Goal: Task Accomplishment & Management: Complete application form

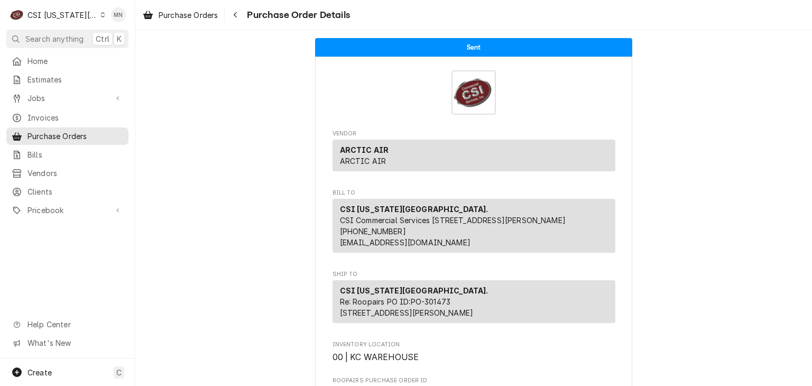
click at [73, 12] on div "CSI Kansas City." at bounding box center [62, 15] width 70 height 11
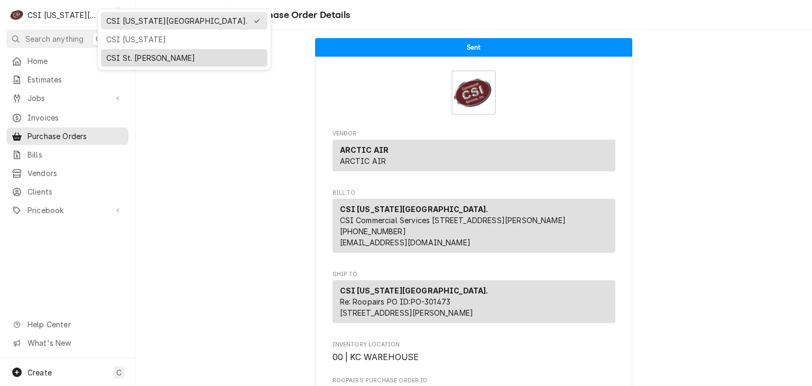
click at [123, 57] on div "CSI St. [PERSON_NAME]" at bounding box center [184, 57] width 156 height 11
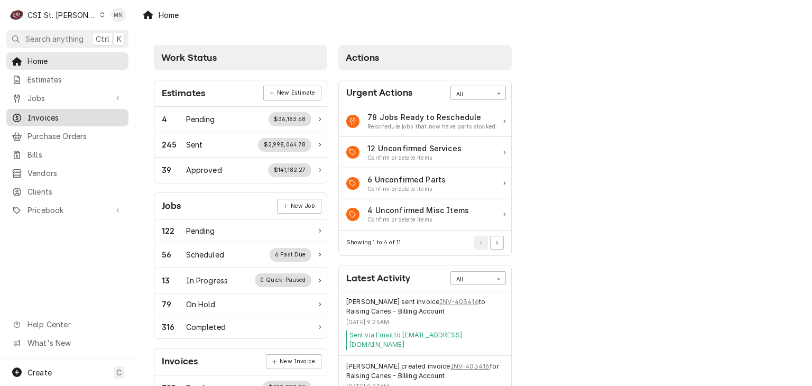
click at [47, 121] on link "Invoices" at bounding box center [67, 117] width 122 height 17
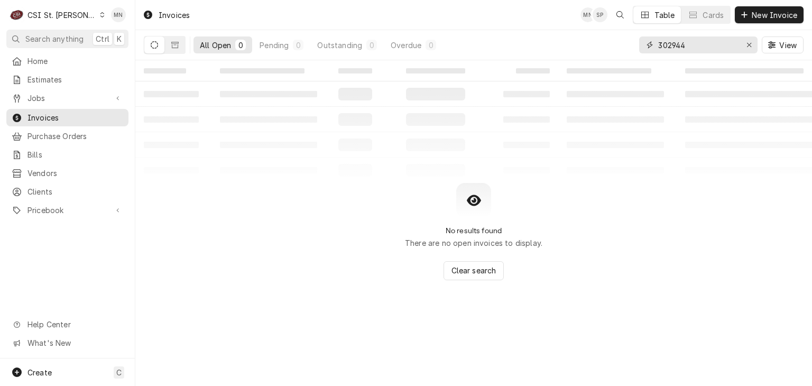
drag, startPoint x: 701, startPoint y: 47, endPoint x: 465, endPoint y: 66, distance: 236.1
click at [520, 61] on div "Invoices MN SP Table Cards New Invoice All Open 0 Pending 0 Outstanding 0 Overd…" at bounding box center [473, 193] width 677 height 386
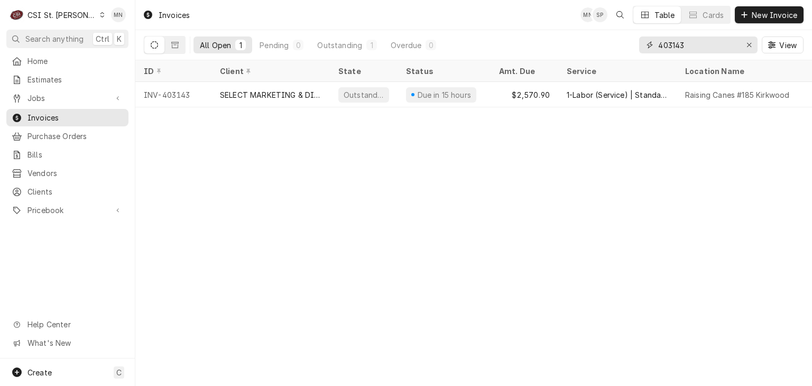
type input "403143"
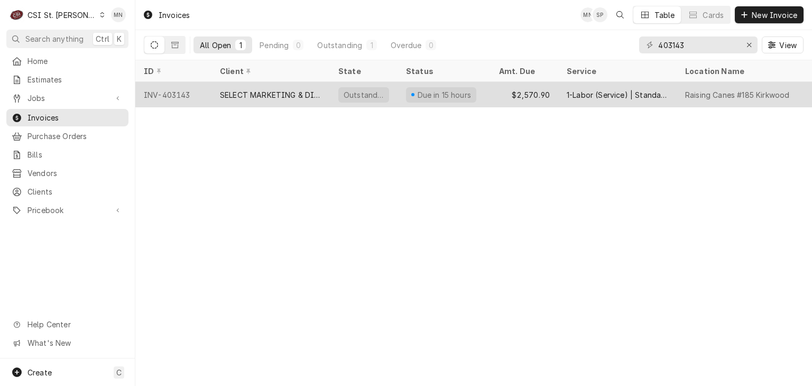
click at [182, 89] on div "INV-403143" at bounding box center [173, 94] width 76 height 25
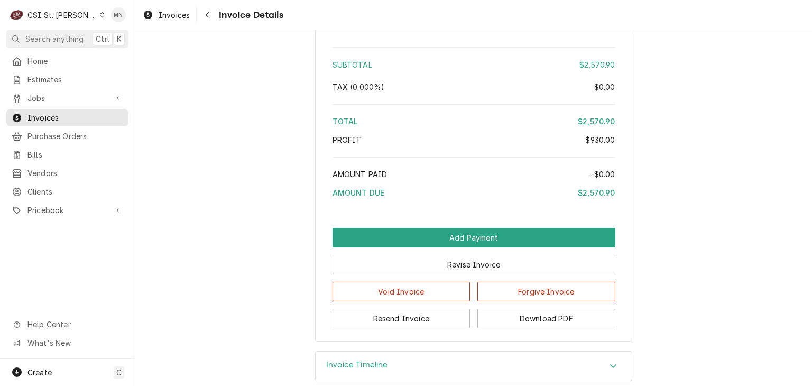
scroll to position [1829, 0]
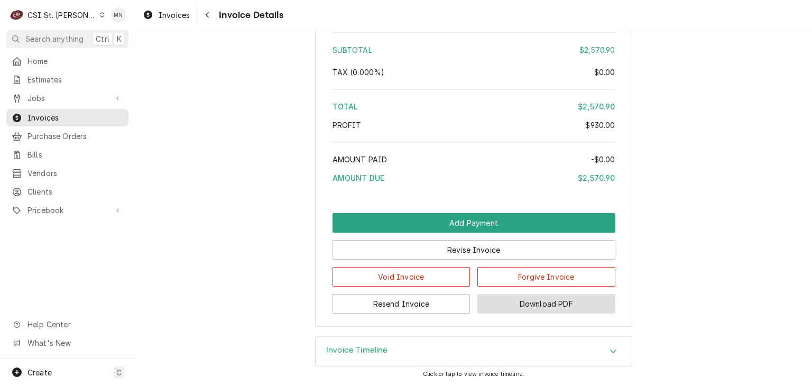
click at [546, 304] on button "Download PDF" at bounding box center [547, 304] width 138 height 20
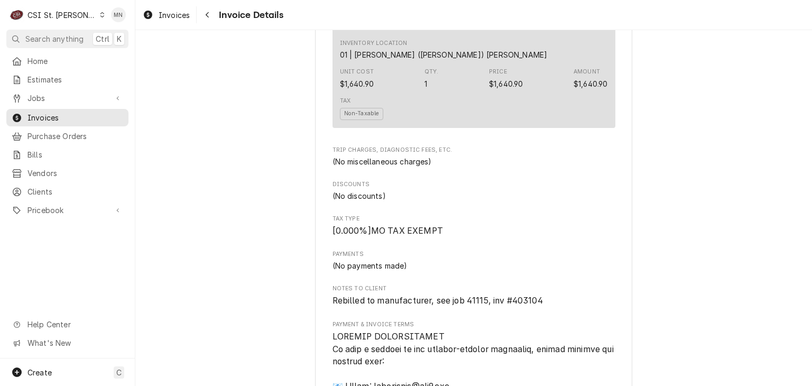
scroll to position [877, 0]
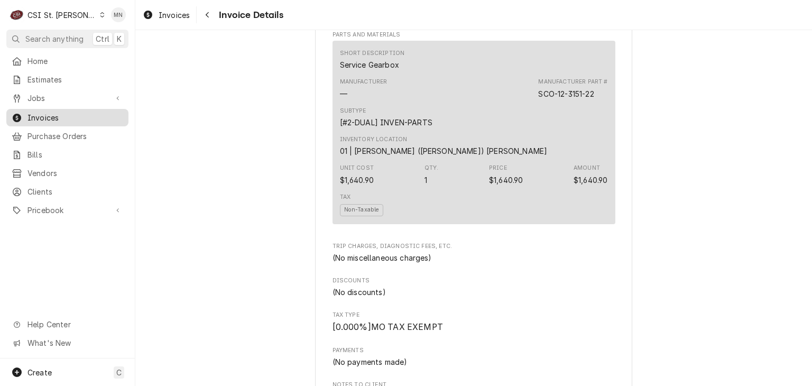
click at [41, 116] on span "Invoices" at bounding box center [75, 117] width 96 height 11
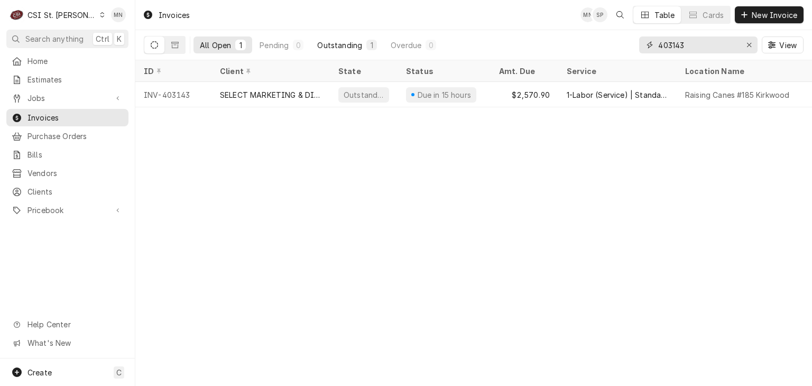
drag, startPoint x: 687, startPoint y: 47, endPoint x: 372, endPoint y: 45, distance: 315.2
click at [466, 47] on div "All Open 1 Pending 0 Outstanding 1 Overdue 0 403143 View" at bounding box center [474, 45] width 660 height 30
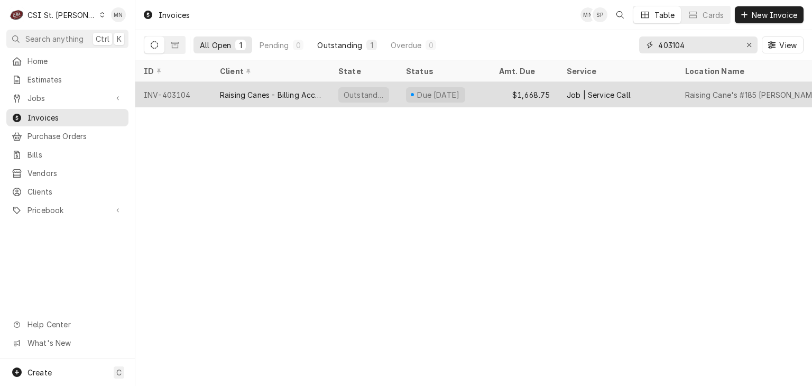
drag, startPoint x: 694, startPoint y: 42, endPoint x: 172, endPoint y: 91, distance: 524.2
click at [346, 52] on div "All Open 1 Pending 0 Outstanding 1 Overdue 0 403104 View" at bounding box center [474, 45] width 660 height 30
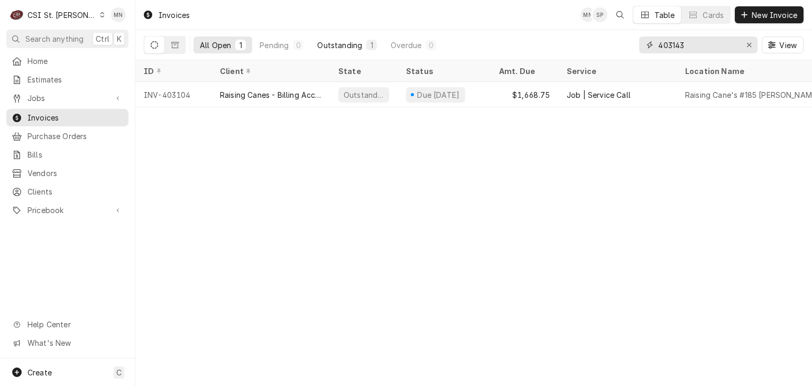
type input "403143"
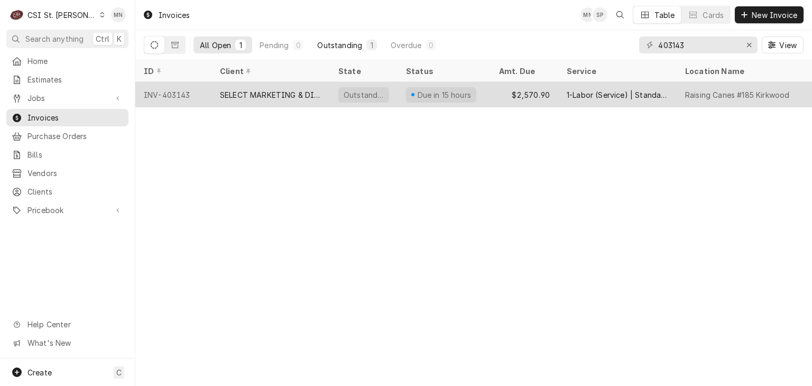
click at [264, 98] on div "SELECT MARKETING & DISTRIBUTING" at bounding box center [271, 94] width 118 height 25
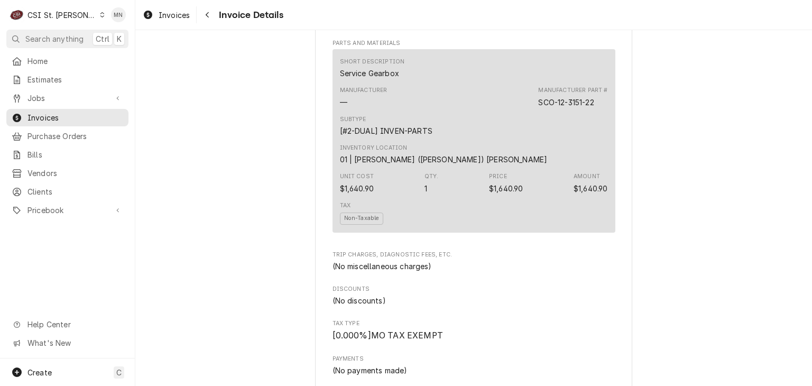
scroll to position [1005, 0]
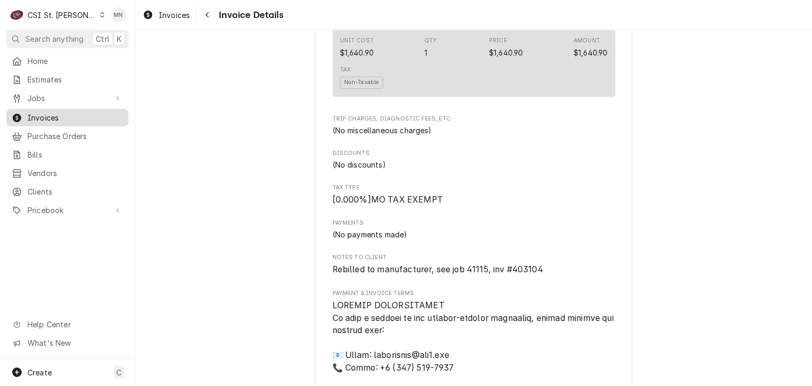
click at [48, 117] on span "Invoices" at bounding box center [75, 117] width 96 height 11
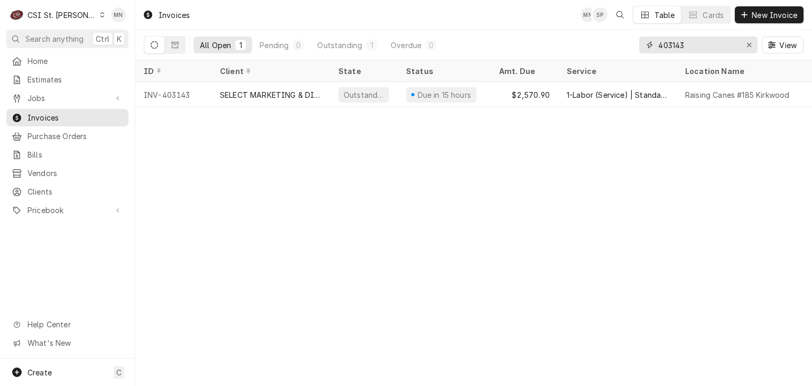
drag, startPoint x: 602, startPoint y: 47, endPoint x: 446, endPoint y: 49, distance: 156.5
click at [456, 48] on div "All Open 1 Pending 0 Outstanding 1 Overdue 0 403143 View" at bounding box center [474, 45] width 660 height 30
type input "403104"
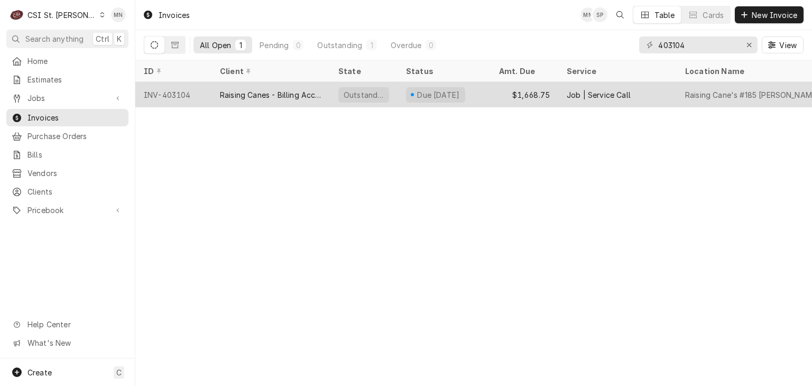
click at [244, 104] on div "Raising Canes - Billing Account" at bounding box center [271, 94] width 118 height 25
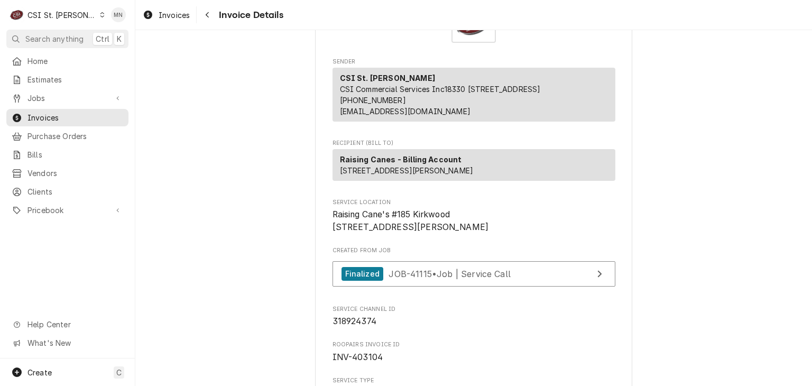
scroll to position [212, 0]
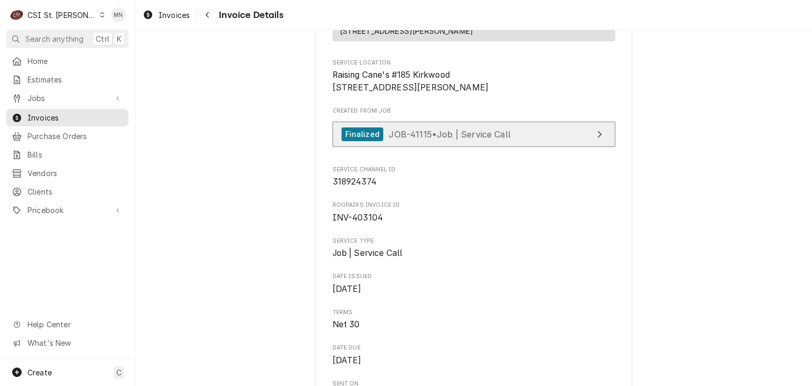
click at [438, 139] on span "JOB-41115 • Job | Service Call" at bounding box center [450, 133] width 122 height 11
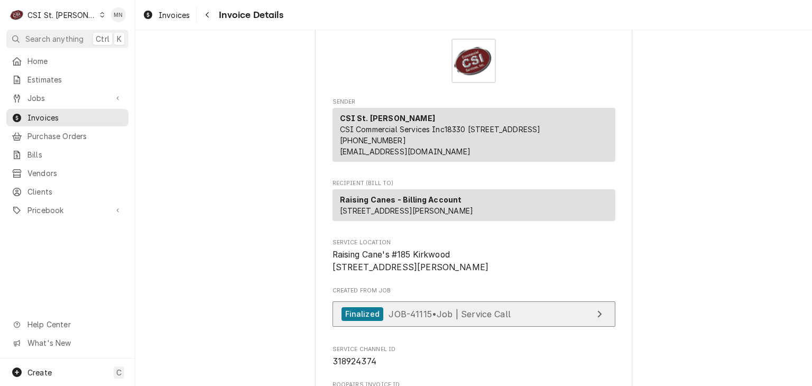
scroll to position [0, 0]
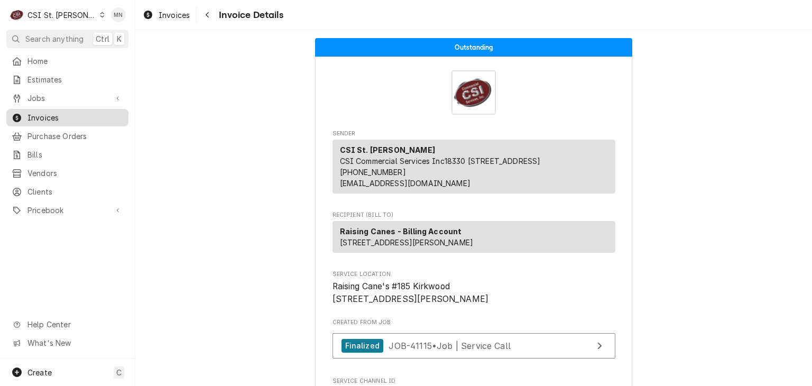
click at [41, 114] on span "Invoices" at bounding box center [75, 117] width 96 height 11
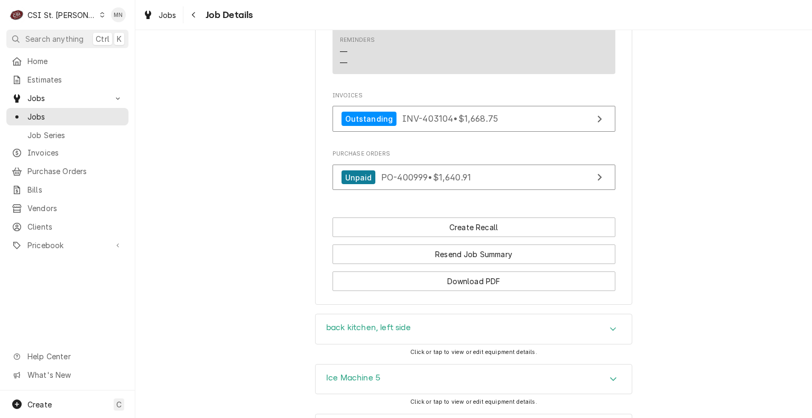
scroll to position [1005, 0]
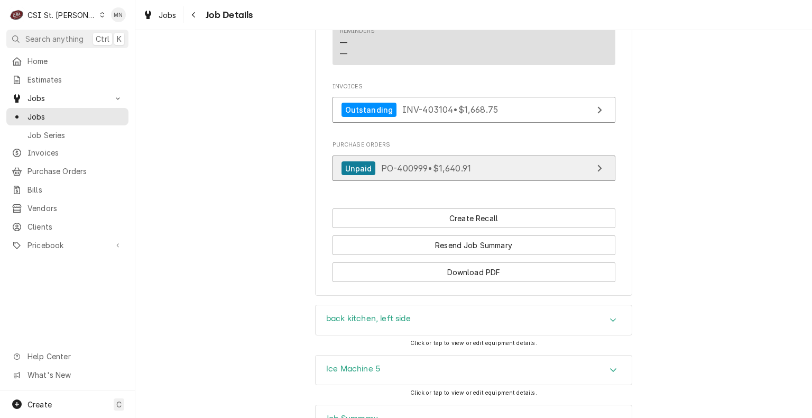
click at [406, 173] on span "PO-400999 • $1,640.91" at bounding box center [426, 168] width 90 height 11
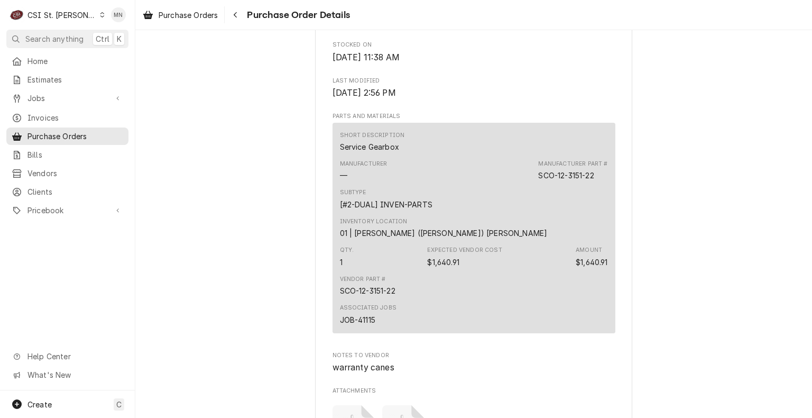
scroll to position [899, 0]
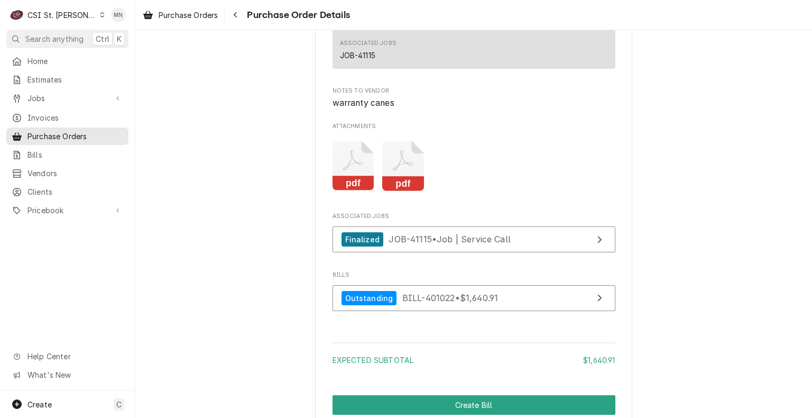
click at [396, 191] on icon "pdf" at bounding box center [403, 166] width 42 height 50
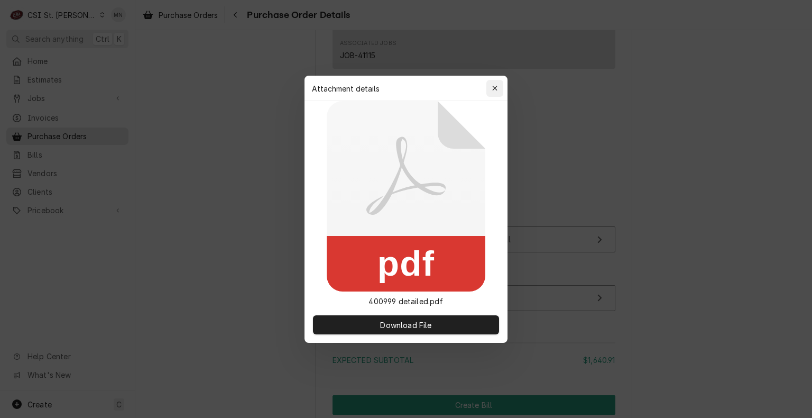
click at [493, 88] on icon "button" at bounding box center [495, 88] width 6 height 7
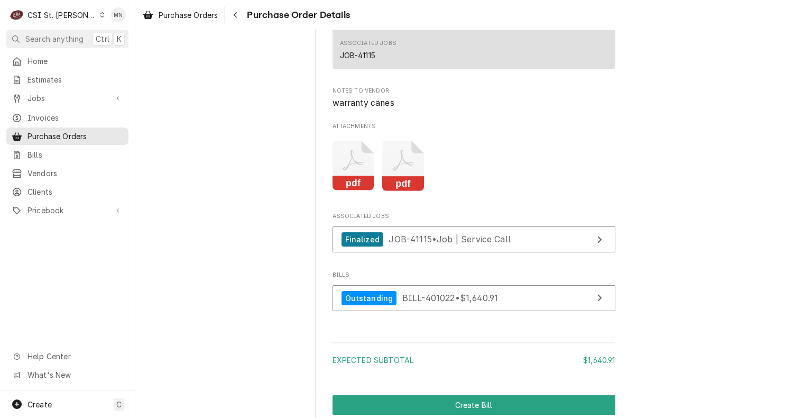
click at [347, 191] on icon "Attachments" at bounding box center [354, 166] width 42 height 50
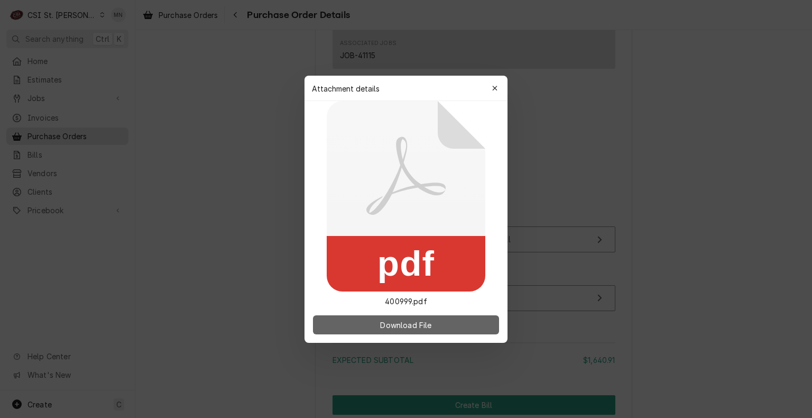
click at [374, 320] on button "Download File" at bounding box center [406, 324] width 186 height 19
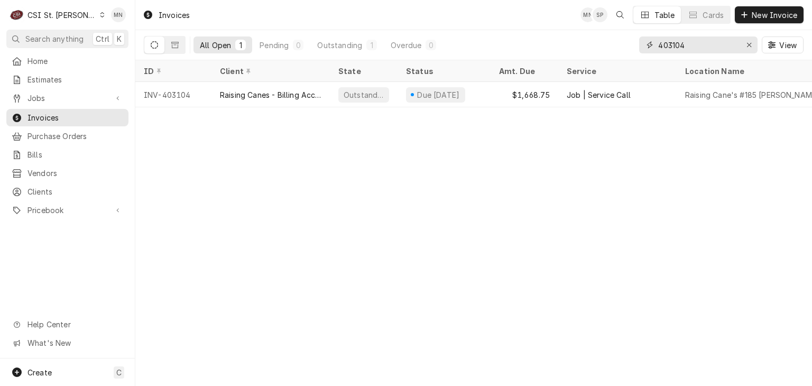
drag, startPoint x: 691, startPoint y: 41, endPoint x: 480, endPoint y: 45, distance: 211.0
click at [504, 45] on div "All Open 1 Pending 0 Outstanding 1 Overdue 0 403104 View" at bounding box center [474, 45] width 660 height 30
type input "403143"
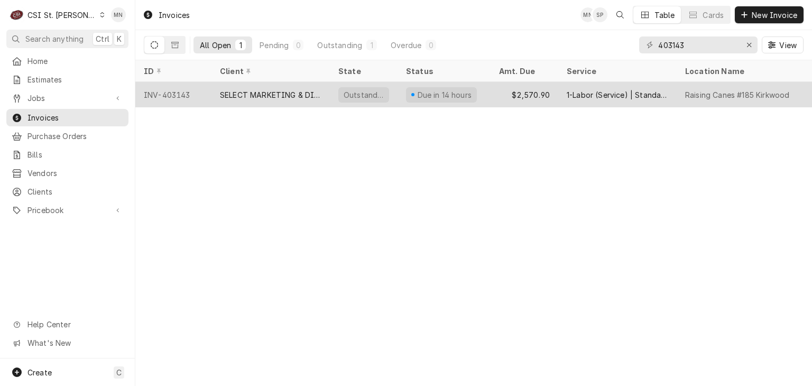
click at [279, 100] on div "SELECT MARKETING & DISTRIBUTING" at bounding box center [271, 94] width 118 height 25
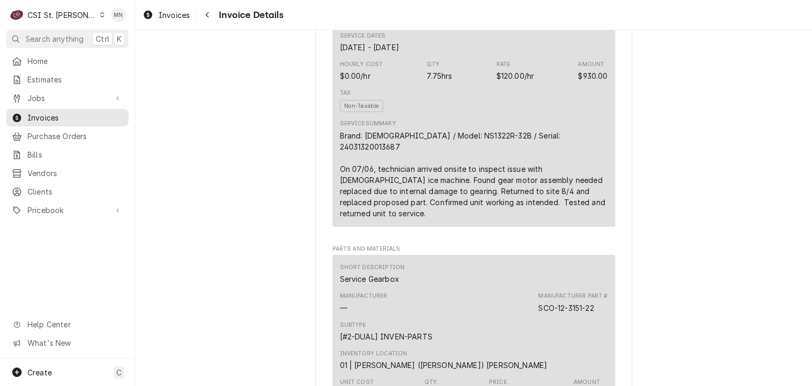
scroll to position [740, 0]
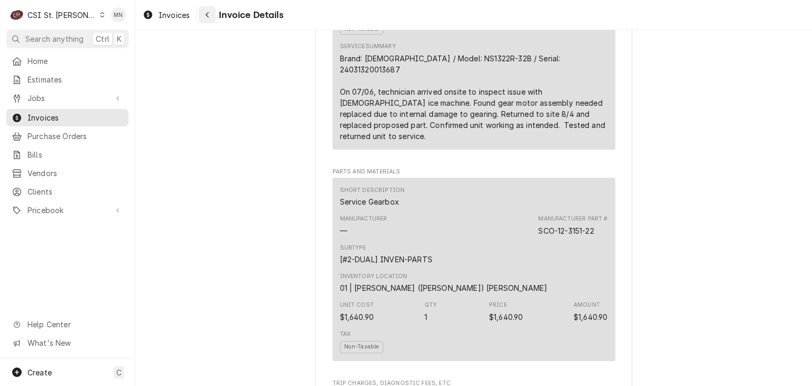
click at [203, 15] on div "Navigate back" at bounding box center [207, 15] width 11 height 11
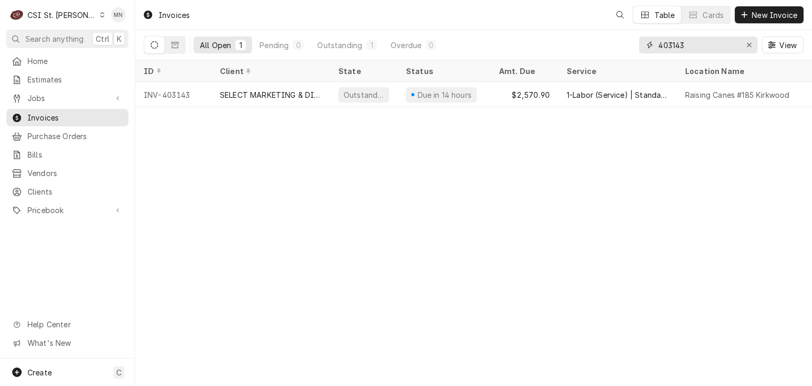
drag, startPoint x: 694, startPoint y: 42, endPoint x: 484, endPoint y: 47, distance: 210.5
click at [484, 47] on div "All Open 1 Pending 0 Outstanding 1 Overdue 0 403143 View" at bounding box center [474, 45] width 660 height 30
type input "403104"
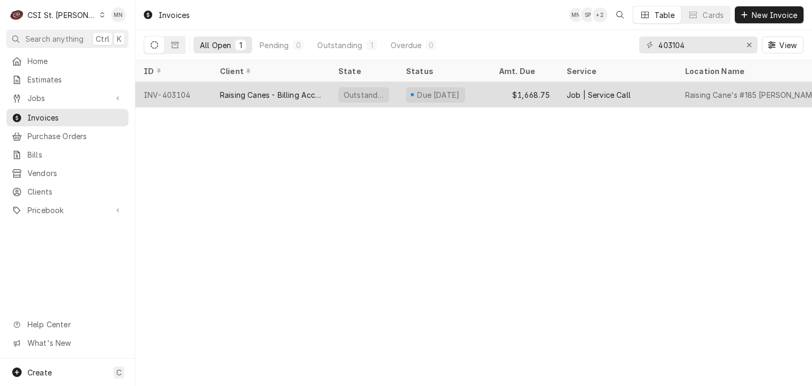
click at [309, 99] on div "Raising Canes - Billing Account" at bounding box center [271, 94] width 118 height 25
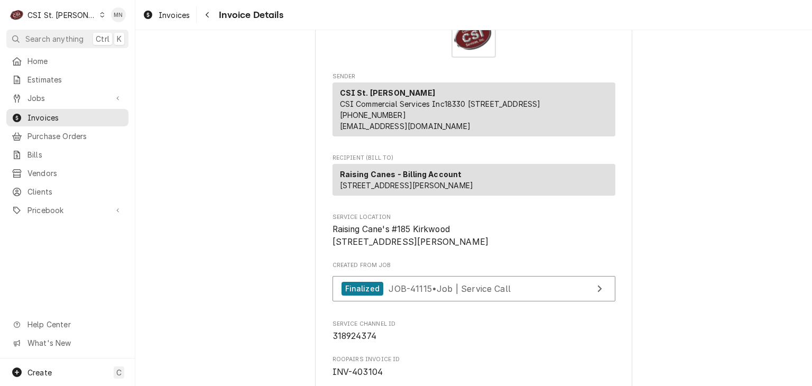
scroll to position [159, 0]
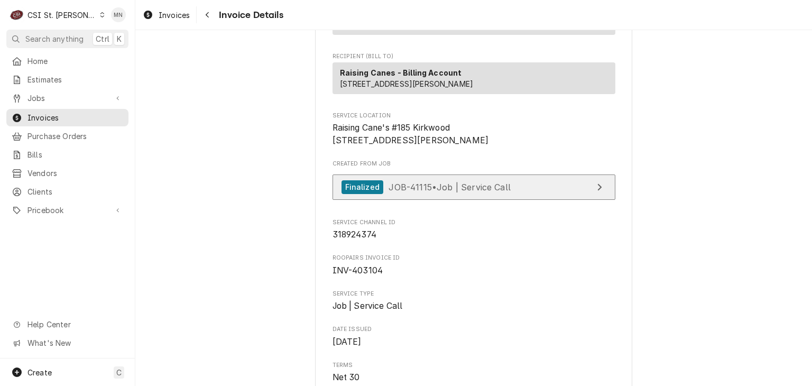
click at [432, 192] on span "JOB-41115 • Job | Service Call" at bounding box center [450, 186] width 122 height 11
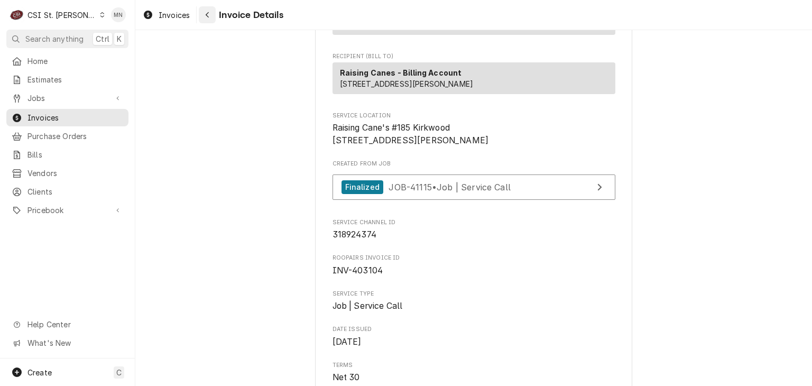
click at [204, 17] on div "Navigate back" at bounding box center [207, 15] width 11 height 11
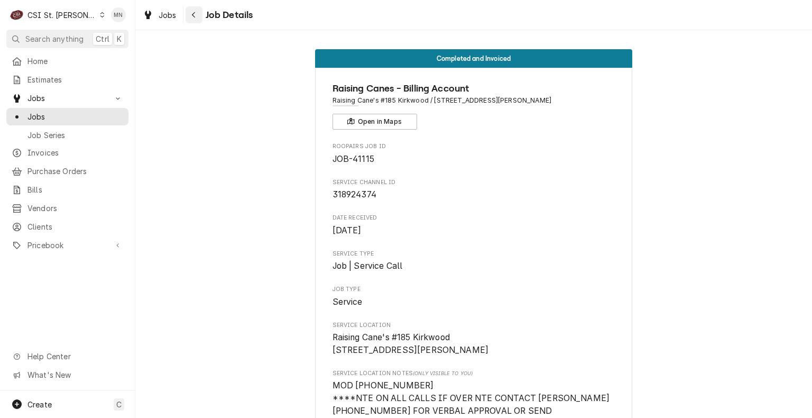
click at [189, 13] on div "Navigate back" at bounding box center [194, 15] width 11 height 11
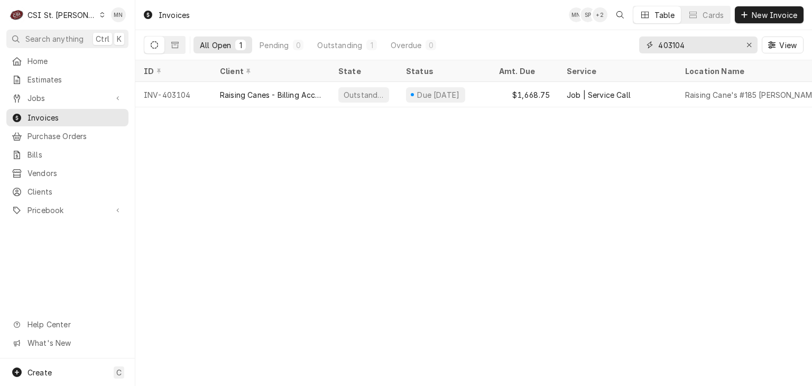
drag, startPoint x: 704, startPoint y: 49, endPoint x: 629, endPoint y: 42, distance: 76.0
click at [629, 42] on div "All Open 1 Pending 0 Outstanding 1 Overdue 0 403104 View" at bounding box center [474, 45] width 660 height 30
type input "403508"
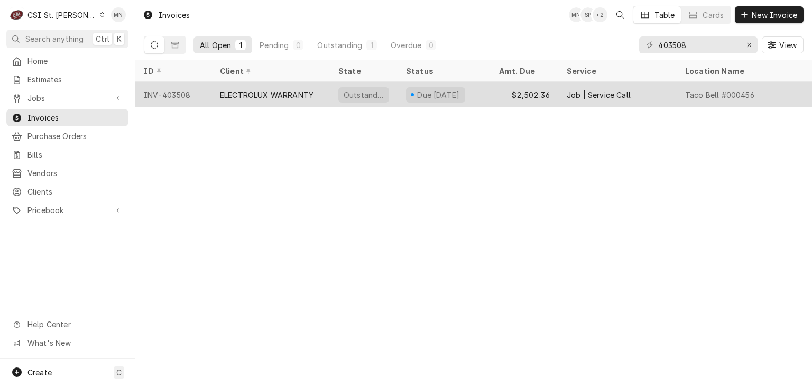
click at [258, 93] on div "ELECTROLUX WARRANTY" at bounding box center [267, 94] width 94 height 11
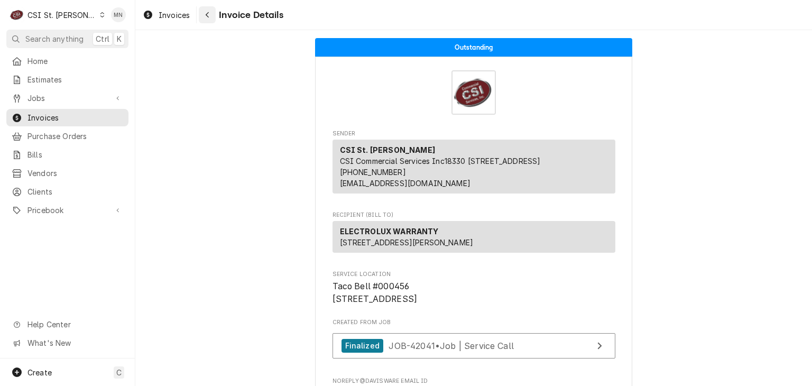
click at [209, 15] on icon "Navigate back" at bounding box center [207, 14] width 5 height 7
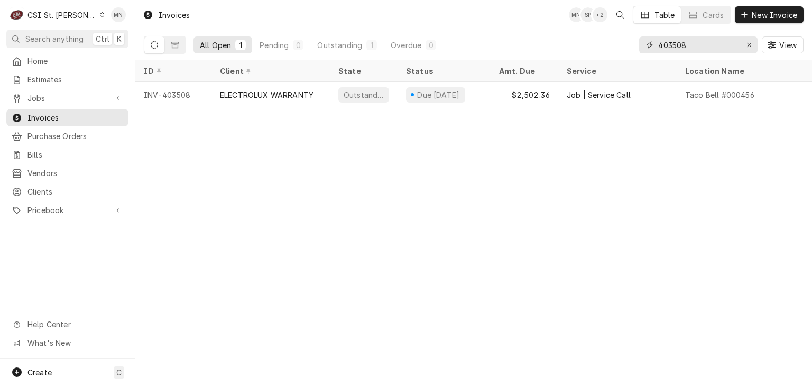
drag, startPoint x: 688, startPoint y: 47, endPoint x: 598, endPoint y: 41, distance: 91.1
click at [598, 41] on div "All Open 1 Pending 0 Outstanding 1 Overdue 0 403508 View" at bounding box center [474, 45] width 660 height 30
type input "403531"
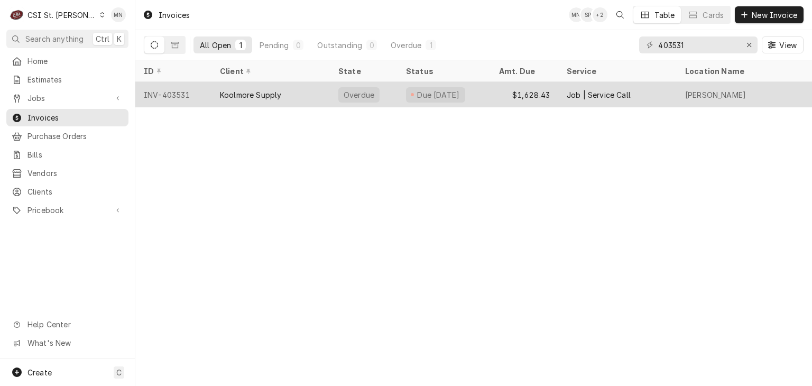
click at [255, 96] on div "Koolmore Supply" at bounding box center [250, 94] width 61 height 11
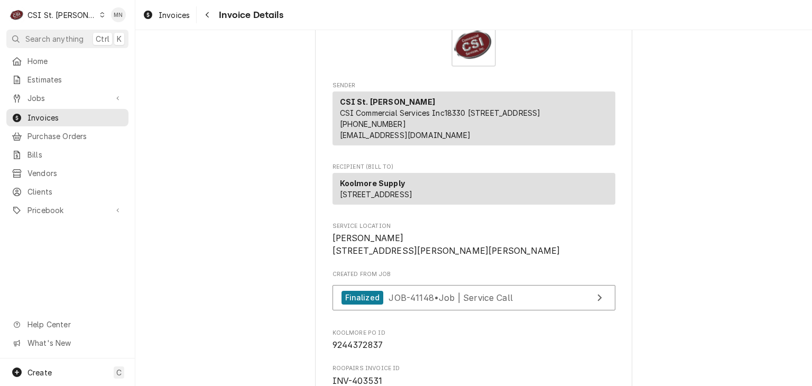
scroll to position [159, 0]
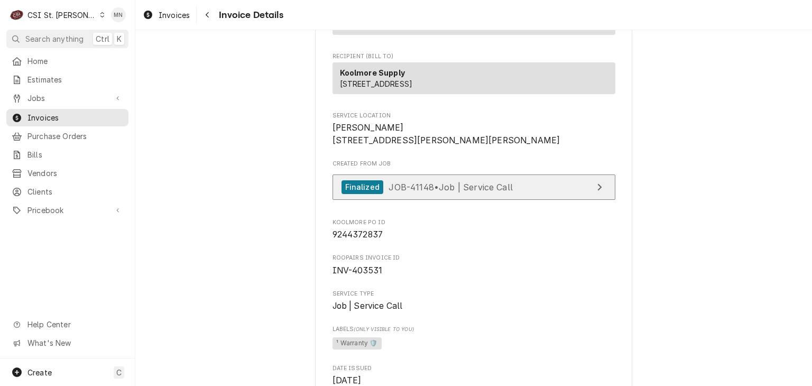
click at [450, 192] on span "JOB-41148 • Job | Service Call" at bounding box center [451, 186] width 124 height 11
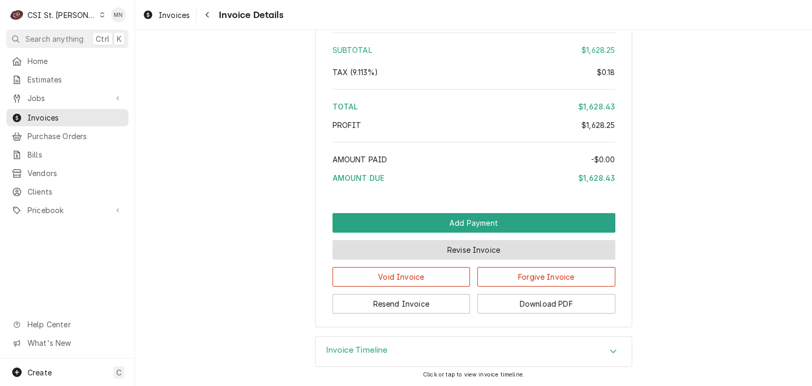
scroll to position [2210, 0]
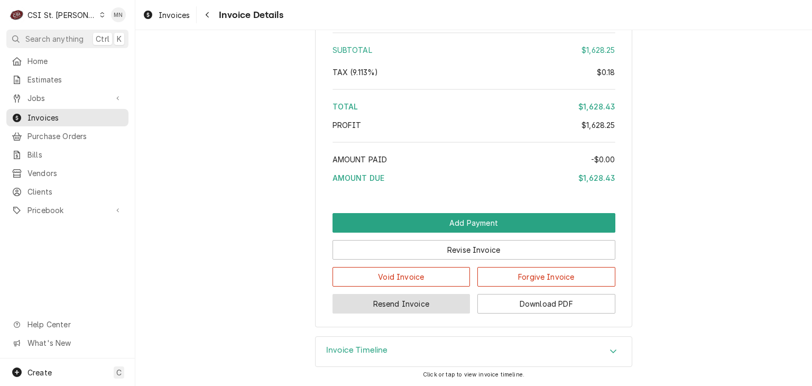
click at [434, 300] on button "Resend Invoice" at bounding box center [402, 304] width 138 height 20
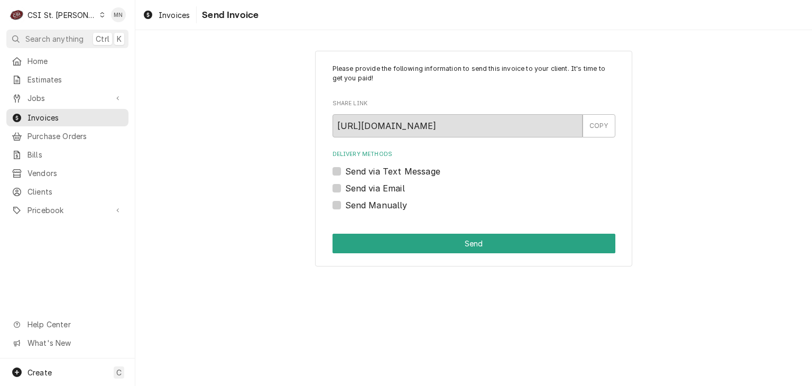
click at [345, 187] on label "Send via Email" at bounding box center [375, 188] width 60 height 13
click at [345, 187] on input "Send via Email" at bounding box center [486, 193] width 283 height 23
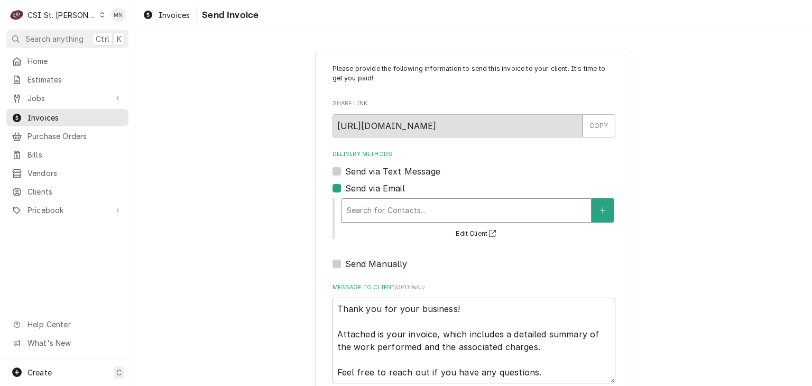
click at [370, 206] on div "Delivery Methods" at bounding box center [466, 210] width 239 height 19
click at [345, 190] on label "Send via Email" at bounding box center [375, 188] width 60 height 13
click at [345, 190] on input "Send via Email" at bounding box center [486, 193] width 283 height 23
checkbox input "false"
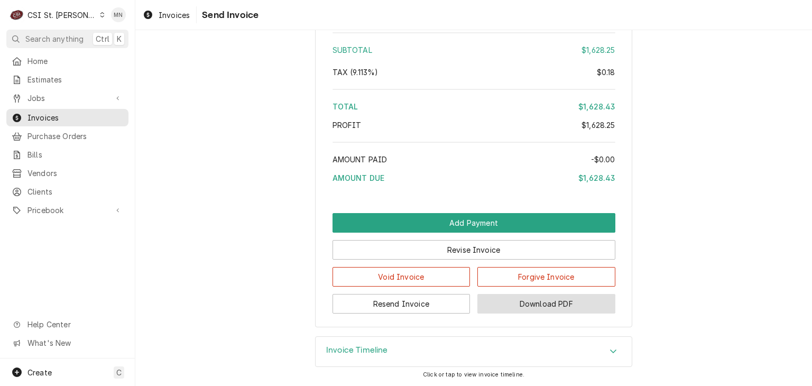
scroll to position [2210, 0]
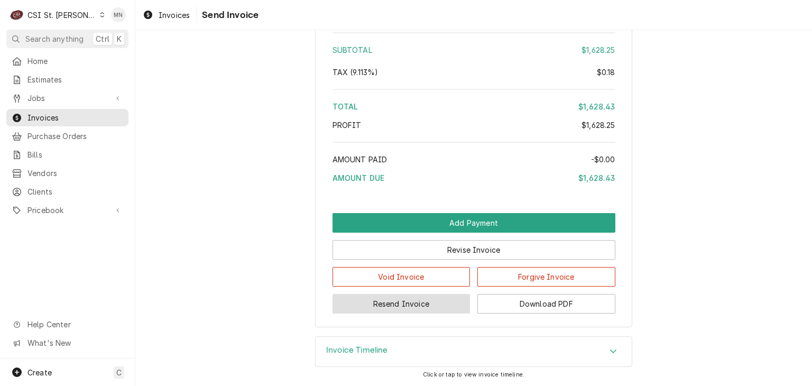
click at [421, 305] on button "Resend Invoice" at bounding box center [402, 304] width 138 height 20
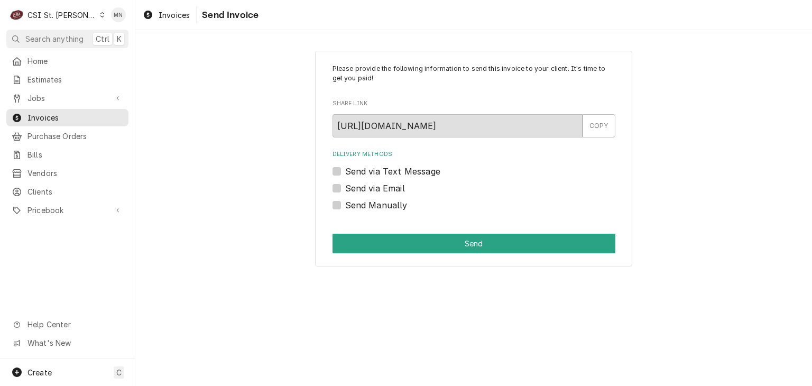
click at [334, 192] on div "Send via Email" at bounding box center [474, 188] width 283 height 13
click at [345, 189] on label "Send via Email" at bounding box center [375, 188] width 60 height 13
click at [345, 189] on input "Send via Email" at bounding box center [486, 193] width 283 height 23
checkbox input "true"
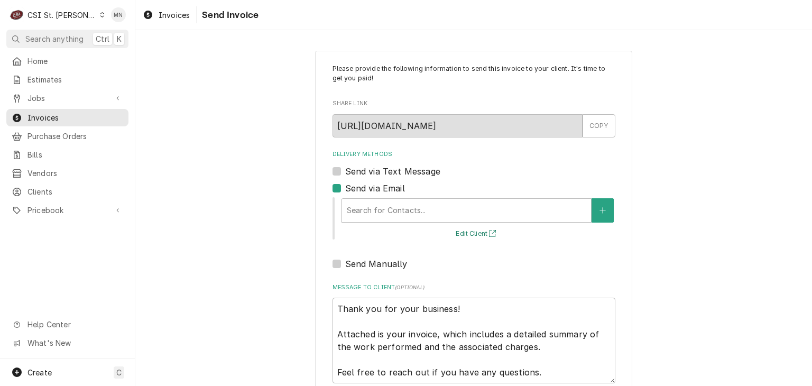
click at [480, 231] on button "Edit Client" at bounding box center [477, 233] width 46 height 13
type textarea "x"
drag, startPoint x: 330, startPoint y: 264, endPoint x: 330, endPoint y: 258, distance: 5.8
click at [345, 263] on label "Send Manually" at bounding box center [376, 264] width 62 height 13
click at [345, 263] on input "Send Manually" at bounding box center [486, 269] width 283 height 23
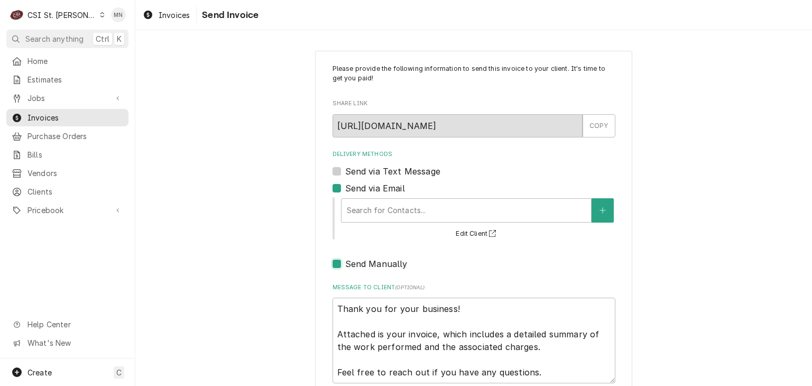
checkbox input "true"
type textarea "x"
click at [345, 188] on label "Send via Email" at bounding box center [375, 188] width 60 height 13
click at [345, 188] on input "Send via Email" at bounding box center [486, 193] width 283 height 23
checkbox input "false"
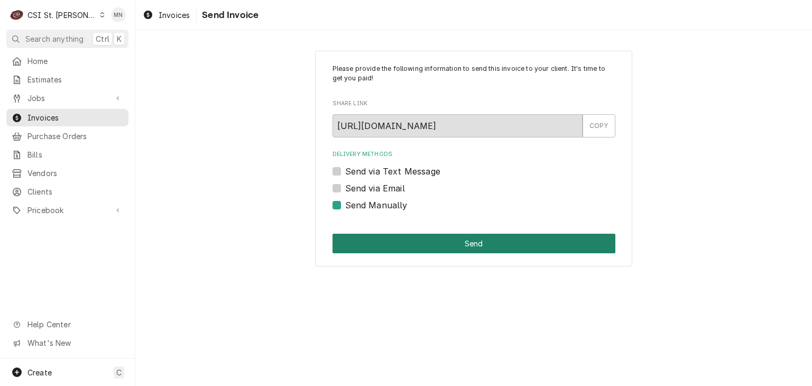
click at [485, 242] on button "Send" at bounding box center [474, 244] width 283 height 20
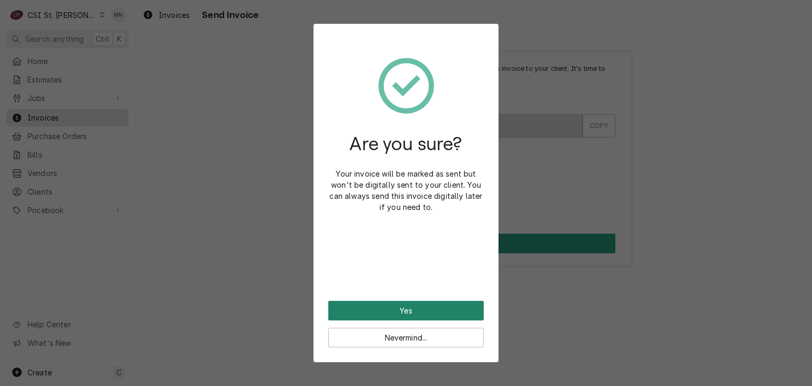
click at [419, 304] on button "Yes" at bounding box center [405, 311] width 155 height 20
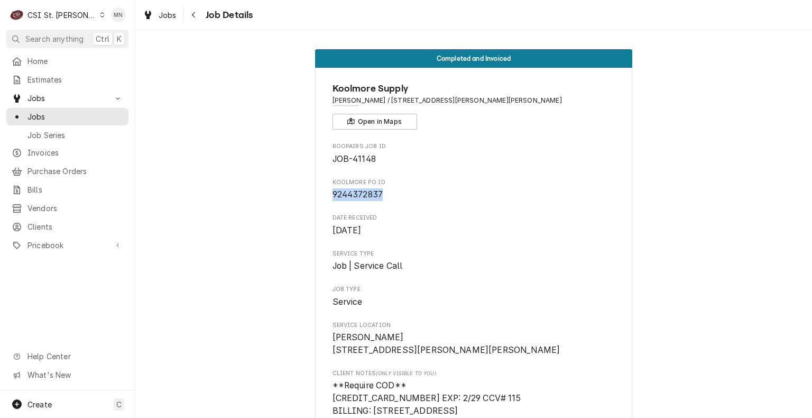
drag, startPoint x: 378, startPoint y: 196, endPoint x: 326, endPoint y: 194, distance: 51.8
copy span "9244372837"
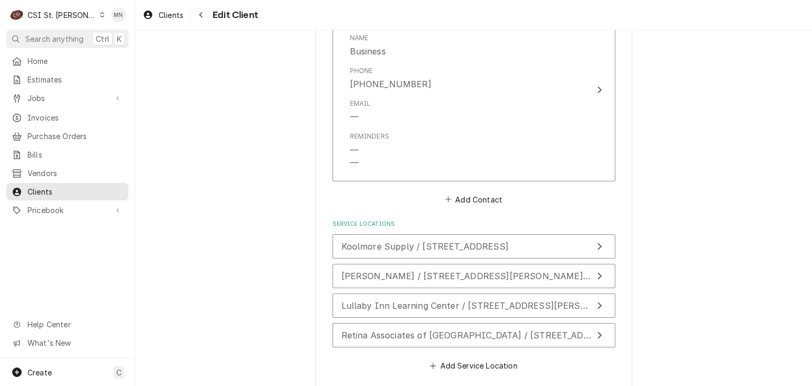
scroll to position [833, 0]
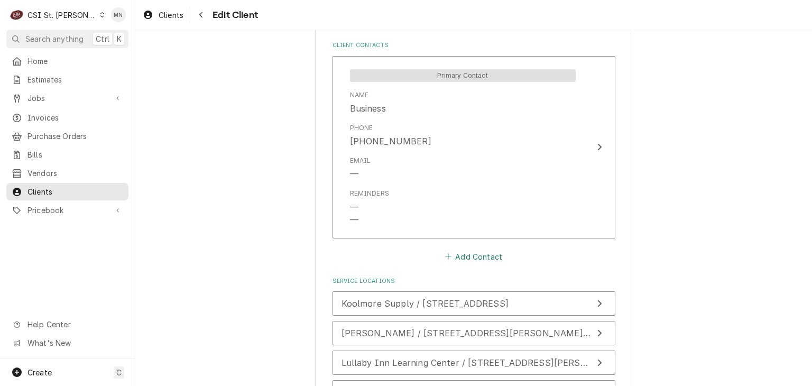
click at [470, 252] on button "Add Contact" at bounding box center [473, 256] width 61 height 15
type textarea "x"
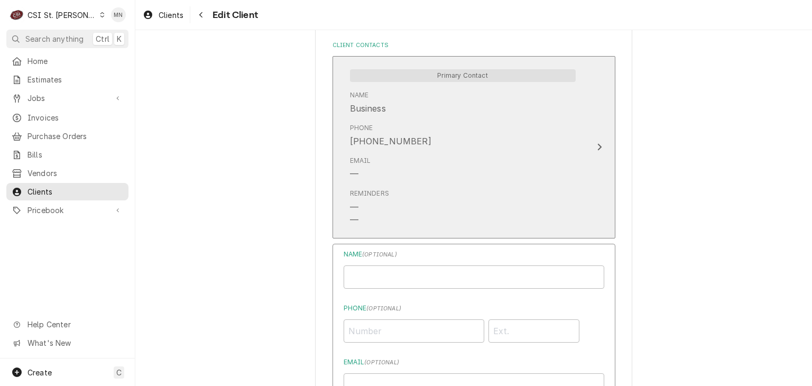
click at [592, 152] on button "Primary Contact Name Business Phone [PHONE_NUMBER] Email — Reminders — —" at bounding box center [474, 147] width 283 height 182
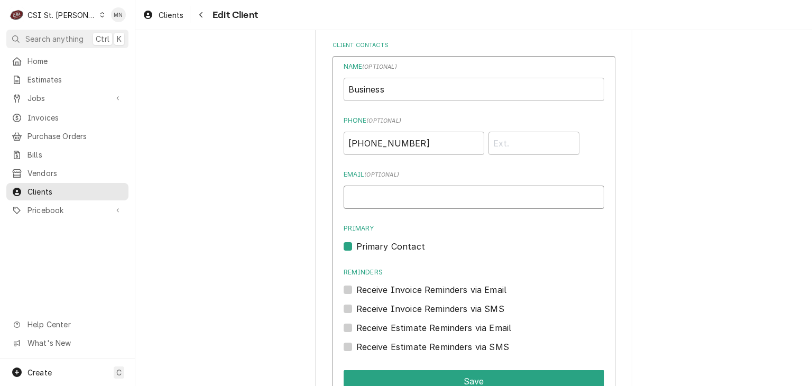
click at [382, 199] on input "Email ( optional )" at bounding box center [474, 197] width 261 height 23
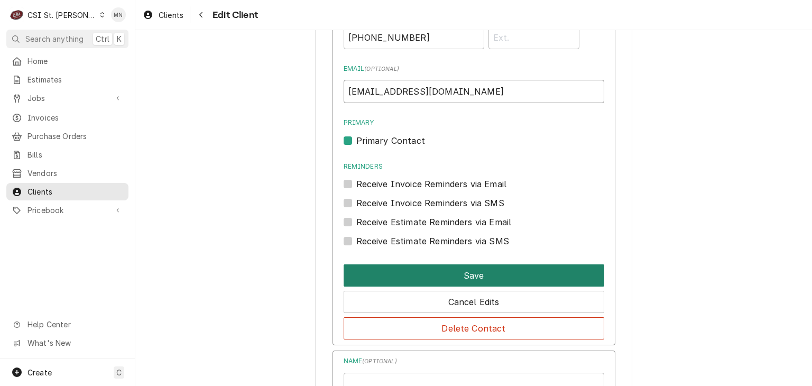
type input "[EMAIL_ADDRESS][DOMAIN_NAME]"
click at [491, 277] on button "Save" at bounding box center [474, 275] width 261 height 22
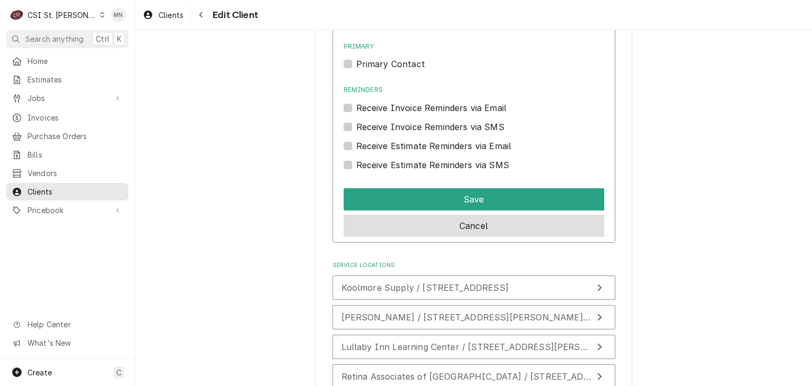
click at [481, 229] on button "Cancel" at bounding box center [474, 226] width 261 height 22
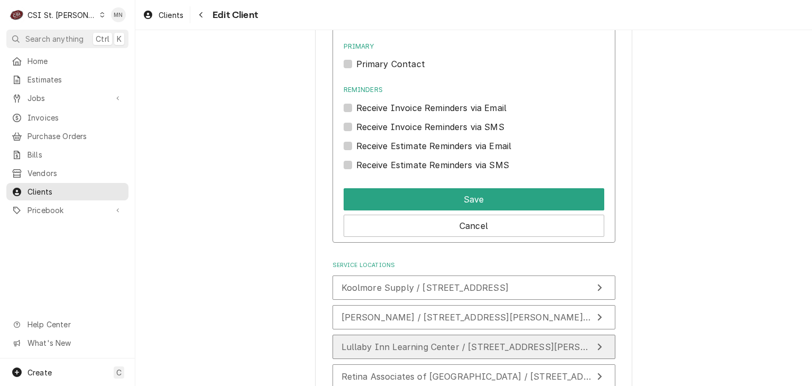
scroll to position [939, 0]
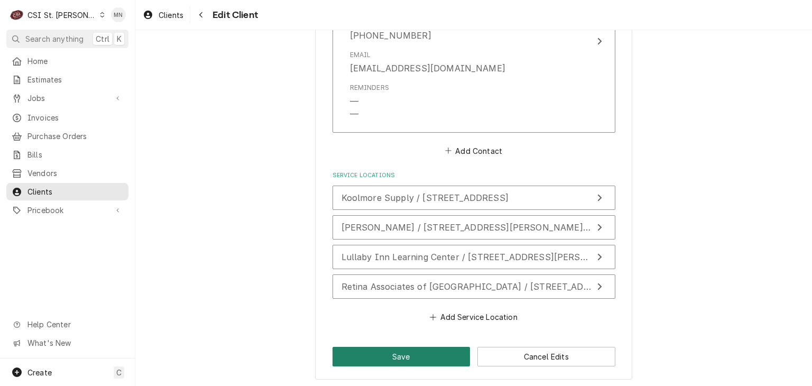
click at [389, 348] on button "Save" at bounding box center [402, 357] width 138 height 20
type textarea "x"
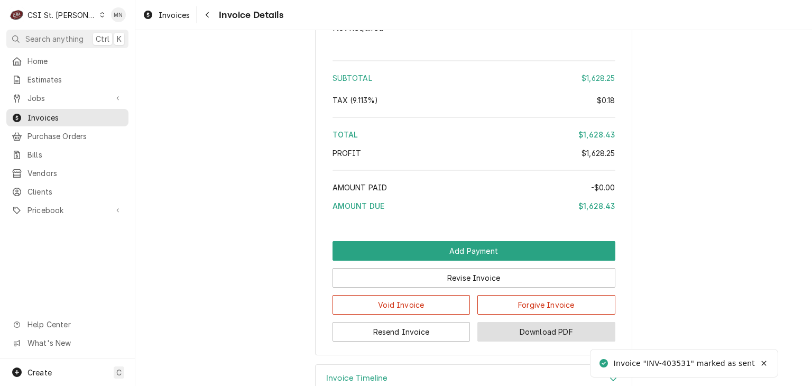
scroll to position [2210, 0]
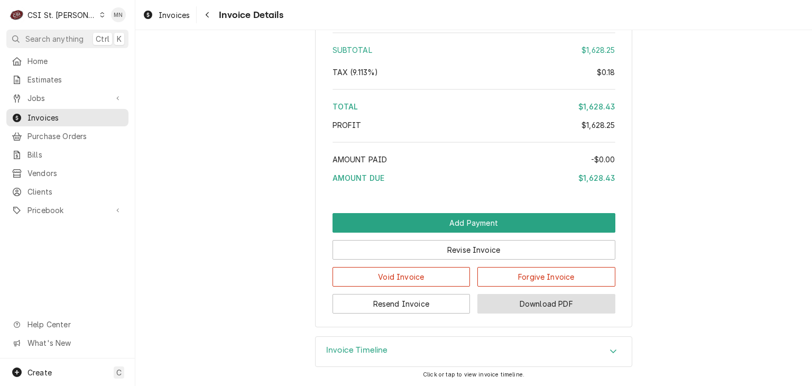
click at [541, 300] on button "Download PDF" at bounding box center [547, 304] width 138 height 20
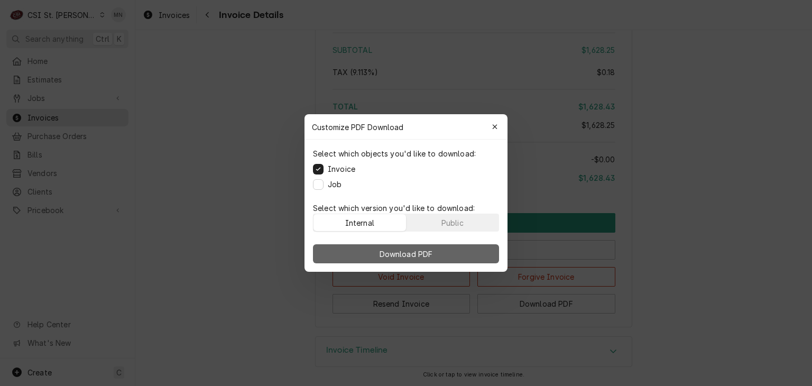
click at [420, 246] on button "Download PDF" at bounding box center [406, 253] width 186 height 19
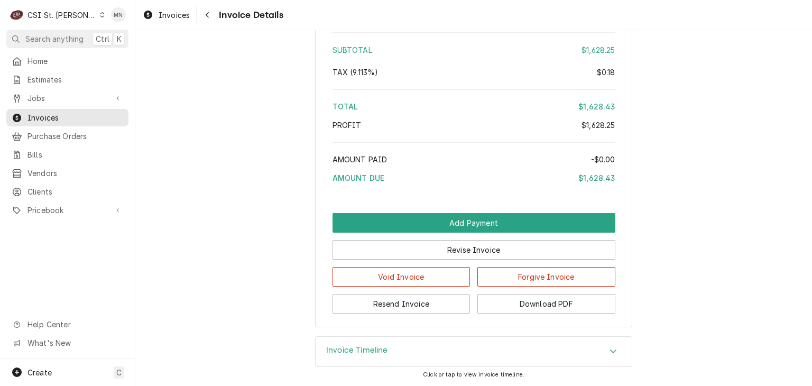
click at [51, 12] on div "CSI St. Louis" at bounding box center [61, 15] width 69 height 11
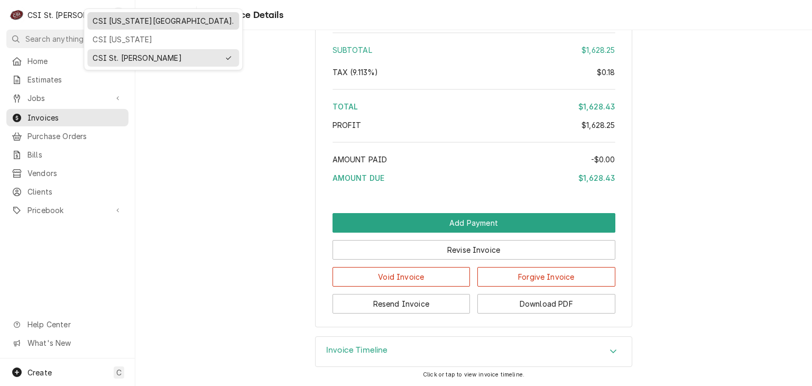
click at [107, 21] on div "CSI [US_STATE][GEOGRAPHIC_DATA]." at bounding box center [163, 20] width 141 height 11
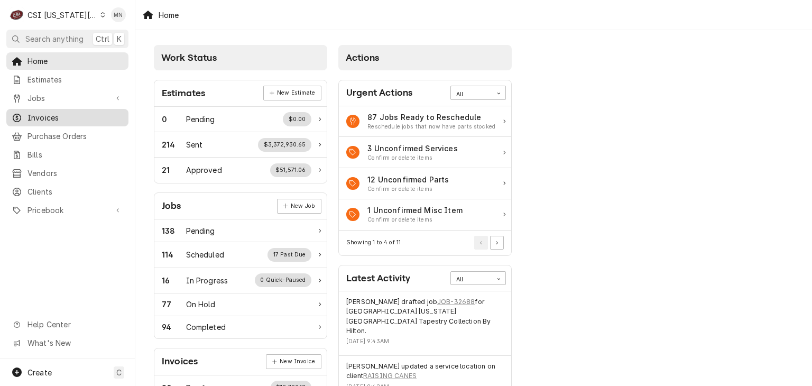
click at [48, 118] on span "Invoices" at bounding box center [75, 117] width 96 height 11
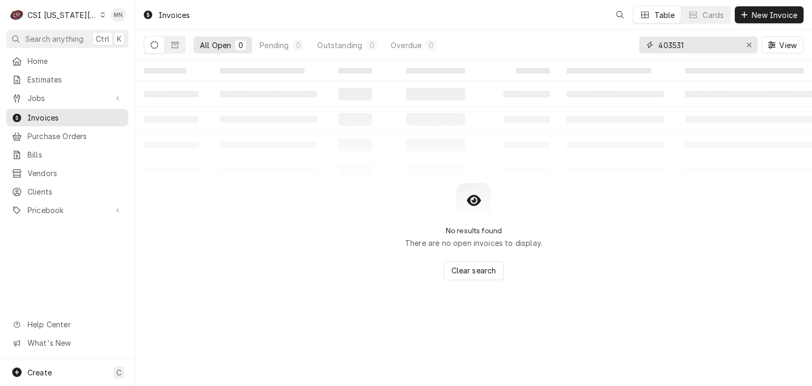
drag, startPoint x: 694, startPoint y: 46, endPoint x: 236, endPoint y: 56, distance: 457.5
click at [370, 39] on div "All Open 0 Pending 0 Outstanding 0 Overdue 0 403531 View" at bounding box center [474, 45] width 660 height 30
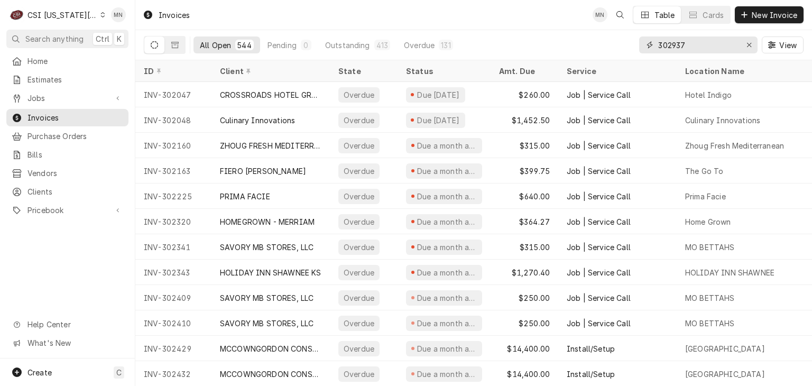
type input "302937"
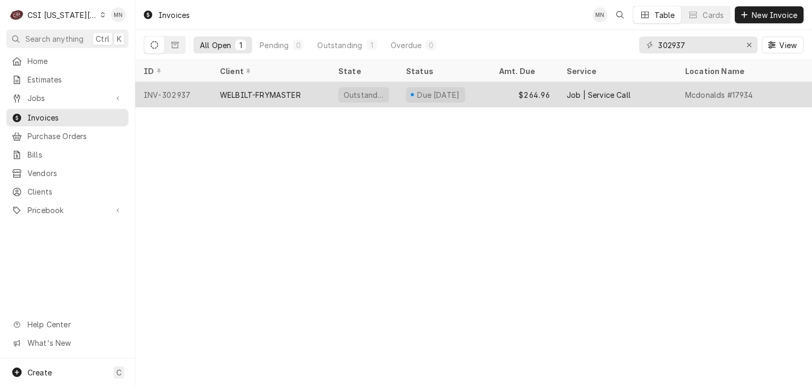
click at [260, 99] on div "WELBILT-FRYMASTER" at bounding box center [271, 94] width 118 height 25
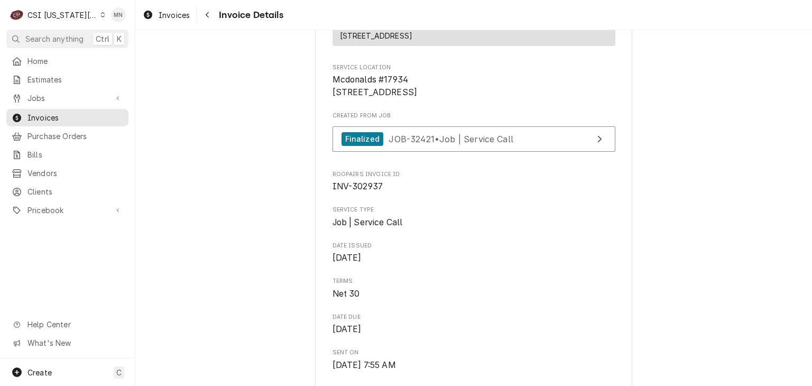
scroll to position [151, 0]
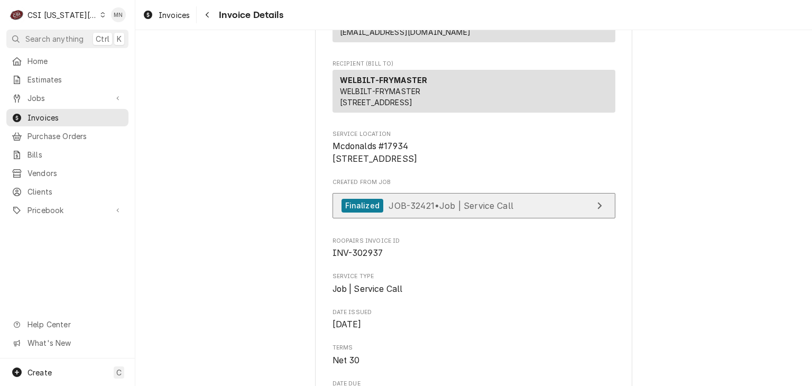
click at [514, 219] on link "Finalized JOB-32421 • Job | Service Call" at bounding box center [474, 206] width 283 height 26
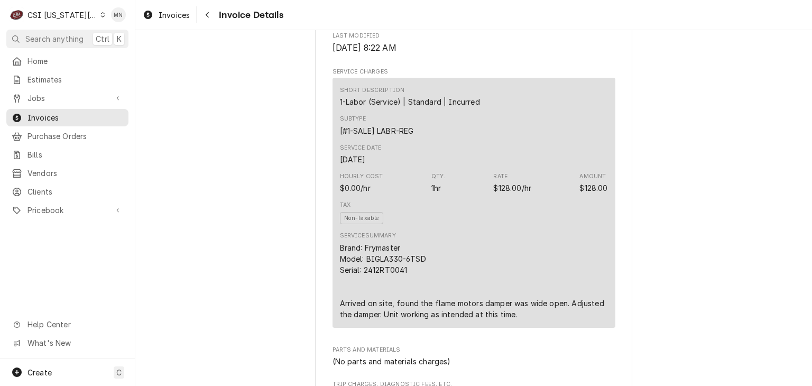
scroll to position [627, 0]
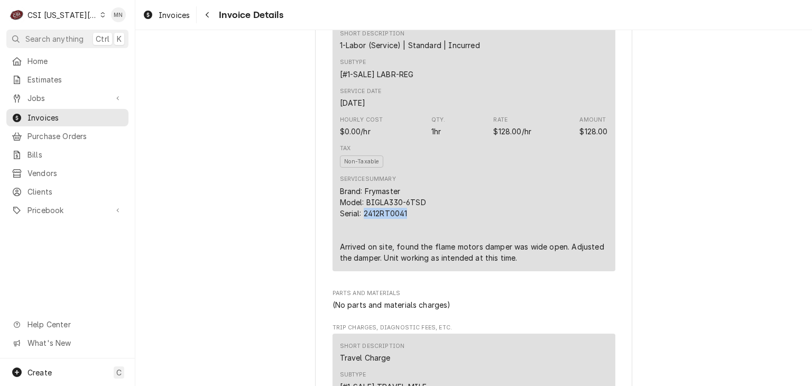
drag, startPoint x: 403, startPoint y: 247, endPoint x: 362, endPoint y: 250, distance: 41.4
click at [362, 250] on div "Brand: Frymaster Model: BIGLA330-6TSD Serial: 2412RT0041 Arrived on site, found…" at bounding box center [474, 225] width 268 height 78
copy div "2412RT0041"
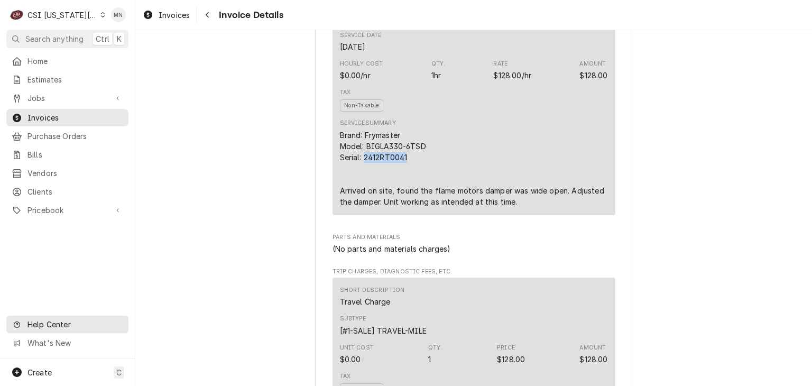
scroll to position [687, 0]
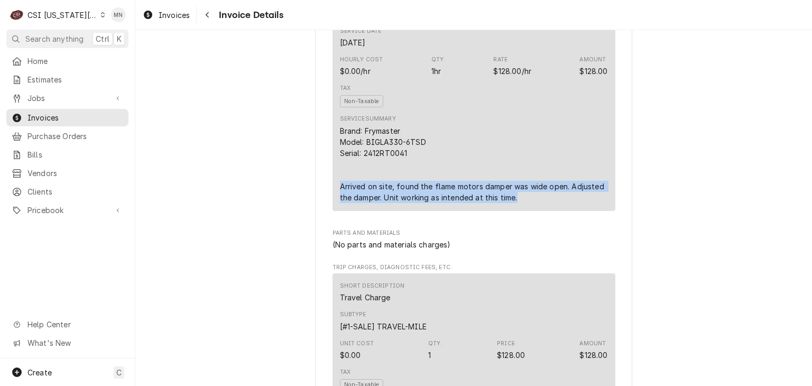
drag, startPoint x: 336, startPoint y: 220, endPoint x: 514, endPoint y: 233, distance: 178.7
click at [518, 203] on div "Brand: Frymaster Model: BIGLA330-6TSD Serial: 2412RT0041 Arrived on site, found…" at bounding box center [474, 164] width 268 height 78
copy div "Arrived on site, found the flame motors damper was wide open. Adjusted the damp…"
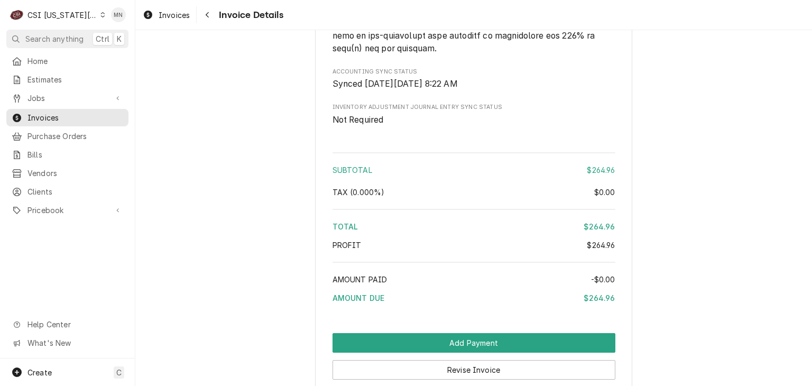
scroll to position [1896, 0]
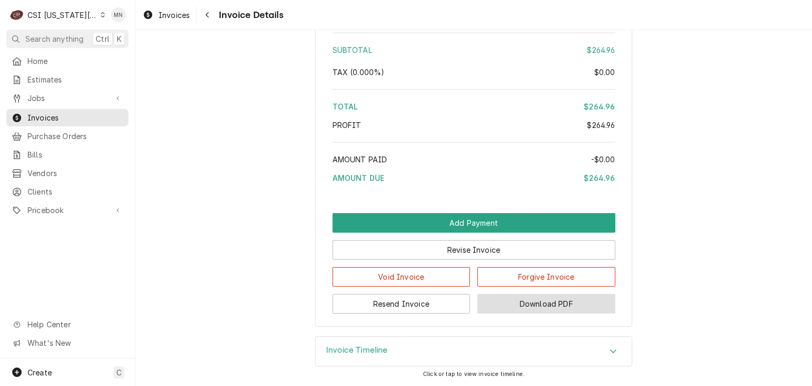
click at [556, 311] on button "Download PDF" at bounding box center [547, 304] width 138 height 20
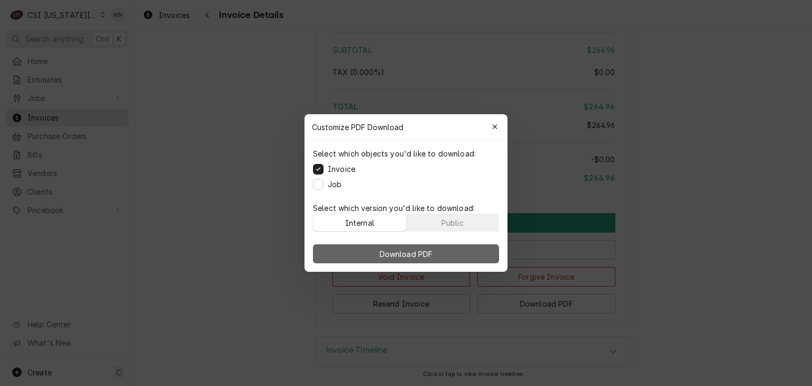
click at [424, 253] on span "Download PDF" at bounding box center [407, 254] width 58 height 11
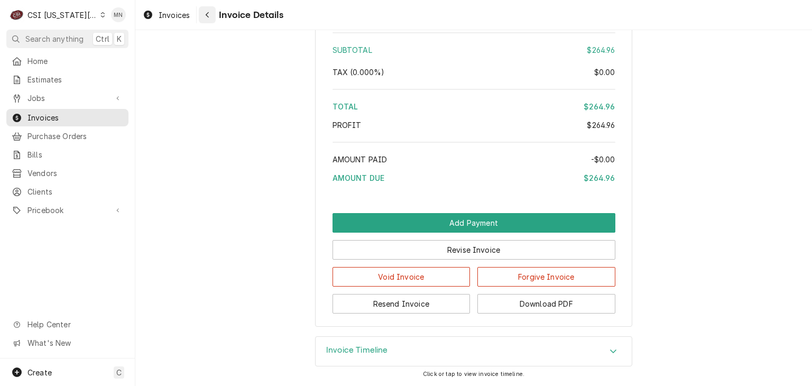
click at [209, 19] on div "Navigate back" at bounding box center [207, 15] width 11 height 11
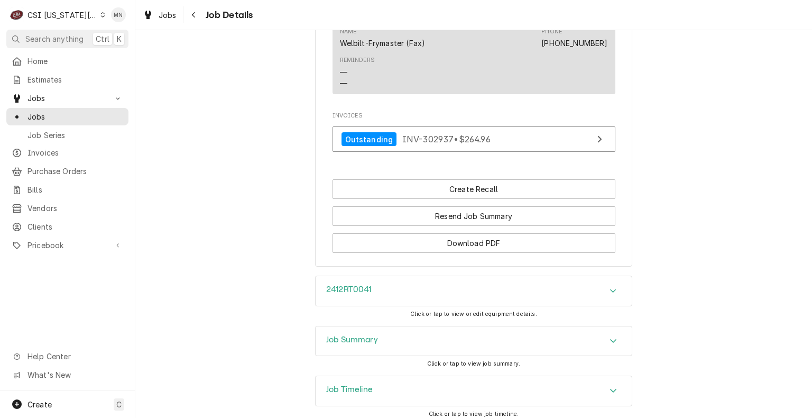
scroll to position [1320, 0]
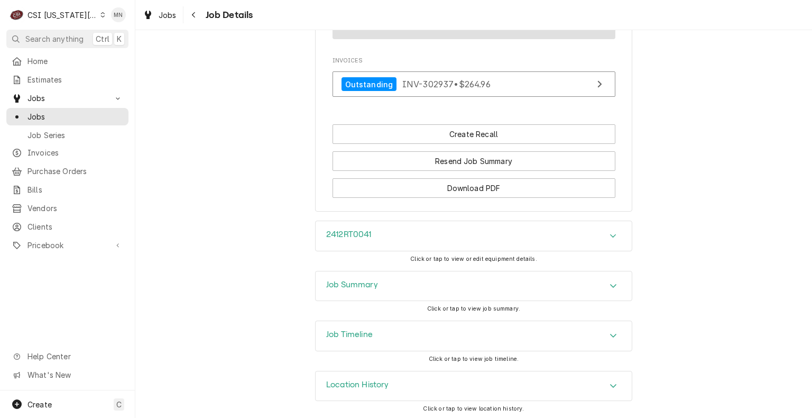
click at [400, 338] on div "Job Timeline" at bounding box center [474, 336] width 316 height 30
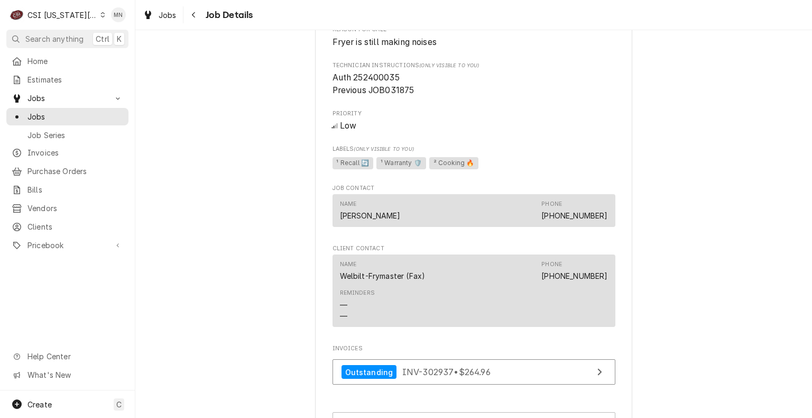
scroll to position [874, 0]
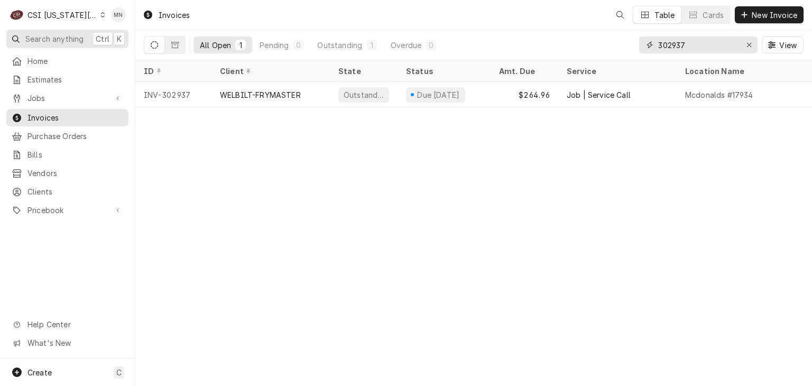
drag, startPoint x: 711, startPoint y: 45, endPoint x: 120, endPoint y: 45, distance: 591.2
click at [361, 33] on div "All Open 1 Pending 0 Outstanding 1 Overdue 0 302937 View" at bounding box center [474, 45] width 660 height 30
type input "303155"
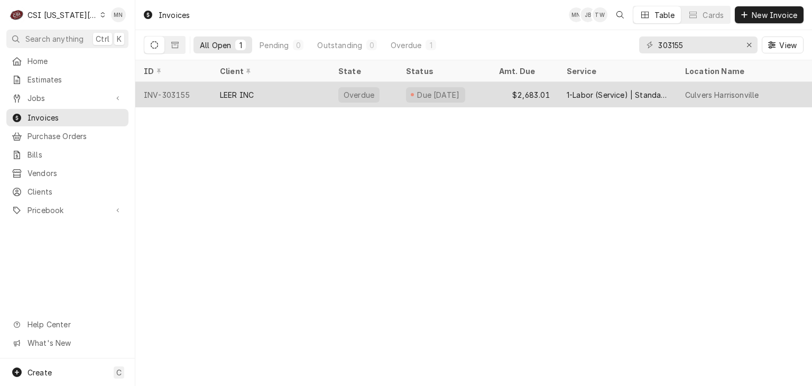
click at [229, 96] on div "LEER INC" at bounding box center [237, 94] width 34 height 11
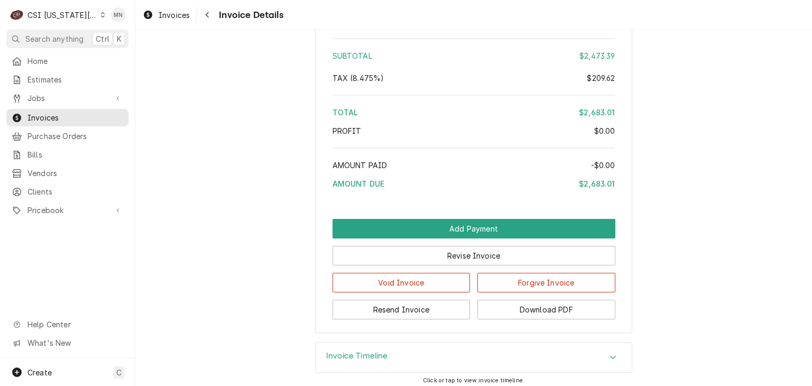
scroll to position [1955, 0]
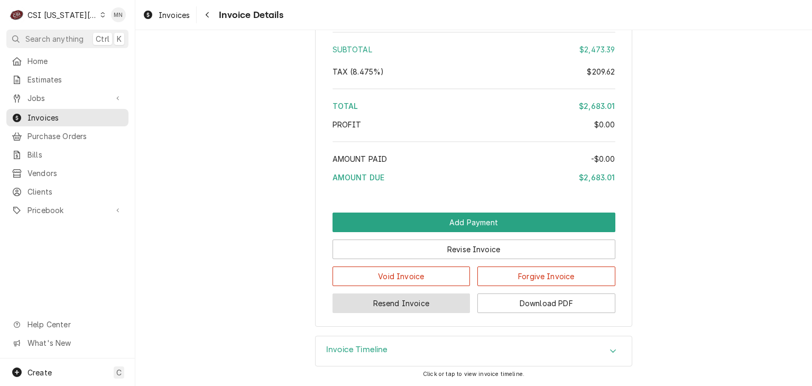
click at [398, 304] on button "Resend Invoice" at bounding box center [402, 303] width 138 height 20
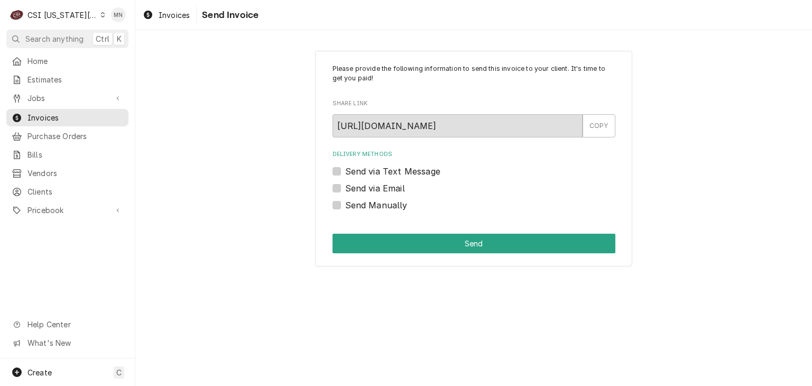
click at [345, 187] on label "Send via Email" at bounding box center [375, 188] width 60 height 13
click at [345, 187] on input "Send via Email" at bounding box center [486, 193] width 283 height 23
checkbox input "true"
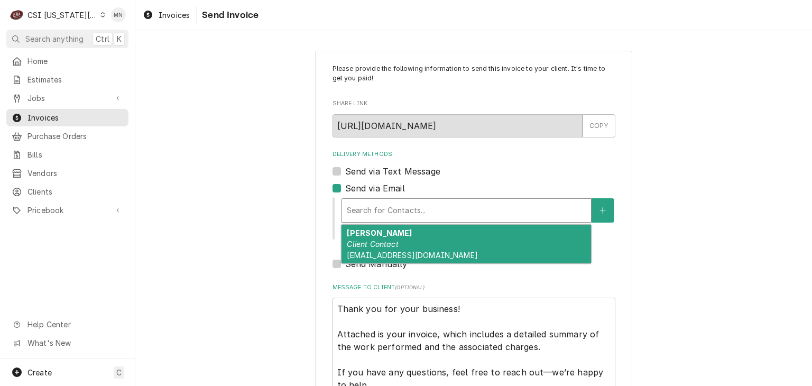
click at [373, 205] on div "Delivery Methods" at bounding box center [466, 210] width 239 height 19
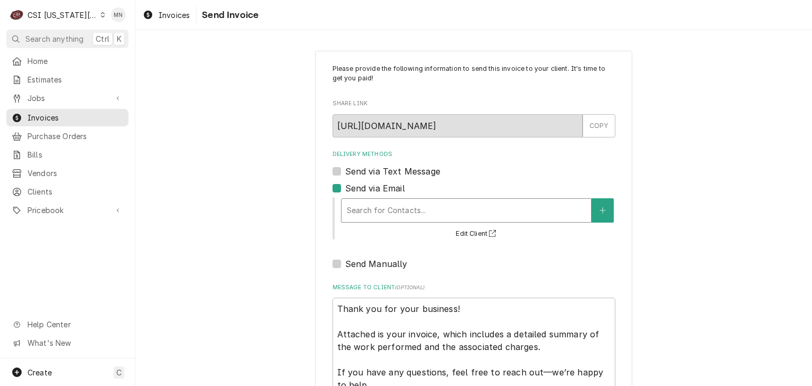
drag, startPoint x: 383, startPoint y: 237, endPoint x: 357, endPoint y: 206, distance: 40.6
click at [357, 206] on div "Delivery Methods" at bounding box center [466, 210] width 239 height 19
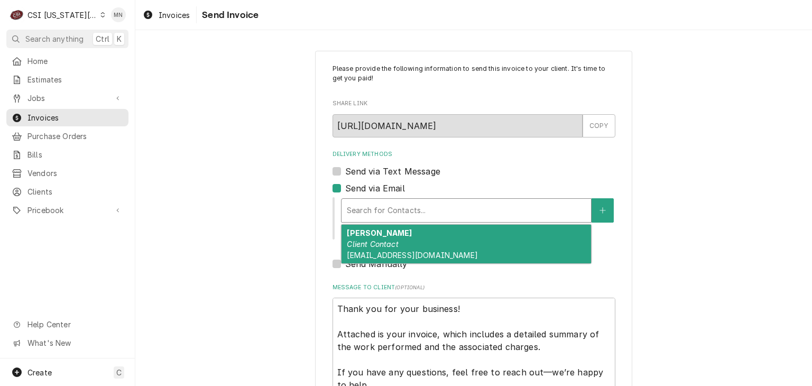
click at [368, 228] on strong "Lisa Blado" at bounding box center [379, 232] width 65 height 9
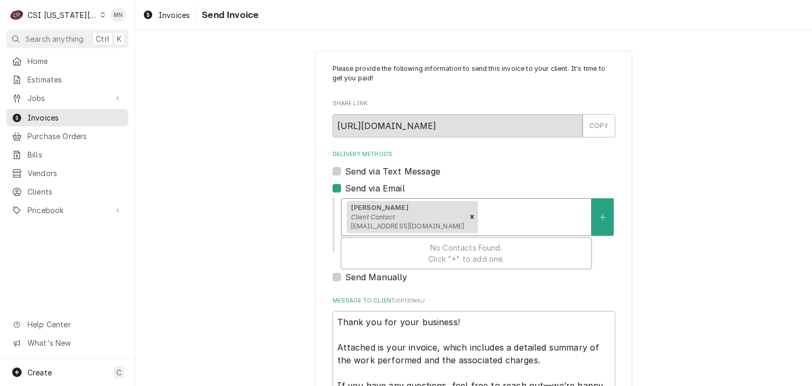
drag, startPoint x: 374, startPoint y: 209, endPoint x: 373, endPoint y: 228, distance: 19.6
click at [373, 228] on span "lblado@leerinc.com" at bounding box center [407, 226] width 113 height 8
click at [469, 219] on icon "Remove [object Object]" at bounding box center [472, 216] width 7 height 7
type textarea "x"
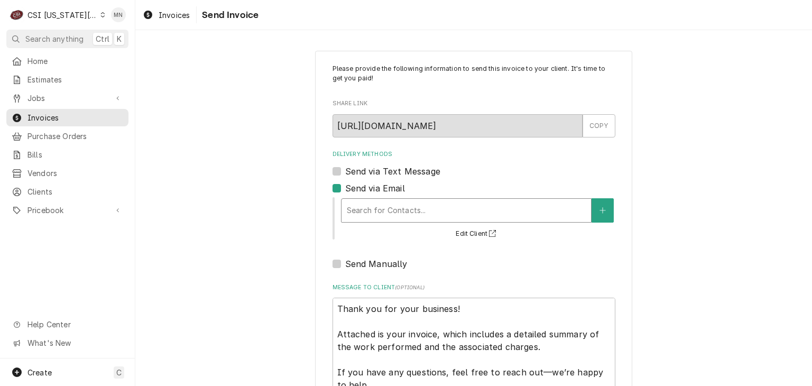
click at [333, 255] on div "Delivery Methods Send via Text Message Send via Email option [object Object], d…" at bounding box center [474, 210] width 283 height 120
click at [345, 260] on label "Send Manually" at bounding box center [376, 264] width 62 height 13
click at [345, 260] on input "Send Manually" at bounding box center [486, 269] width 283 height 23
checkbox input "true"
type textarea "x"
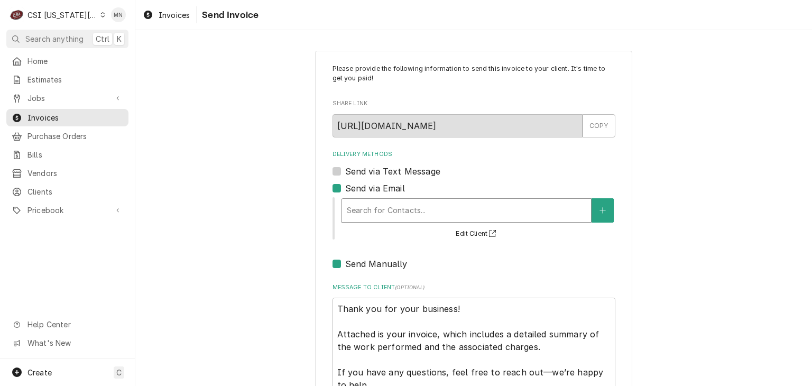
click at [333, 193] on div "Send via Email" at bounding box center [474, 188] width 283 height 13
click at [345, 189] on label "Send via Email" at bounding box center [375, 188] width 60 height 13
click at [345, 189] on input "Send via Email" at bounding box center [486, 193] width 283 height 23
checkbox input "false"
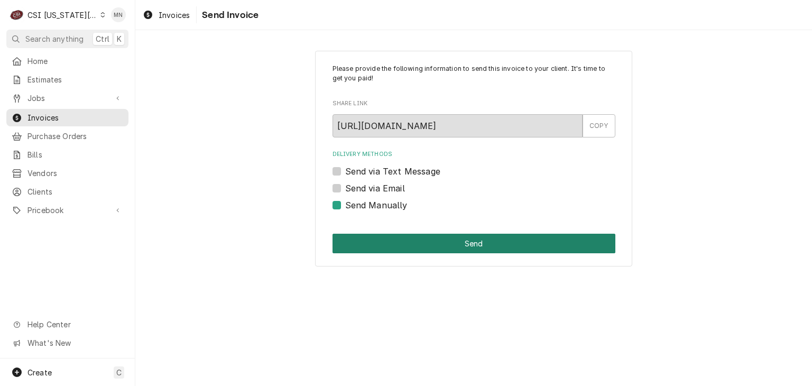
click at [433, 245] on button "Send" at bounding box center [474, 244] width 283 height 20
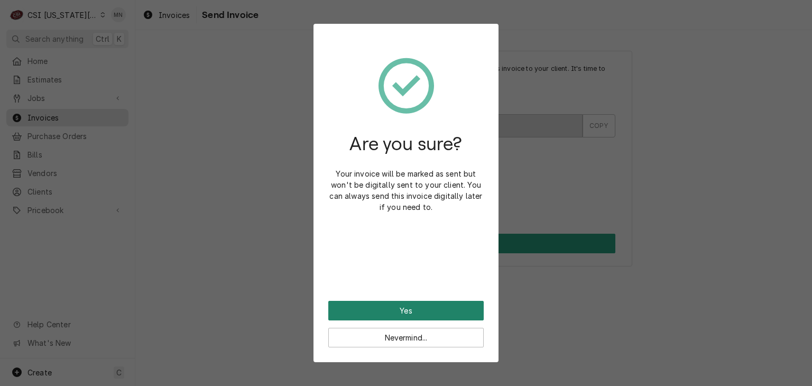
click at [405, 303] on button "Yes" at bounding box center [405, 311] width 155 height 20
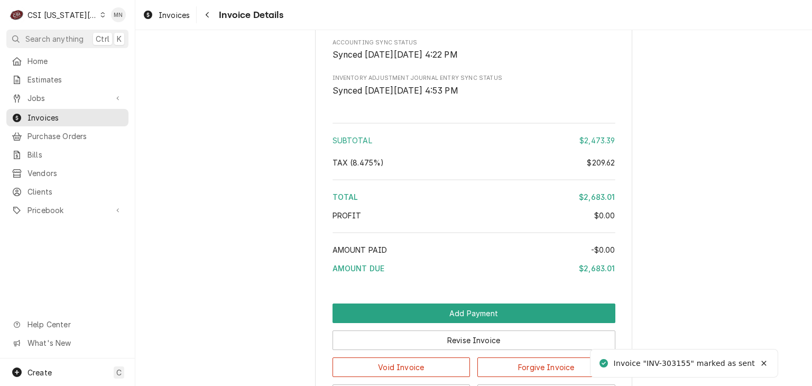
scroll to position [1955, 0]
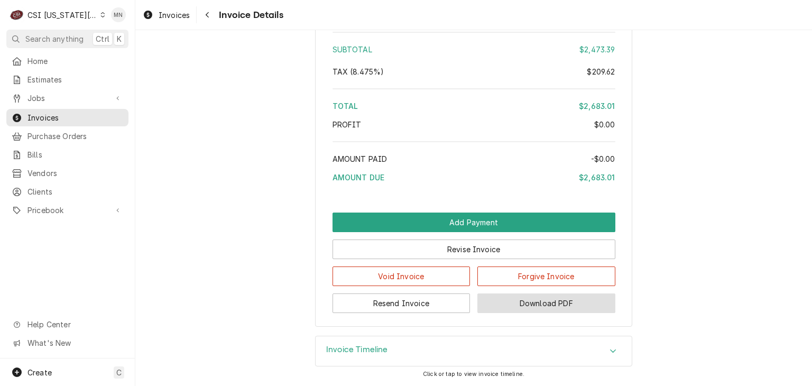
click at [518, 300] on button "Download PDF" at bounding box center [547, 303] width 138 height 20
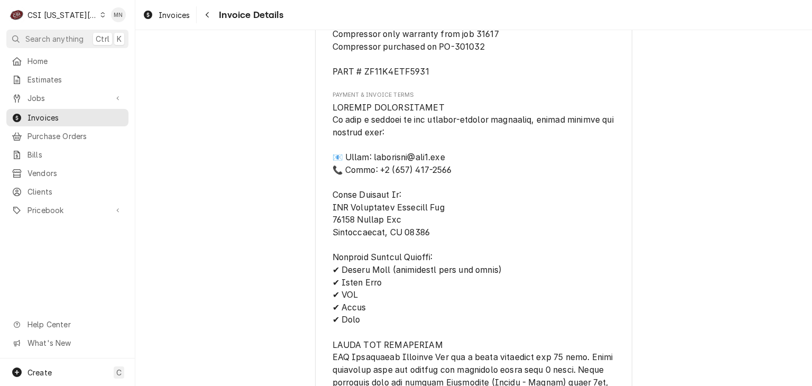
scroll to position [1215, 0]
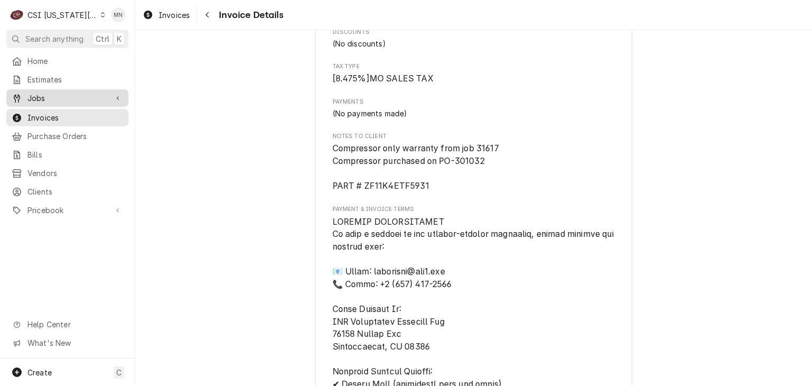
click at [35, 93] on span "Jobs" at bounding box center [67, 98] width 80 height 11
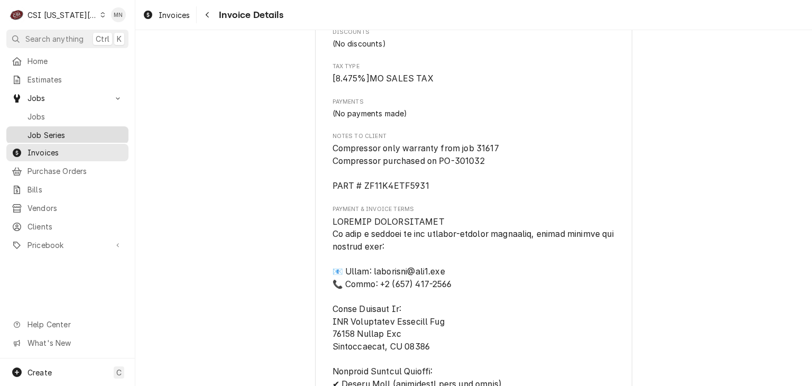
click at [52, 131] on span "Job Series" at bounding box center [75, 135] width 96 height 11
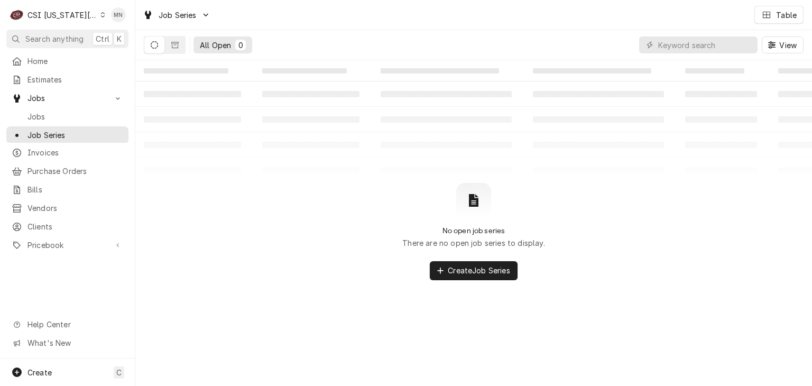
click at [42, 111] on span "Jobs" at bounding box center [75, 116] width 96 height 11
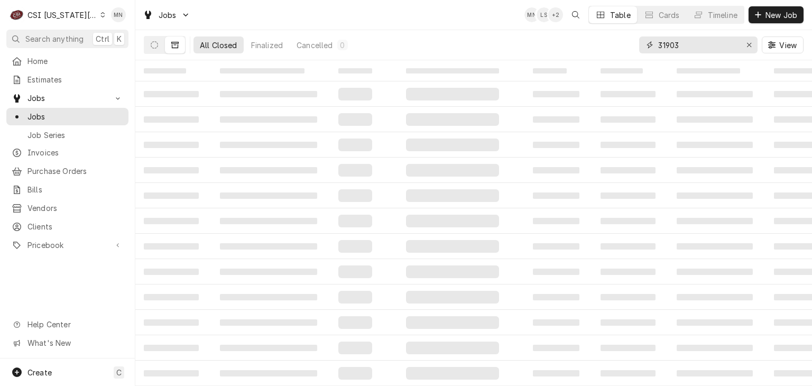
drag, startPoint x: 703, startPoint y: 46, endPoint x: 116, endPoint y: 47, distance: 587.0
click at [233, 47] on div "All Closed Finalized Cancelled 0 31903 View" at bounding box center [474, 45] width 660 height 30
type input "31617"
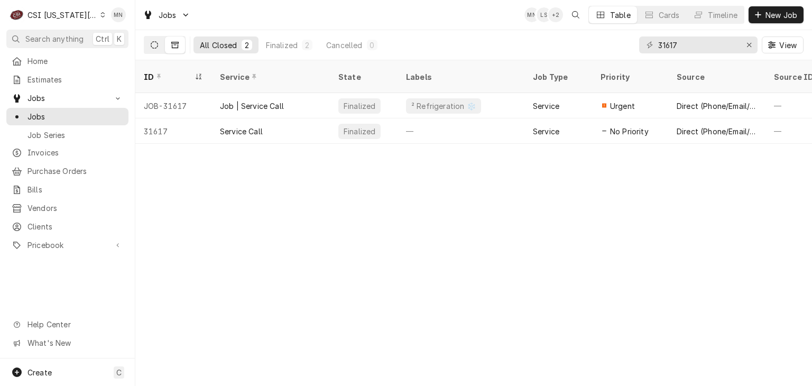
click at [163, 49] on button "Dynamic Content Wrapper" at bounding box center [154, 44] width 20 height 17
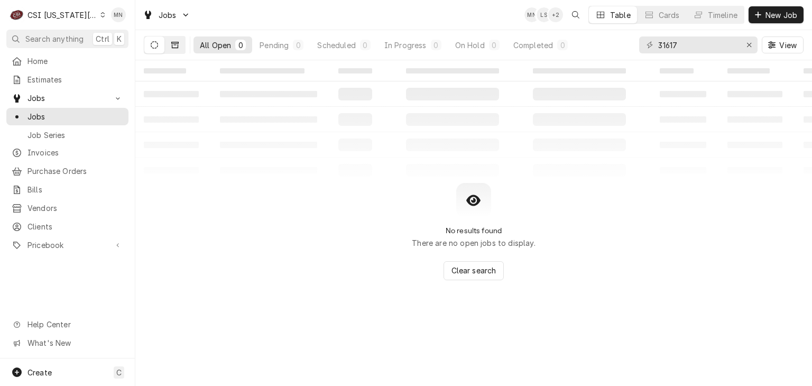
click at [169, 47] on button "Dynamic Content Wrapper" at bounding box center [175, 44] width 20 height 17
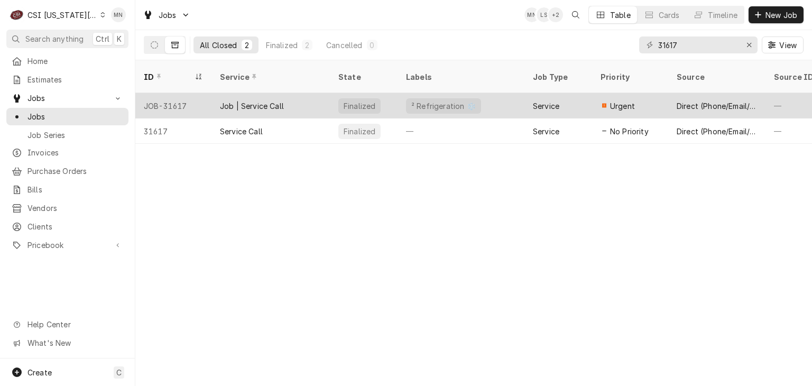
click at [168, 93] on div "JOB-31617" at bounding box center [173, 105] width 76 height 25
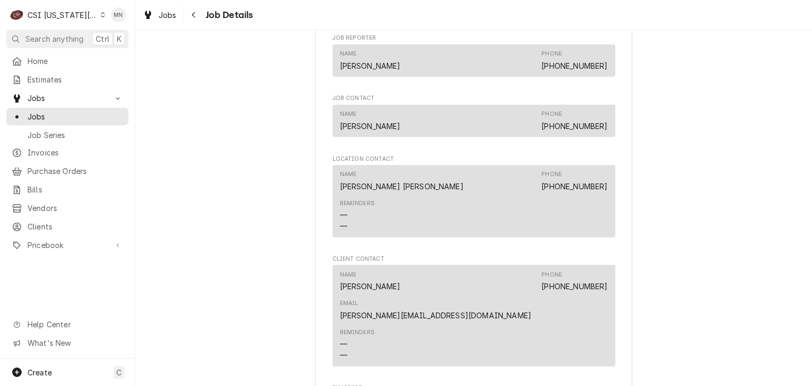
scroll to position [1005, 0]
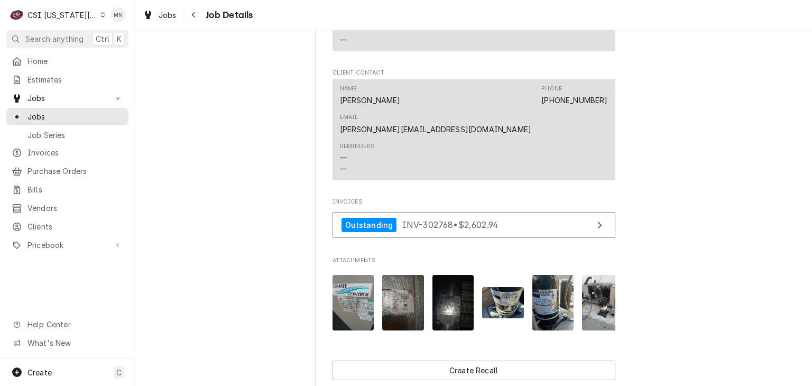
click at [349, 275] on img "Attachments" at bounding box center [354, 303] width 42 height 56
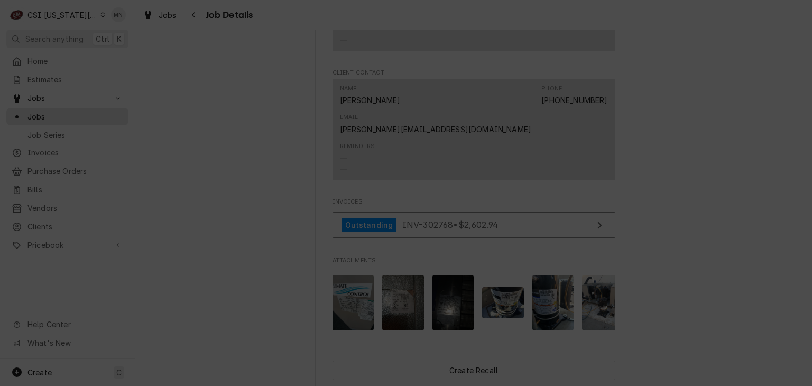
click at [495, 33] on icon "button" at bounding box center [495, 32] width 6 height 7
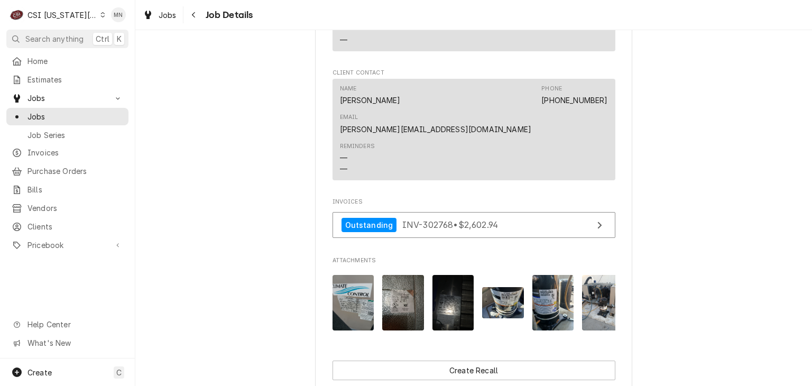
click at [398, 275] on img "Attachments" at bounding box center [403, 303] width 42 height 56
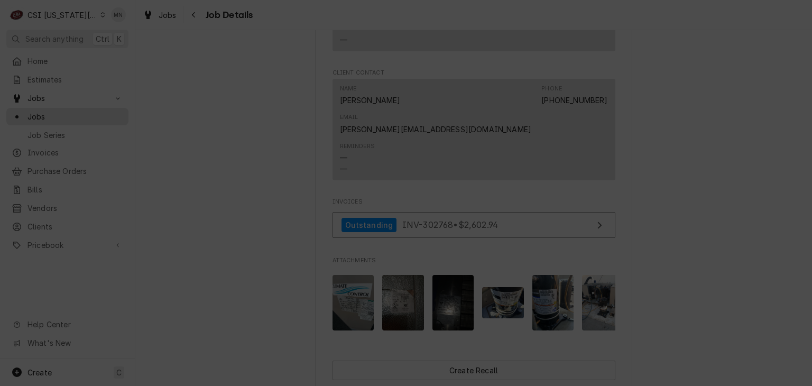
click at [496, 30] on icon "button" at bounding box center [495, 32] width 6 height 7
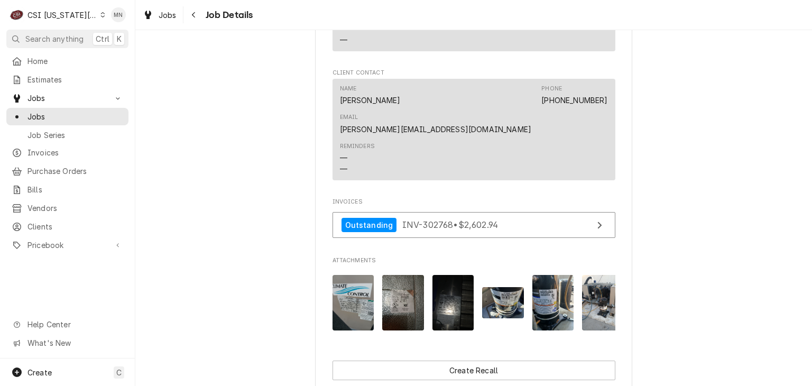
click at [466, 275] on img "Attachments" at bounding box center [454, 303] width 42 height 56
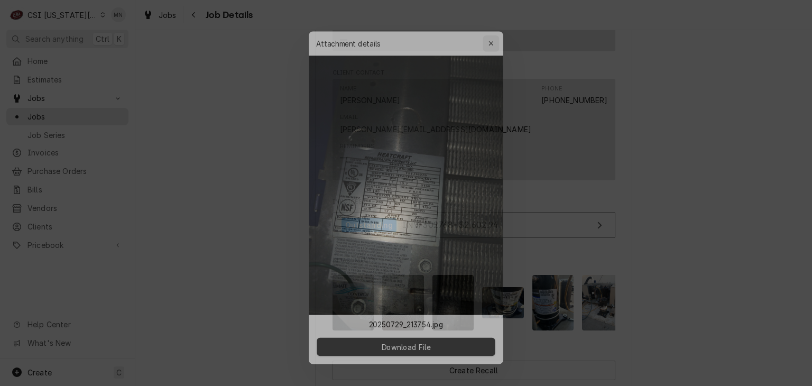
click at [493, 31] on icon "button" at bounding box center [495, 32] width 6 height 7
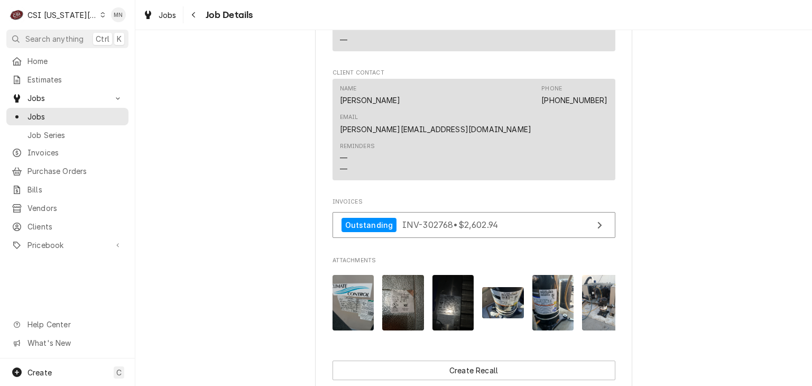
click at [541, 275] on img "Attachments" at bounding box center [553, 303] width 42 height 56
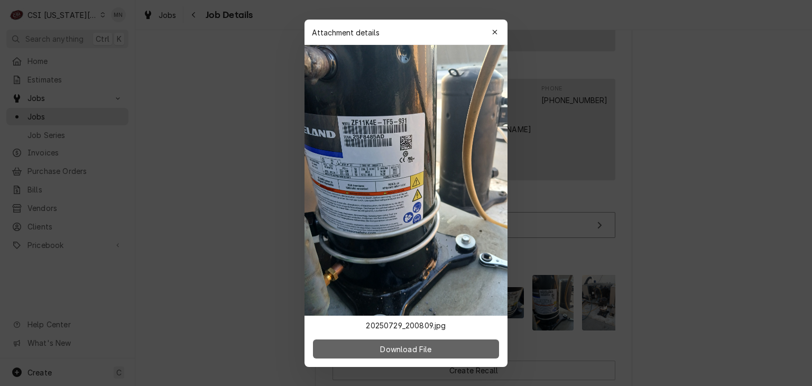
click at [405, 356] on button "Download File" at bounding box center [406, 348] width 186 height 19
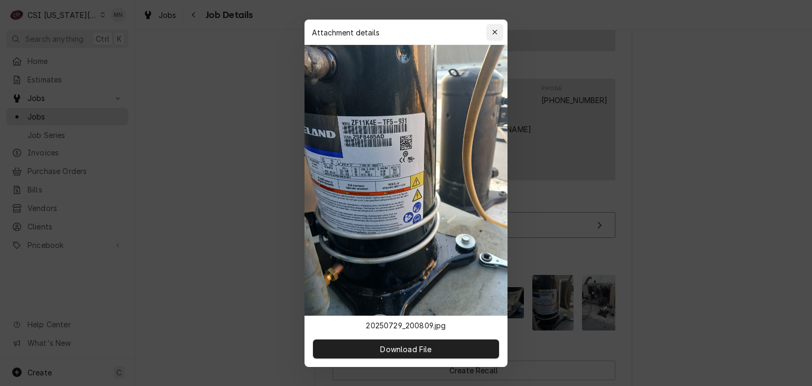
click at [498, 25] on button "button" at bounding box center [494, 32] width 17 height 17
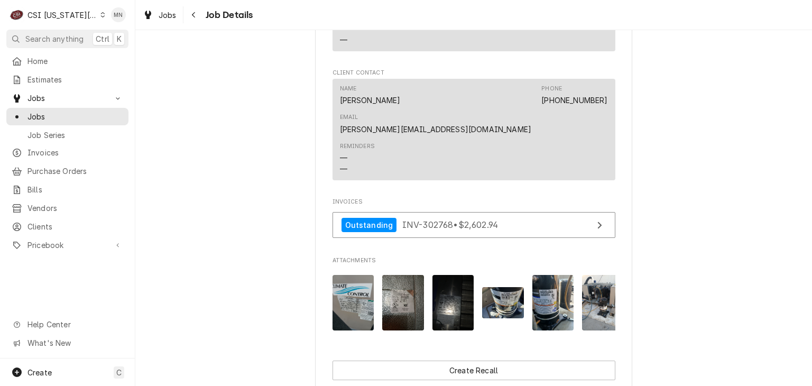
click at [506, 287] on img "Attachments" at bounding box center [503, 302] width 42 height 31
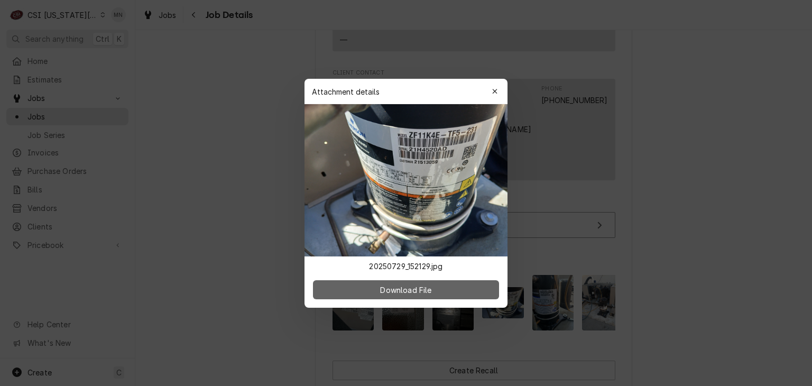
click at [429, 288] on span "Download File" at bounding box center [406, 289] width 56 height 11
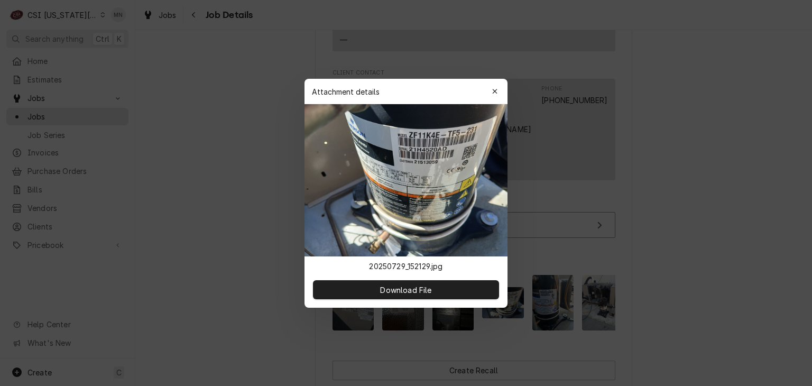
click at [497, 90] on icon "button" at bounding box center [495, 91] width 6 height 7
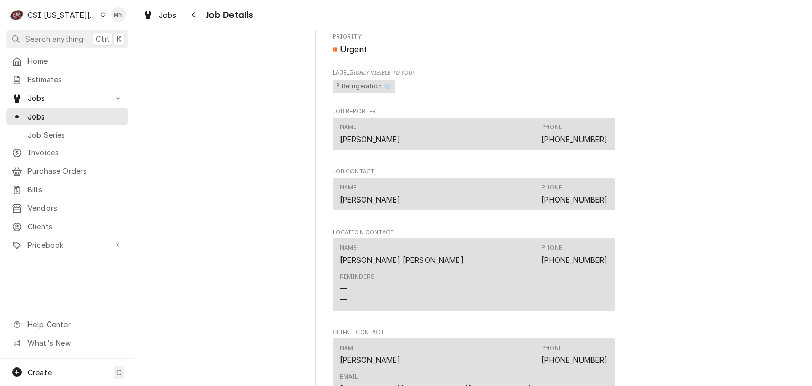
scroll to position [957, 0]
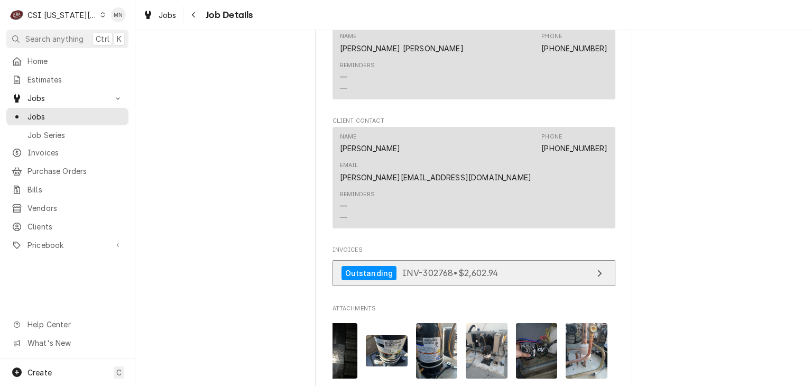
click at [505, 260] on link "Outstanding INV-302768 • $2,602.94" at bounding box center [474, 273] width 283 height 26
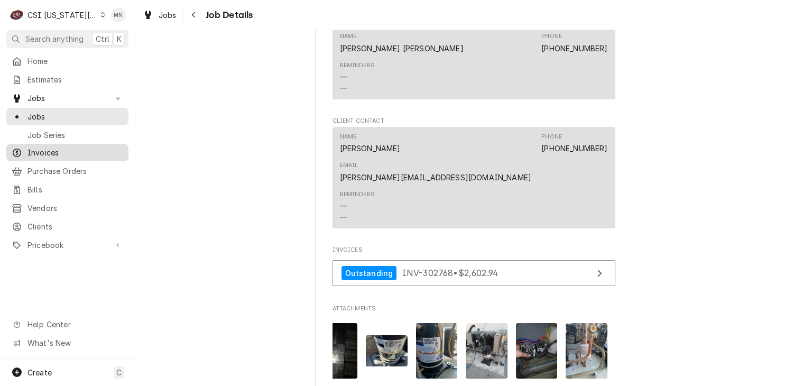
click at [45, 151] on span "Invoices" at bounding box center [75, 152] width 96 height 11
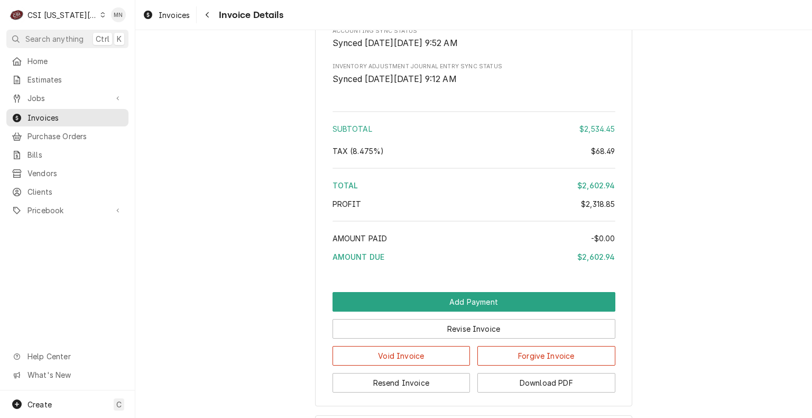
scroll to position [2642, 0]
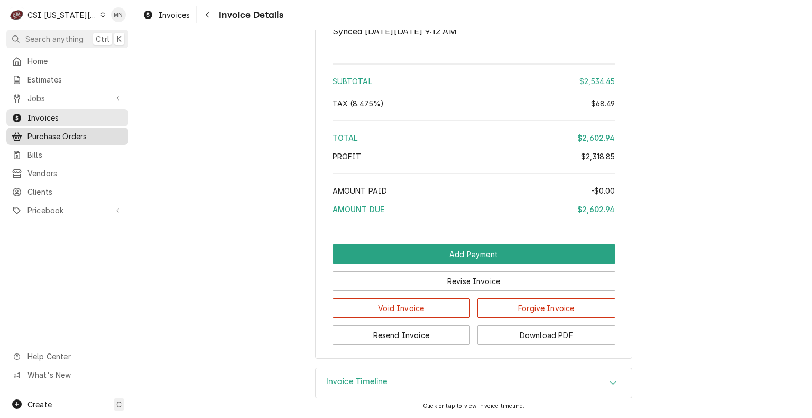
click at [50, 132] on span "Purchase Orders" at bounding box center [75, 136] width 96 height 11
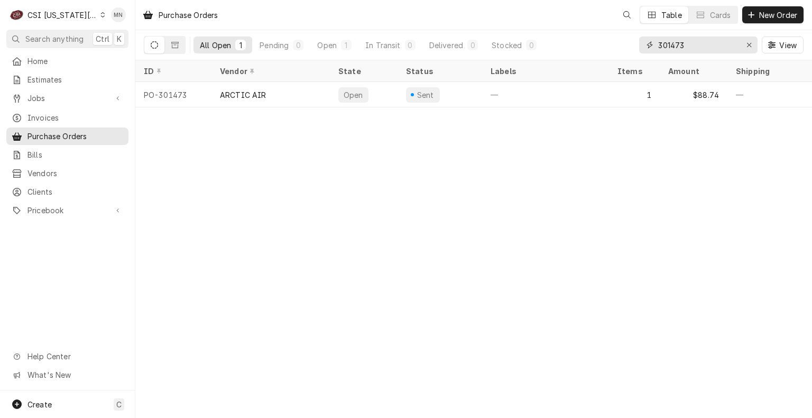
drag, startPoint x: 702, startPoint y: 39, endPoint x: 307, endPoint y: 55, distance: 395.9
click at [307, 55] on div "All Open 1 Pending 0 Open 1 In Transit 0 Delivered 0 Stocked 0 301473 View" at bounding box center [474, 45] width 660 height 30
type input "301032"
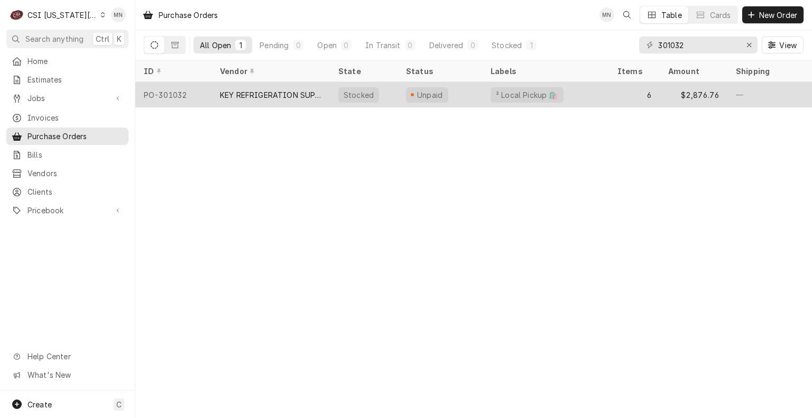
click at [277, 98] on div "KEY REFRIGERATION SUPPLY" at bounding box center [271, 94] width 118 height 25
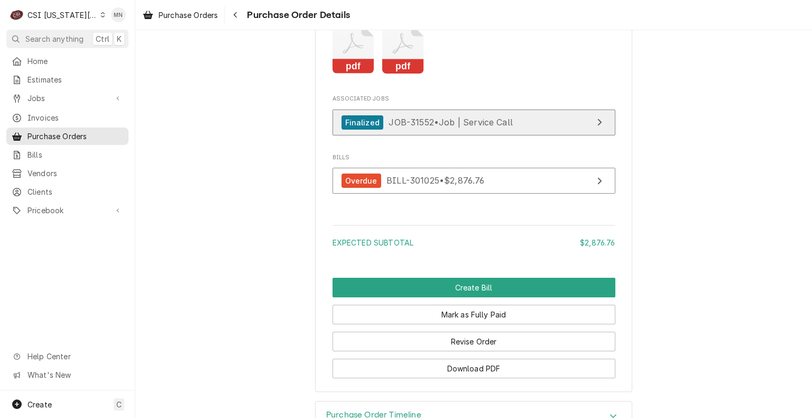
scroll to position [2037, 0]
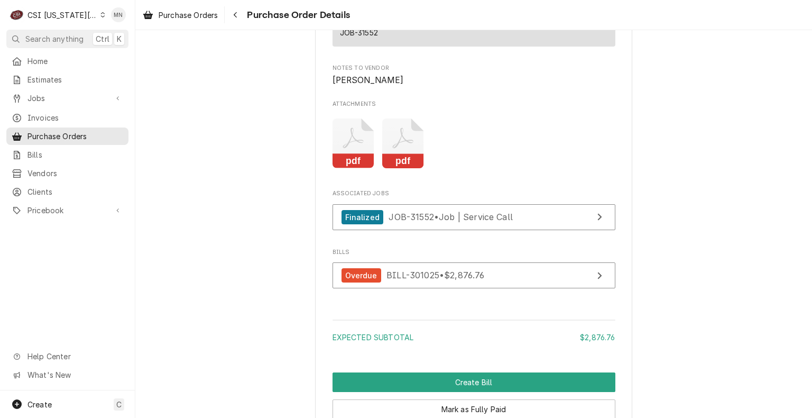
click at [406, 169] on icon "Attachments" at bounding box center [403, 143] width 42 height 50
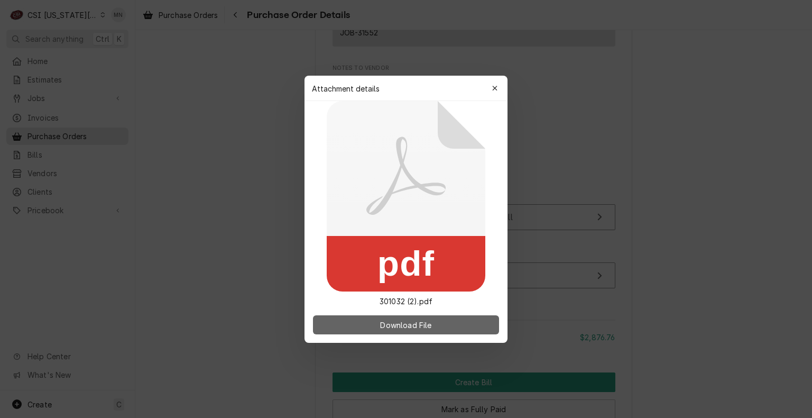
click at [391, 321] on span "Download File" at bounding box center [406, 324] width 56 height 11
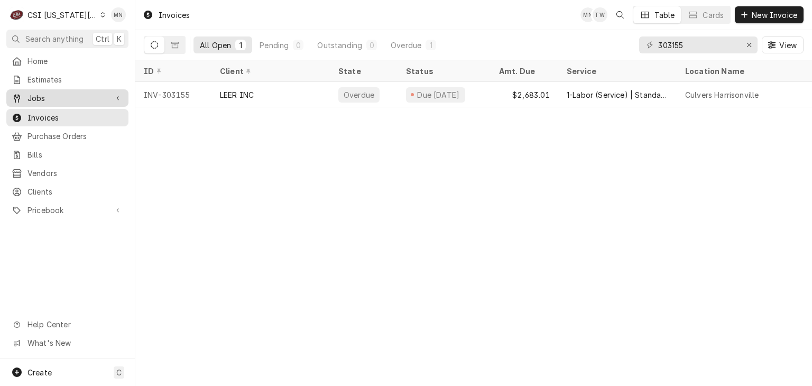
click at [40, 100] on span "Jobs" at bounding box center [67, 98] width 80 height 11
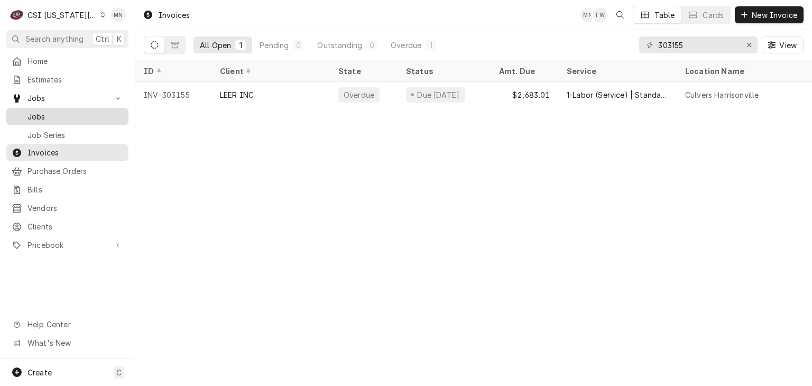
click at [40, 111] on span "Jobs" at bounding box center [75, 116] width 96 height 11
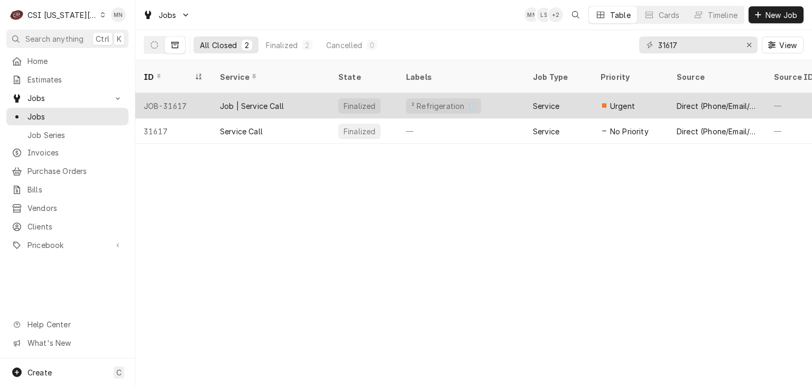
click at [195, 94] on div "JOB-31617" at bounding box center [173, 105] width 76 height 25
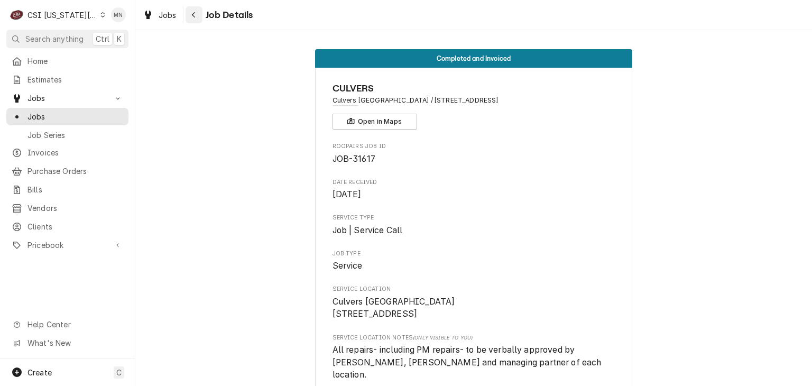
click at [196, 17] on icon "Navigate back" at bounding box center [193, 14] width 5 height 7
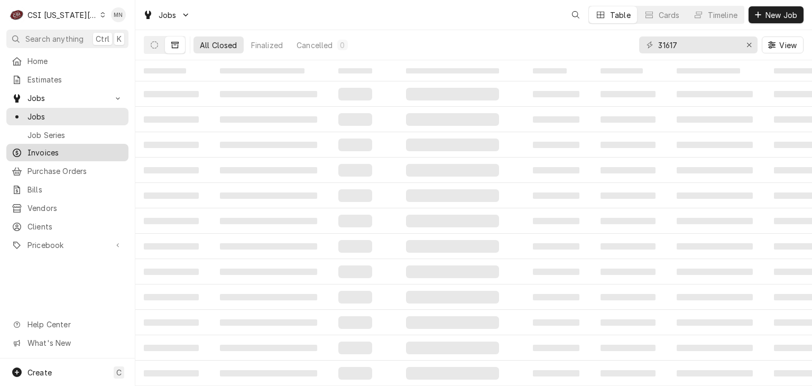
click at [43, 151] on span "Invoices" at bounding box center [75, 152] width 96 height 11
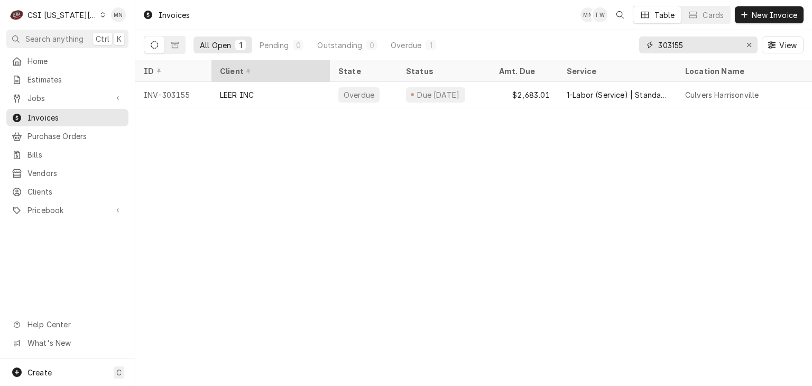
drag, startPoint x: 695, startPoint y: 47, endPoint x: 274, endPoint y: 62, distance: 421.2
click at [374, 58] on div "All Open 1 Pending 0 Outstanding 0 Overdue 1 303155 View" at bounding box center [474, 45] width 660 height 30
type input "302781"
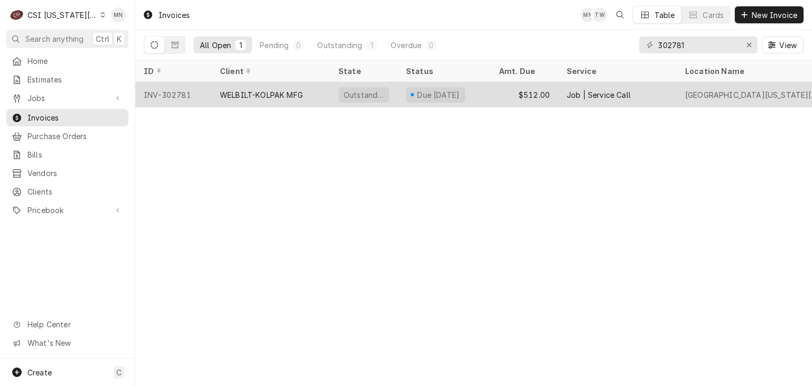
click at [184, 95] on div "INV-302781" at bounding box center [173, 94] width 76 height 25
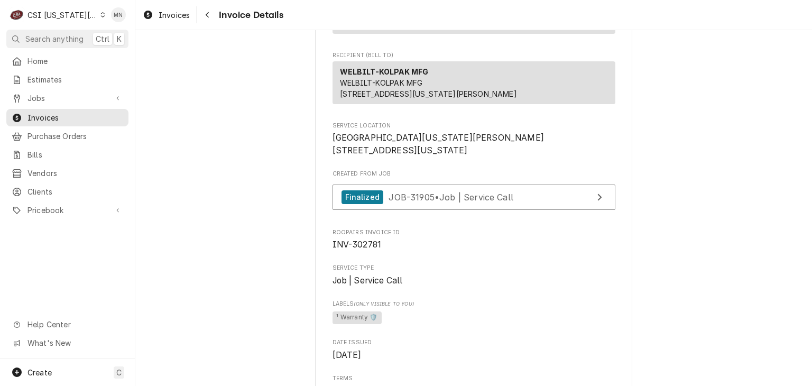
scroll to position [159, 0]
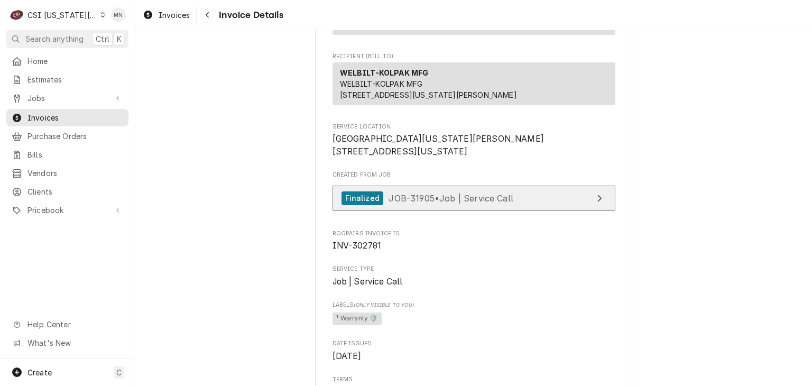
click at [472, 203] on span "JOB-31905 • Job | Service Call" at bounding box center [451, 197] width 125 height 11
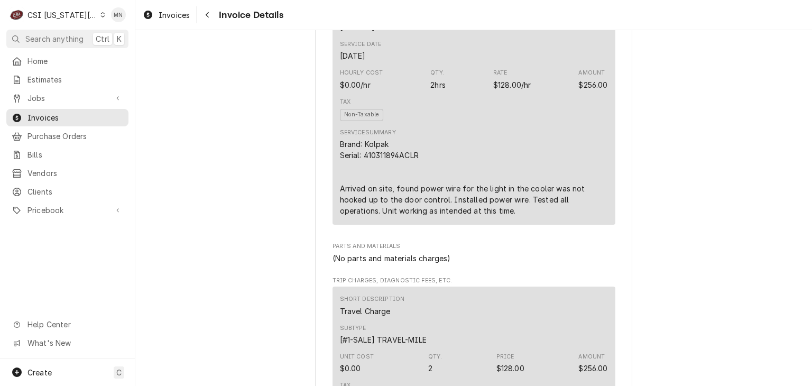
scroll to position [687, 0]
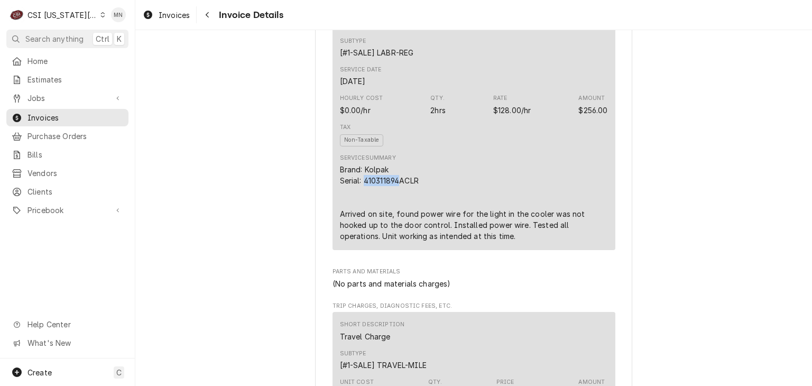
drag, startPoint x: 397, startPoint y: 213, endPoint x: 362, endPoint y: 216, distance: 35.5
click at [362, 216] on div "Brand: Kolpak Serial: 410311894ACLR Arrived on site, found power wire for the l…" at bounding box center [474, 203] width 268 height 78
copy div "410311894"
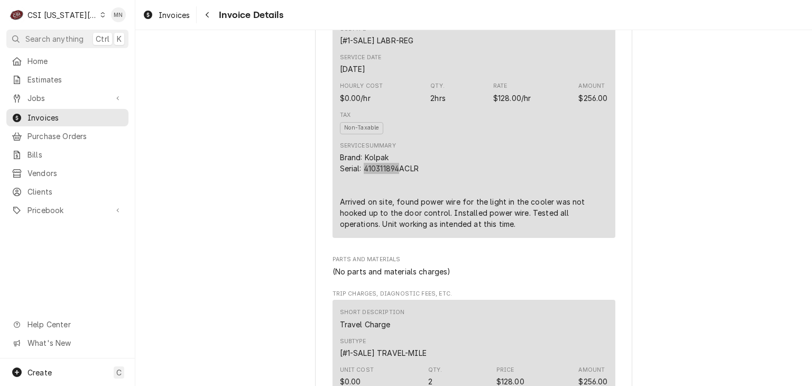
scroll to position [740, 0]
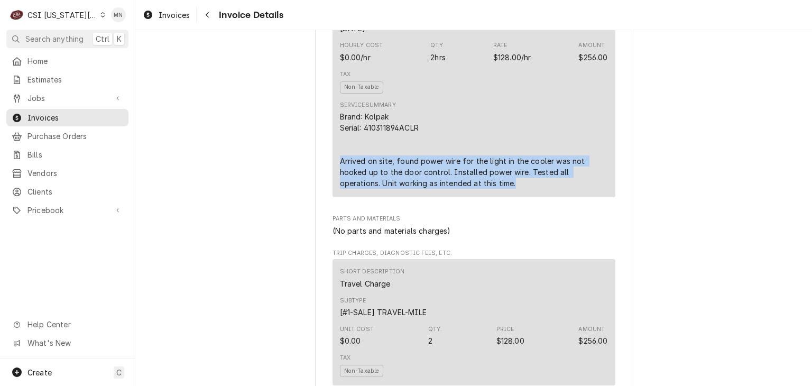
drag, startPoint x: 332, startPoint y: 197, endPoint x: 536, endPoint y: 225, distance: 205.6
click at [536, 197] on div "Short Description 1-Labor (Service) | Standard | Incurred Subtype [#1-SALE] LAB…" at bounding box center [474, 72] width 283 height 250
copy div "Arrived on site, found power wire for the light in the cooler was not hooked up…"
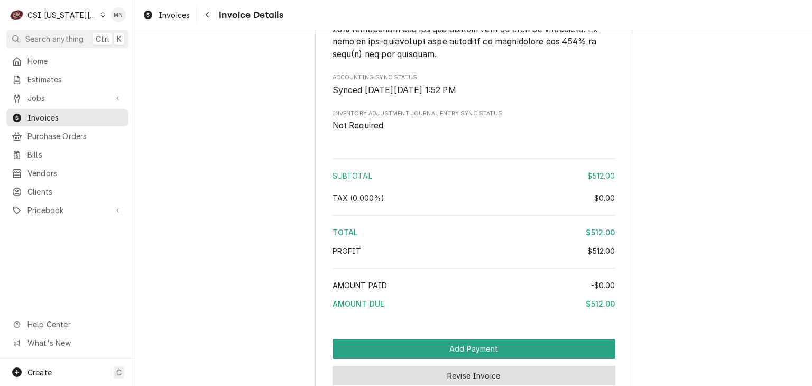
scroll to position [1745, 0]
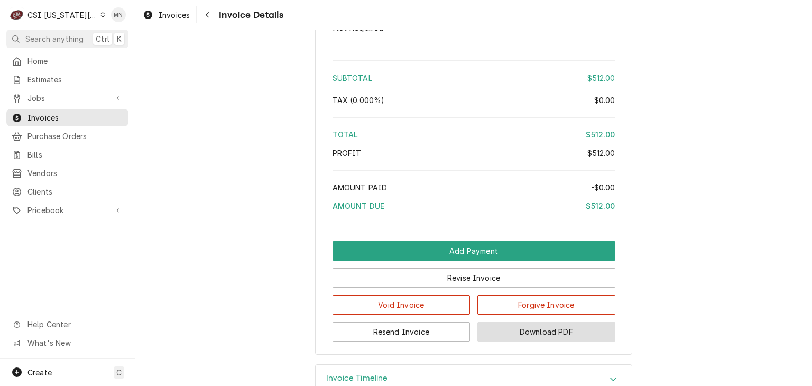
click at [546, 342] on button "Download PDF" at bounding box center [547, 332] width 138 height 20
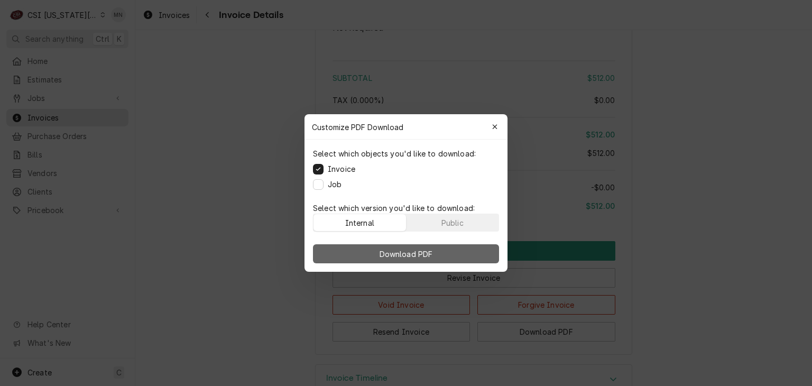
click at [445, 252] on button "Download PDF" at bounding box center [406, 253] width 186 height 19
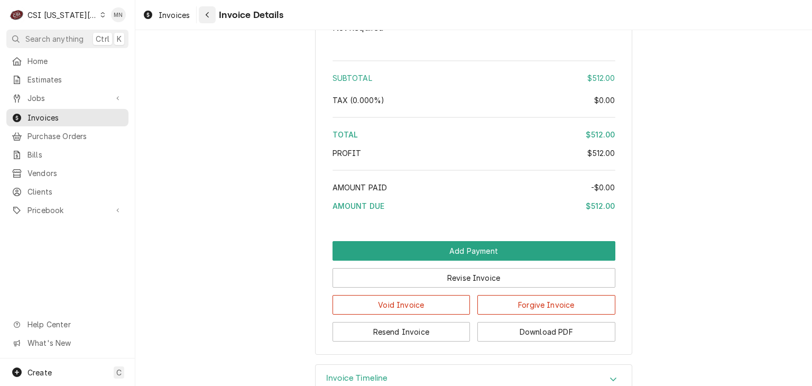
click at [211, 16] on div "Navigate back" at bounding box center [207, 15] width 11 height 11
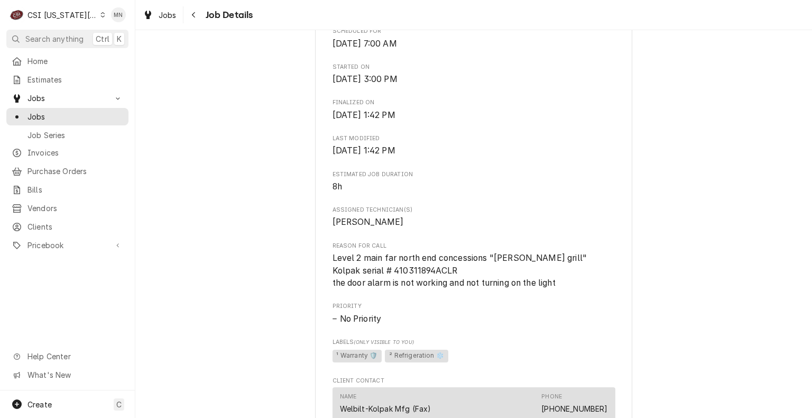
scroll to position [793, 0]
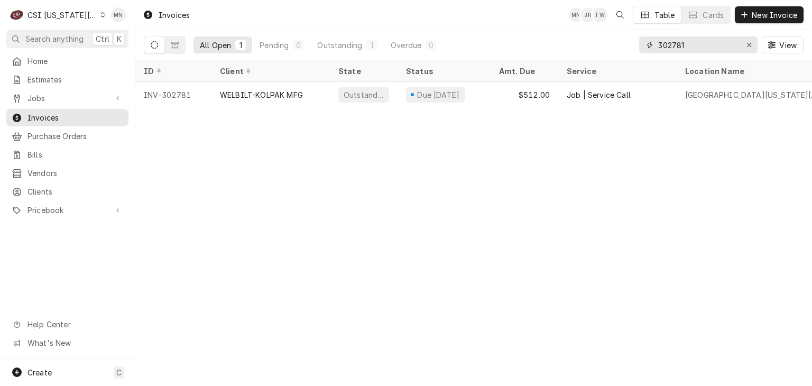
click at [687, 47] on input "302781" at bounding box center [697, 44] width 79 height 17
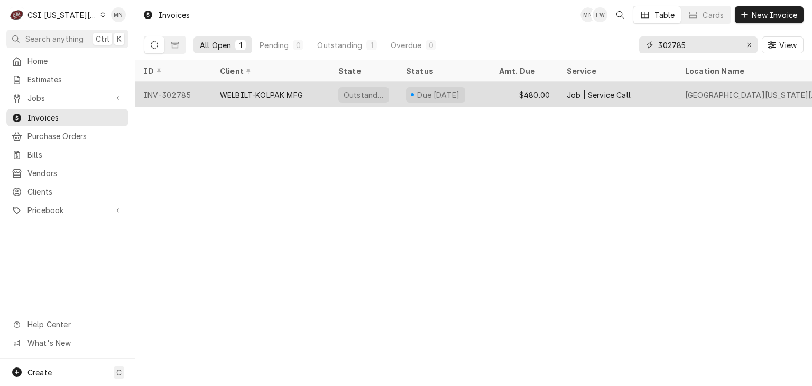
type input "302785"
click at [287, 98] on div "WELBILT-KOLPAK MFG" at bounding box center [261, 94] width 83 height 11
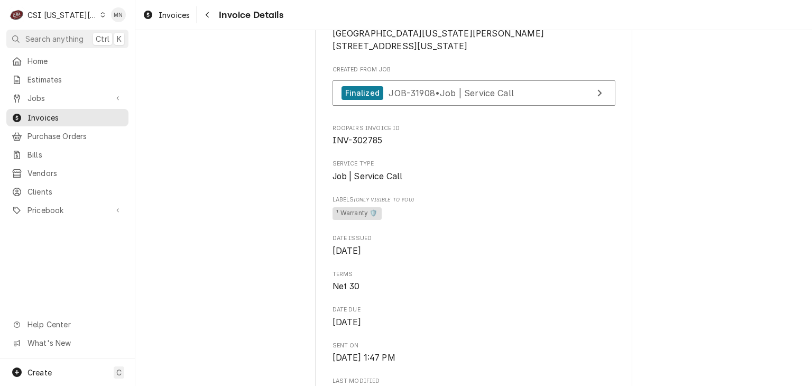
scroll to position [264, 0]
click at [492, 97] on span "JOB-31908 • Job | Service Call" at bounding box center [451, 92] width 125 height 11
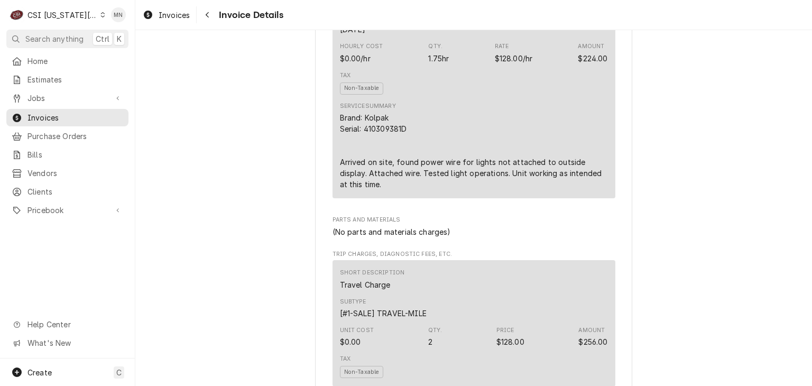
scroll to position [740, 0]
drag, startPoint x: 398, startPoint y: 162, endPoint x: 361, endPoint y: 162, distance: 36.5
click at [361, 162] on div "Brand: Kolpak Serial: 410309381D Arrived on site, found power wire for lights n…" at bounding box center [474, 150] width 268 height 78
copy div "410309381"
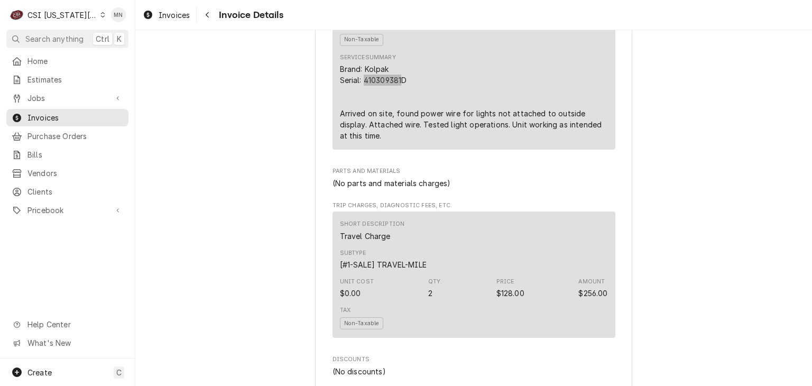
scroll to position [687, 0]
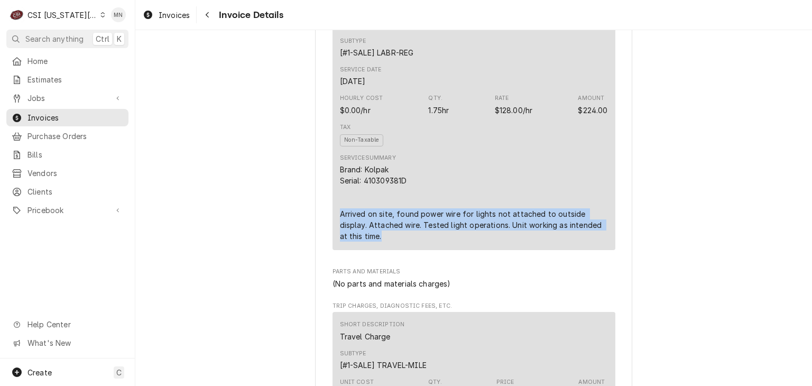
drag, startPoint x: 336, startPoint y: 248, endPoint x: 426, endPoint y: 276, distance: 93.5
click at [426, 245] on div "Service Summary Brand: Kolpak Serial: 410309381D Arrived on site, found power w…" at bounding box center [474, 197] width 268 height 95
copy div "Arrived on site, found power wire for lights not attached to outside display. A…"
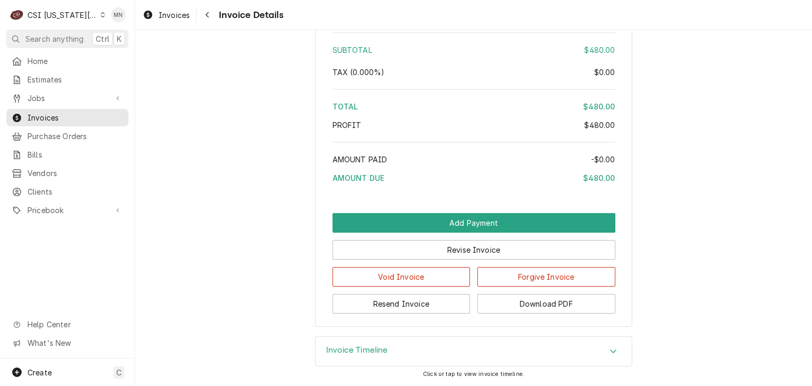
scroll to position [1805, 0]
click at [527, 305] on button "Download PDF" at bounding box center [547, 304] width 138 height 20
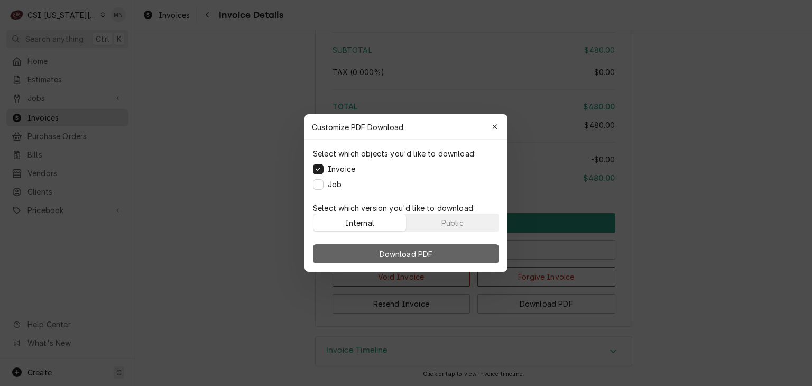
click at [452, 252] on button "Download PDF" at bounding box center [406, 253] width 186 height 19
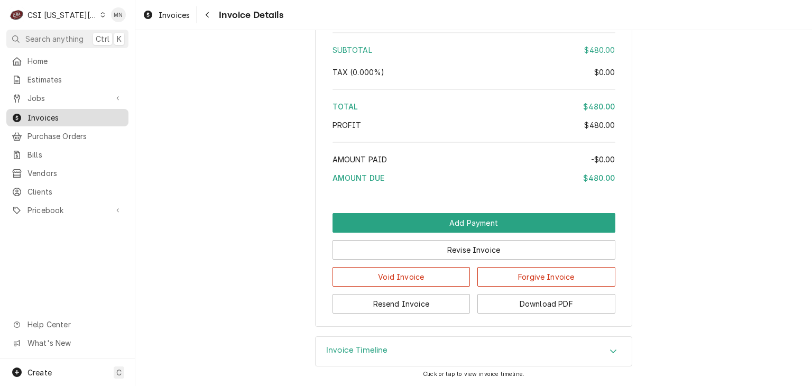
click at [43, 117] on span "Invoices" at bounding box center [75, 117] width 96 height 11
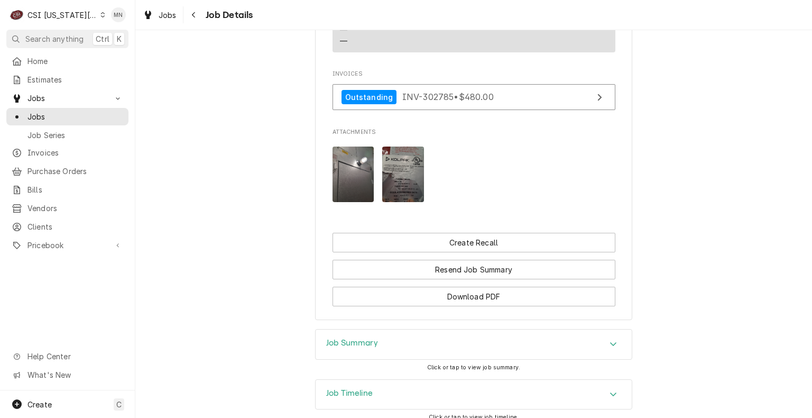
scroll to position [1292, 0]
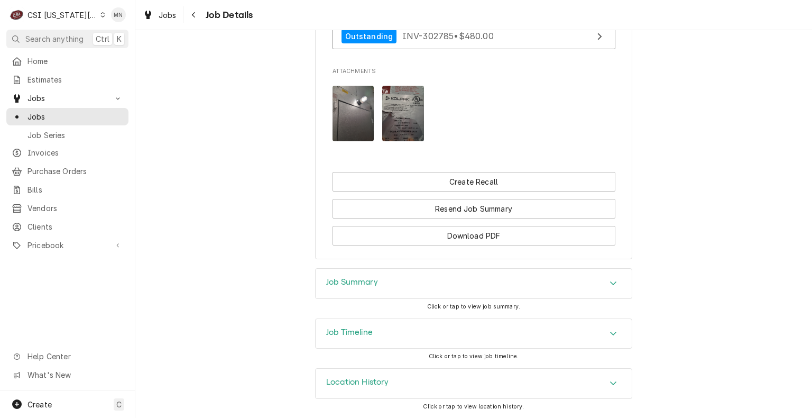
click at [422, 284] on div "Job Summary" at bounding box center [474, 284] width 316 height 30
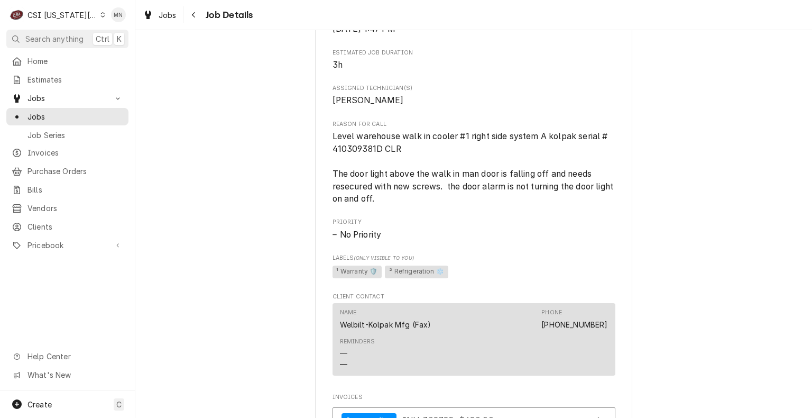
scroll to position [899, 0]
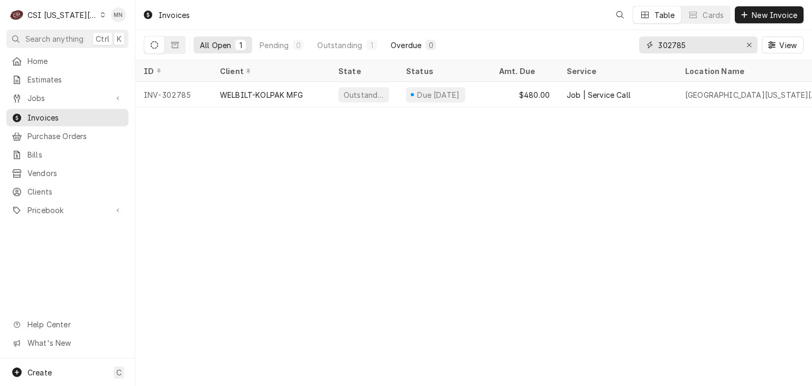
drag, startPoint x: 694, startPoint y: 42, endPoint x: 402, endPoint y: 40, distance: 291.9
click at [402, 40] on div "All Open 1 Pending 0 Outstanding 1 Overdue 0 302785 View" at bounding box center [474, 45] width 660 height 30
type input "302786"
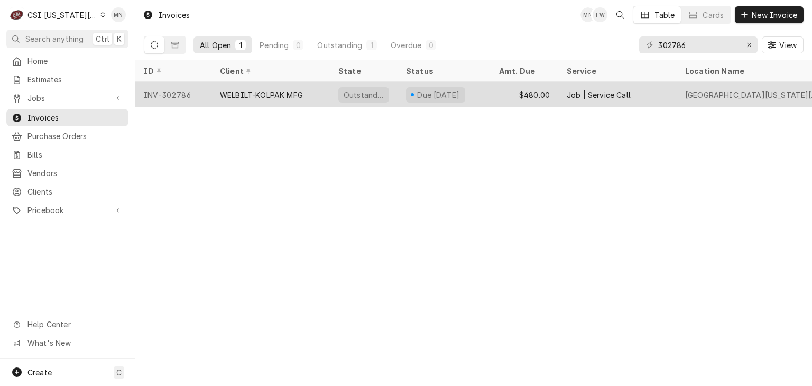
click at [228, 98] on div "WELBILT-KOLPAK MFG" at bounding box center [271, 94] width 118 height 25
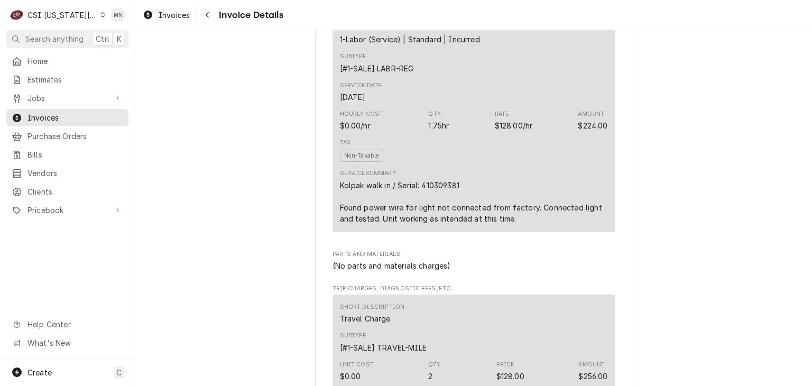
scroll to position [635, 0]
drag, startPoint x: 460, startPoint y: 217, endPoint x: 419, endPoint y: 216, distance: 41.3
click at [419, 216] on div "Kolpak walk in / Serial: 410309381 Found power wire for light not connected fro…" at bounding box center [474, 200] width 268 height 44
copy div "410309381"
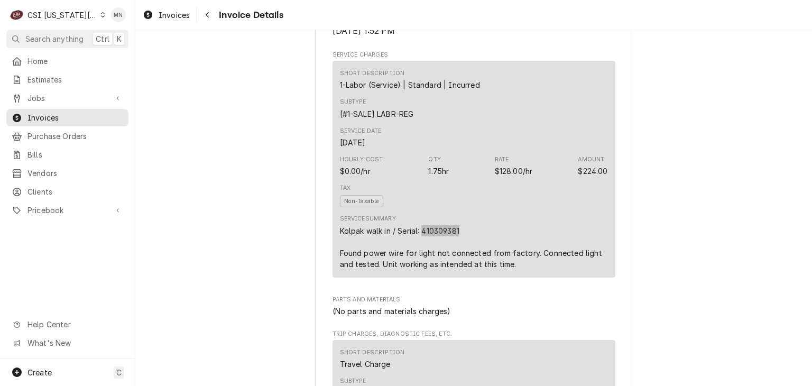
scroll to position [582, 0]
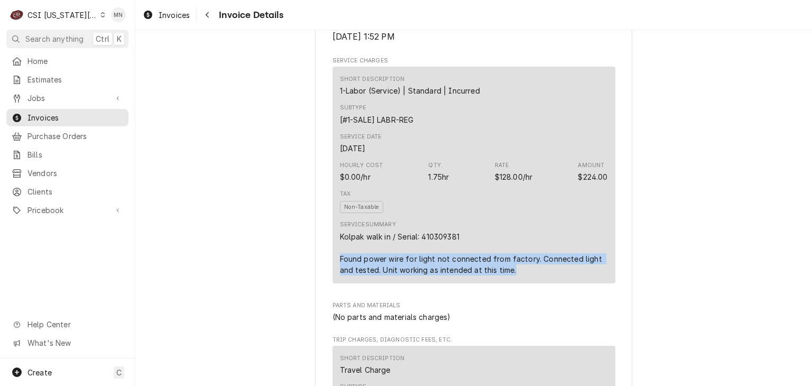
drag, startPoint x: 336, startPoint y: 290, endPoint x: 511, endPoint y: 301, distance: 174.8
click at [511, 276] on div "Kolpak walk in / Serial: 410309381 Found power wire for light not connected fro…" at bounding box center [474, 253] width 268 height 44
copy div "Found power wire for light not connected from factory. Connected light and test…"
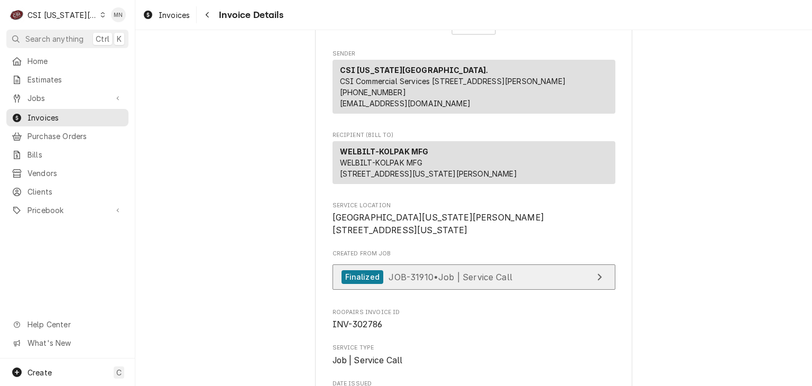
scroll to position [159, 0]
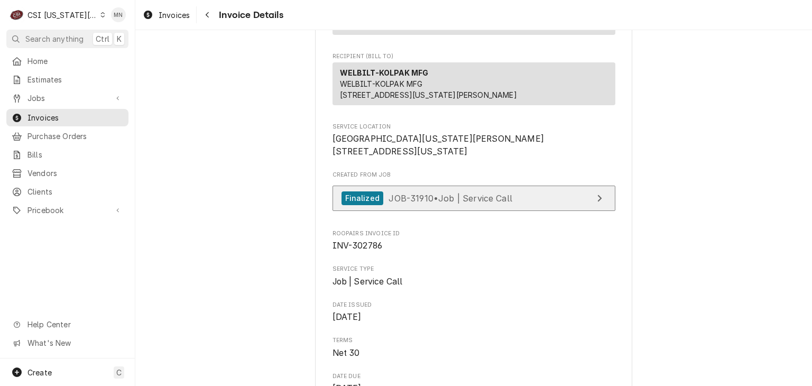
click at [509, 212] on link "Finalized JOB-31910 • Job | Service Call" at bounding box center [474, 199] width 283 height 26
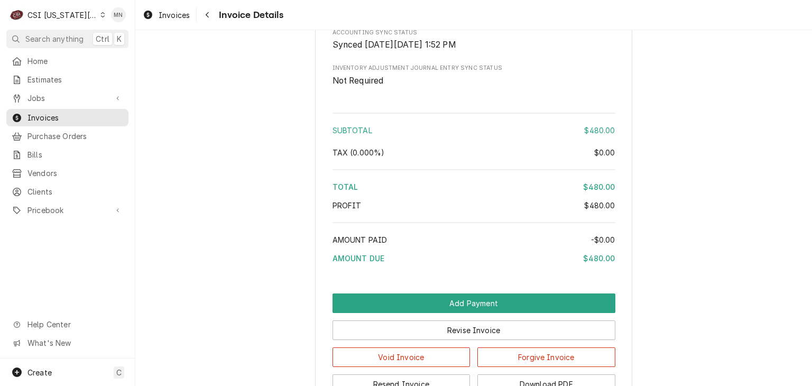
scroll to position [1733, 0]
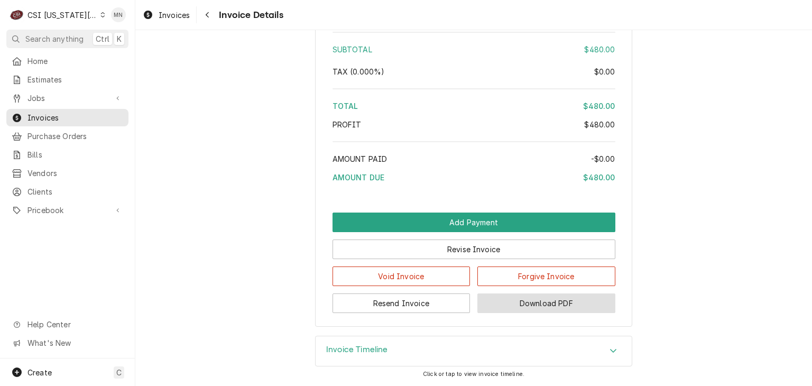
click at [556, 300] on button "Download PDF" at bounding box center [547, 303] width 138 height 20
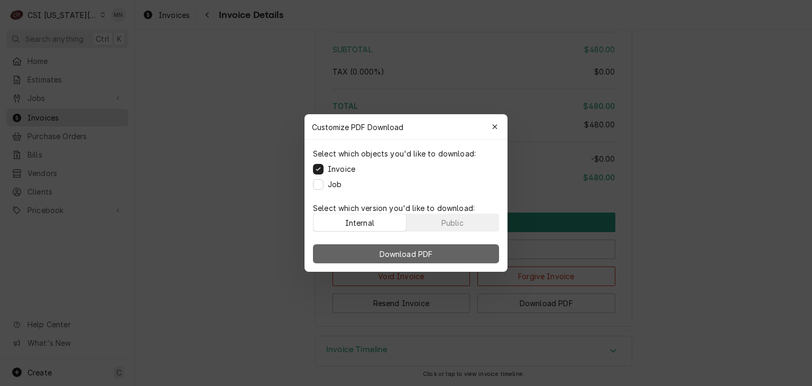
click at [424, 253] on span "Download PDF" at bounding box center [407, 254] width 58 height 11
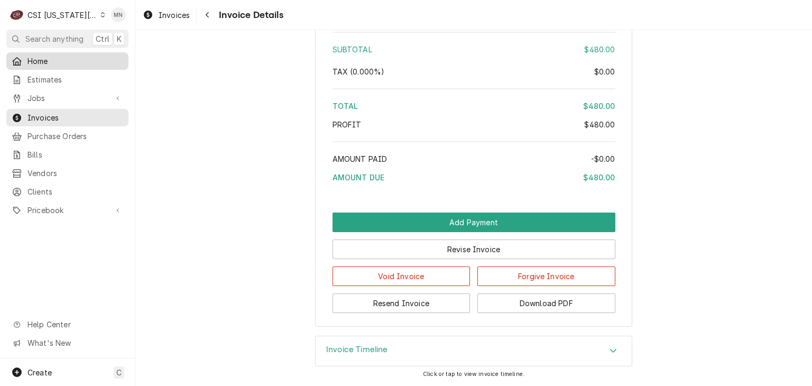
click at [50, 62] on span "Home" at bounding box center [75, 61] width 96 height 11
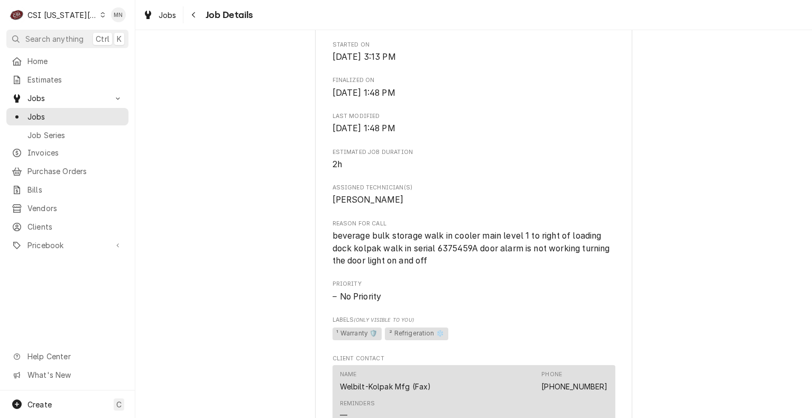
scroll to position [789, 0]
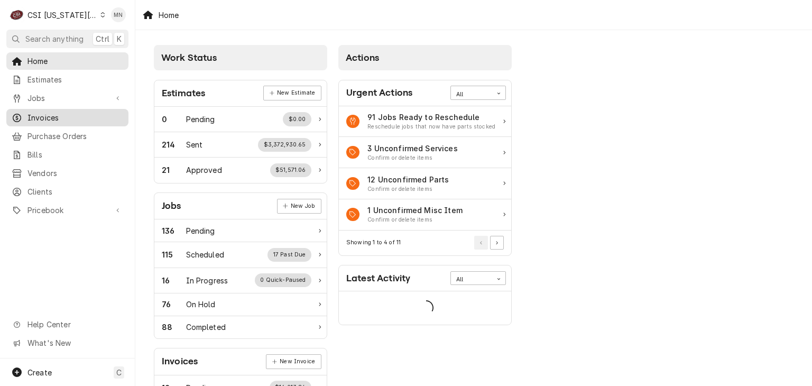
click at [43, 118] on span "Invoices" at bounding box center [75, 117] width 96 height 11
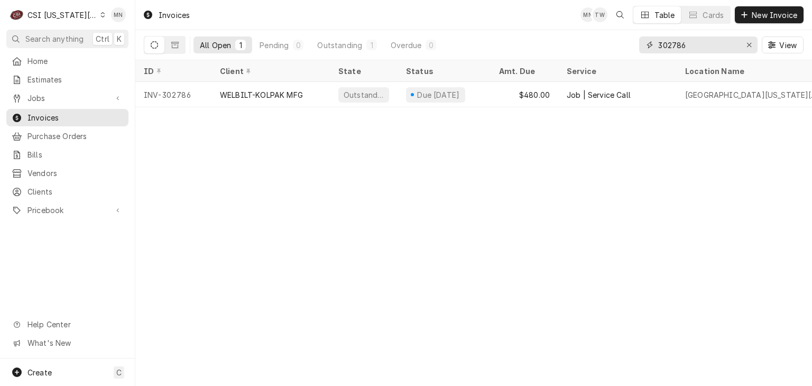
click at [691, 48] on input "302786" at bounding box center [697, 44] width 79 height 17
type input "302787"
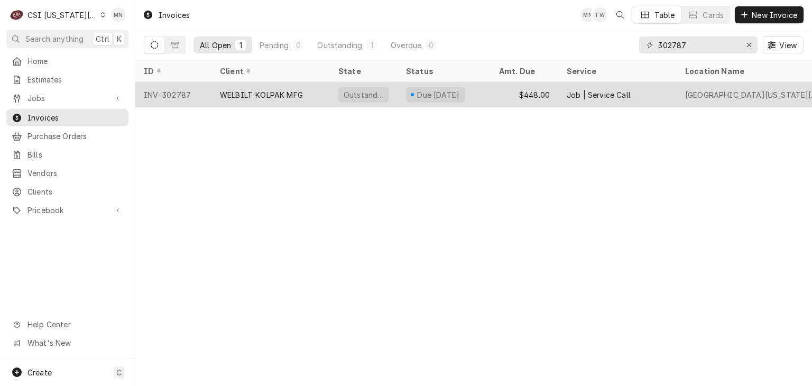
click at [265, 101] on div "WELBILT-KOLPAK MFG" at bounding box center [271, 94] width 118 height 25
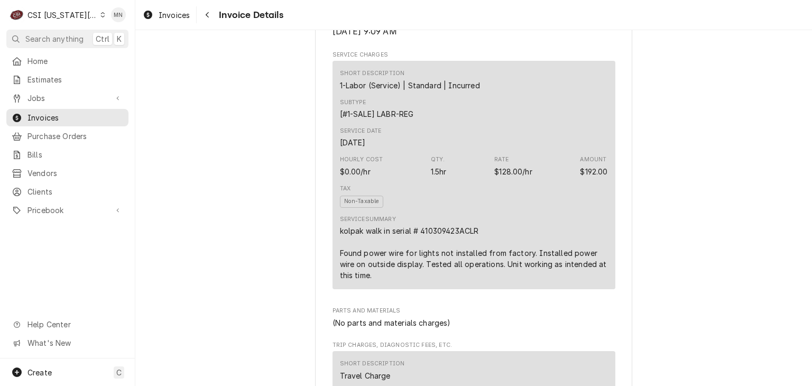
scroll to position [687, 0]
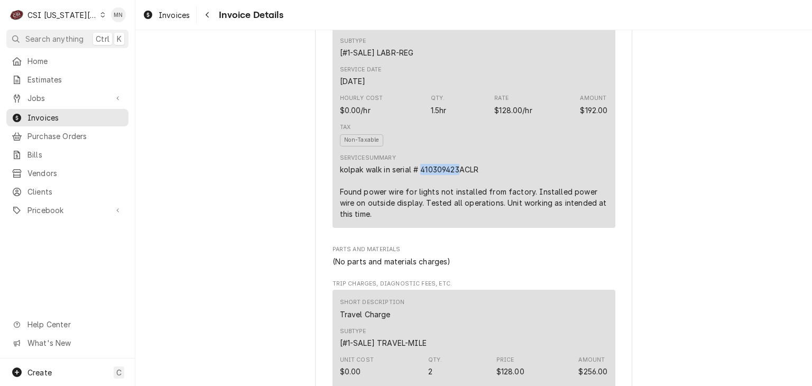
drag, startPoint x: 459, startPoint y: 203, endPoint x: 419, endPoint y: 200, distance: 40.3
click at [419, 200] on div "kolpak walk in serial # 410309423ACLR Found power wire for lights not installed…" at bounding box center [474, 192] width 268 height 56
copy div "410309423"
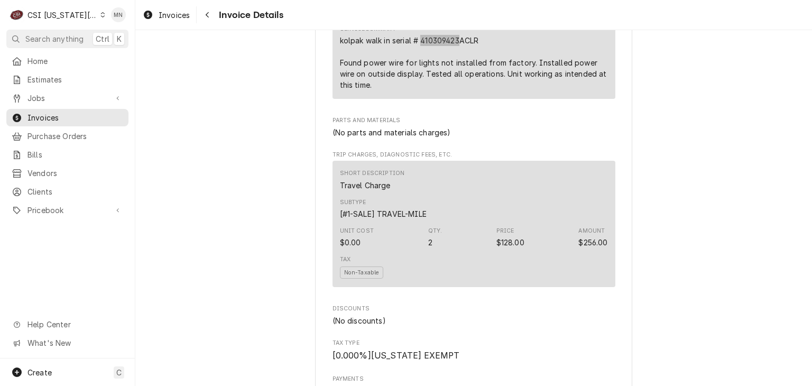
scroll to position [793, 0]
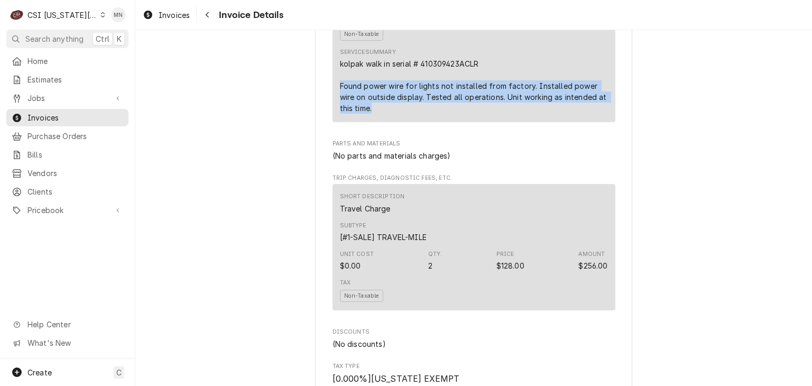
drag, startPoint x: 332, startPoint y: 119, endPoint x: 415, endPoint y: 148, distance: 87.3
click at [415, 122] on div "Short Description 1-Labor (Service) | Standard | Incurred Subtype [#1-SALE] LAB…" at bounding box center [474, 8] width 283 height 228
copy div "Found power wire for lights not installed from factory. Installed power wire on…"
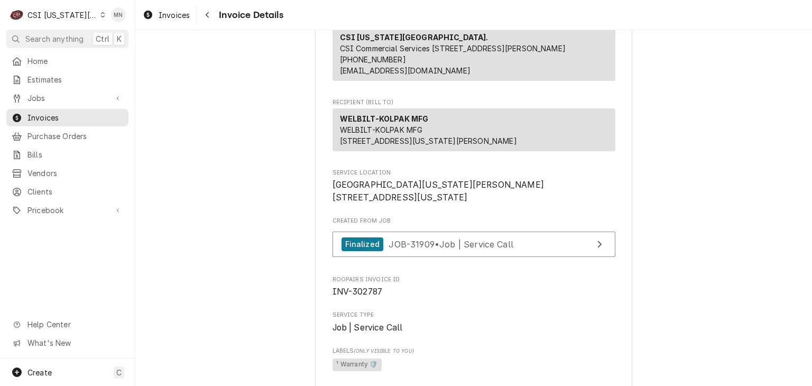
scroll to position [159, 0]
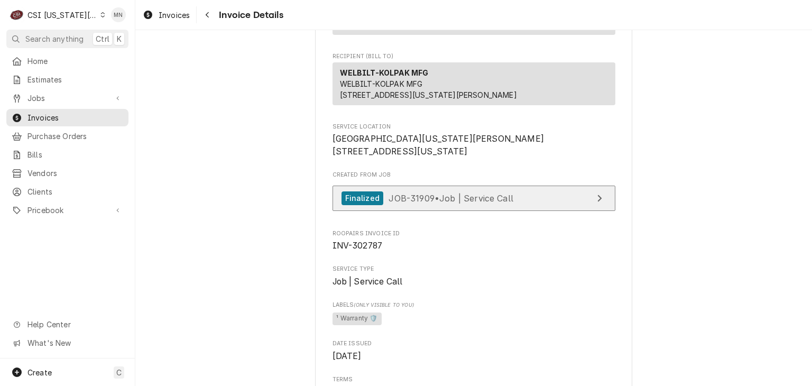
click at [490, 203] on span "JOB-31909 • Job | Service Call" at bounding box center [451, 197] width 125 height 11
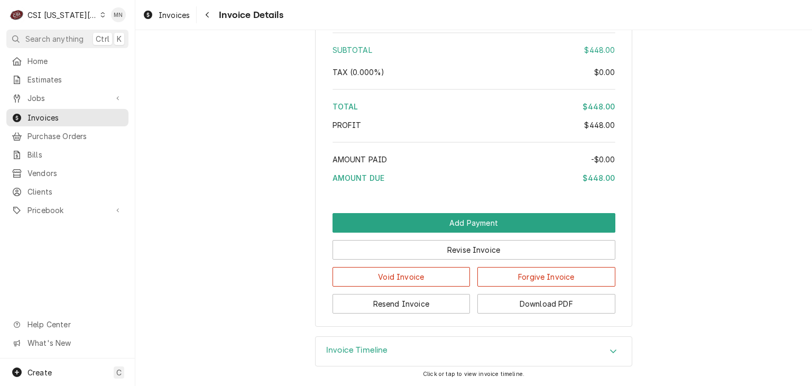
scroll to position [1783, 0]
click at [581, 307] on button "Download PDF" at bounding box center [547, 304] width 138 height 20
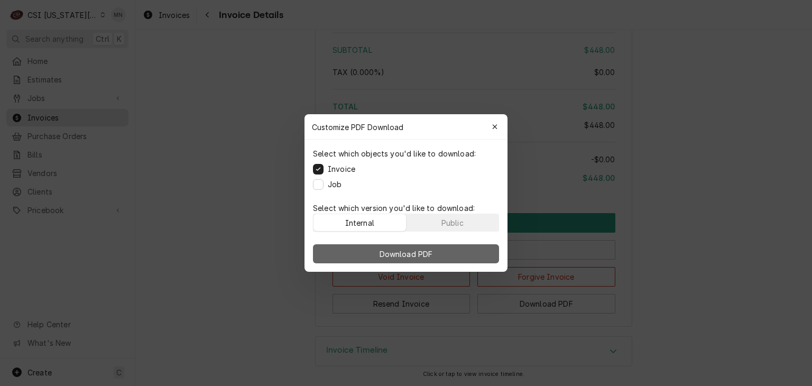
click at [425, 253] on span "Download PDF" at bounding box center [407, 254] width 58 height 11
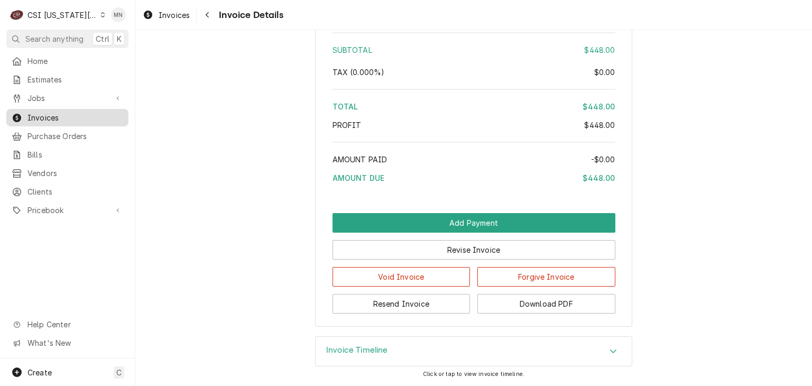
click at [58, 112] on span "Invoices" at bounding box center [75, 117] width 96 height 11
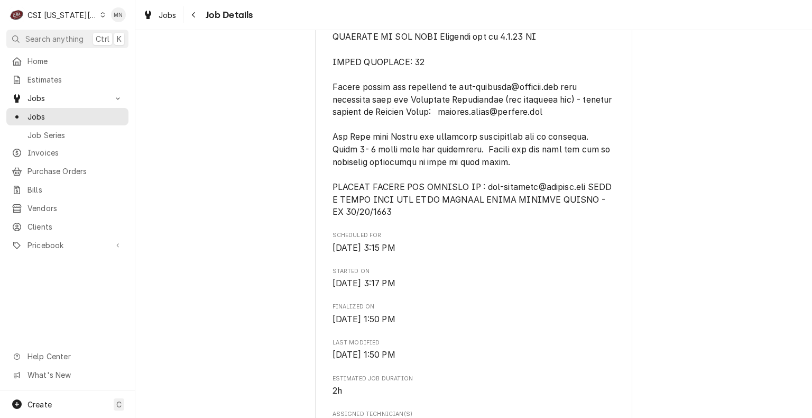
scroll to position [582, 0]
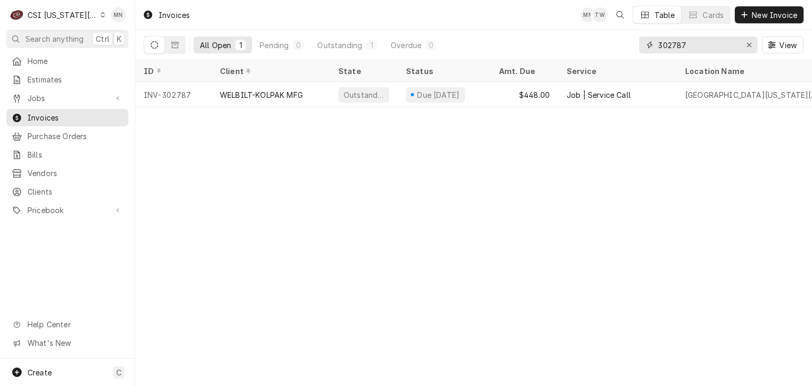
drag, startPoint x: 693, startPoint y: 45, endPoint x: 563, endPoint y: 36, distance: 131.0
click at [563, 36] on div "All Open 1 Pending 0 Outstanding 1 Overdue 0 302787 View" at bounding box center [474, 45] width 660 height 30
type input "302822"
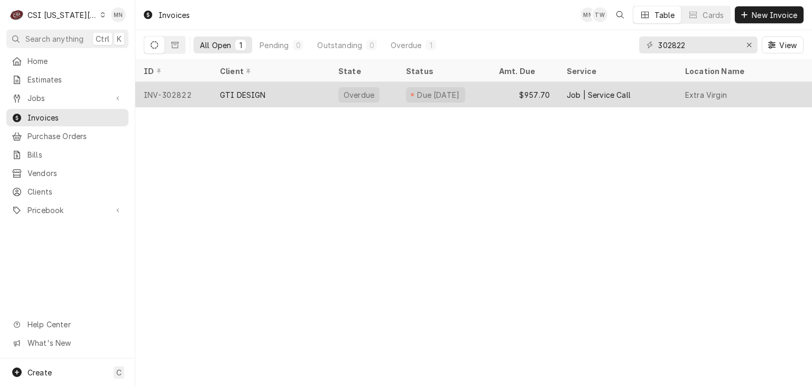
click at [293, 88] on div "GTI DESIGN" at bounding box center [271, 94] width 118 height 25
click at [292, 87] on div "GTI DESIGN" at bounding box center [271, 94] width 118 height 25
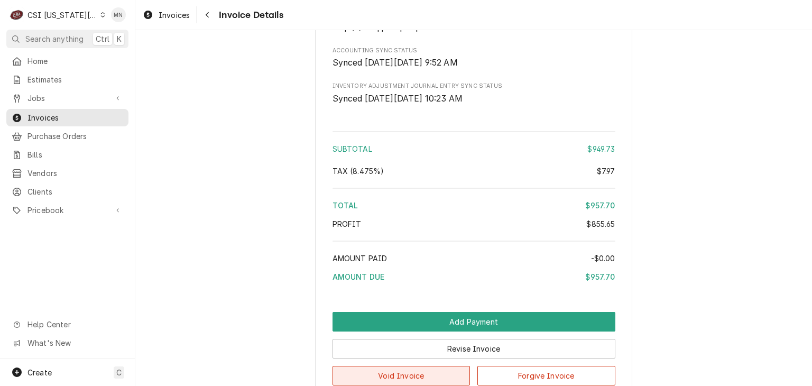
scroll to position [2293, 0]
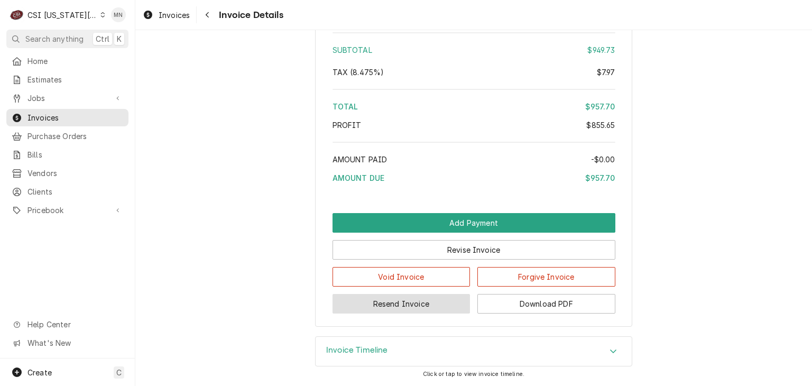
click at [419, 300] on button "Resend Invoice" at bounding box center [402, 304] width 138 height 20
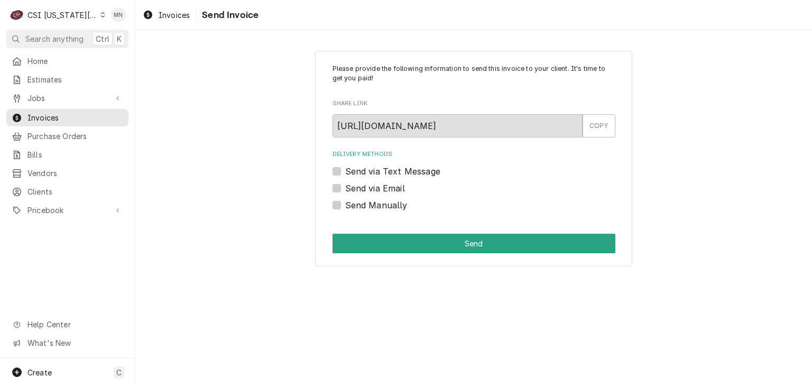
click at [345, 190] on label "Send via Email" at bounding box center [375, 188] width 60 height 13
click at [345, 190] on input "Send via Email" at bounding box center [486, 193] width 283 height 23
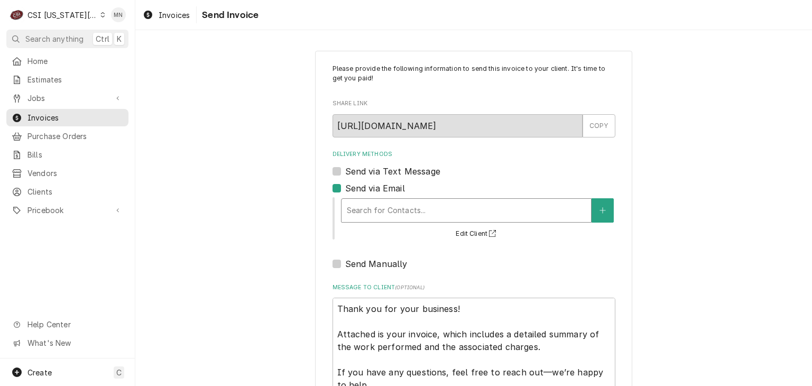
click at [366, 212] on div "Delivery Methods" at bounding box center [466, 210] width 239 height 19
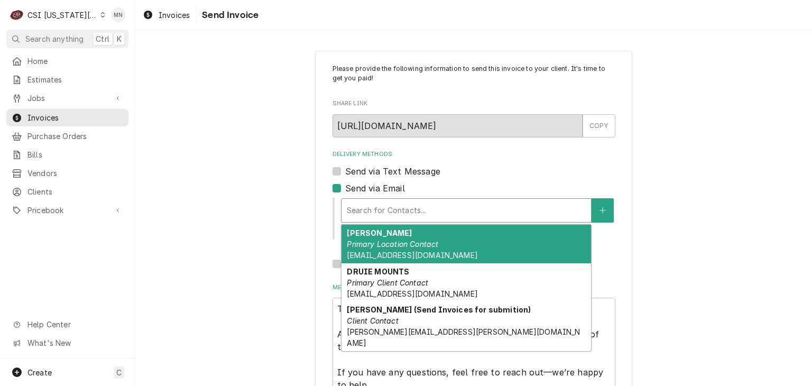
click at [345, 187] on label "Send via Email" at bounding box center [375, 188] width 60 height 13
click at [345, 187] on input "Send via Email" at bounding box center [486, 193] width 283 height 23
checkbox input "false"
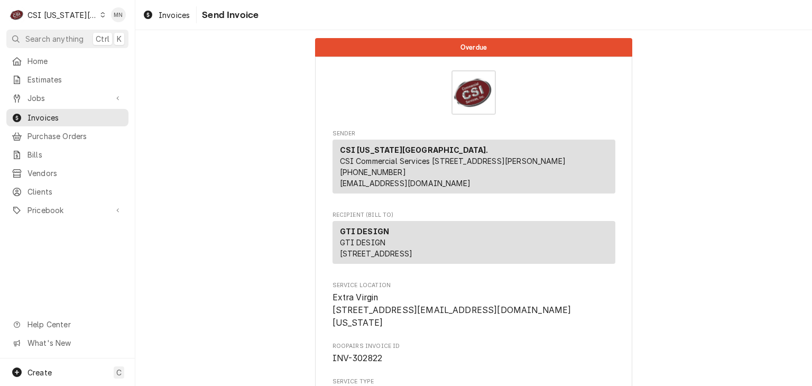
click at [100, 16] on div "Dynamic Content Wrapper" at bounding box center [102, 14] width 5 height 7
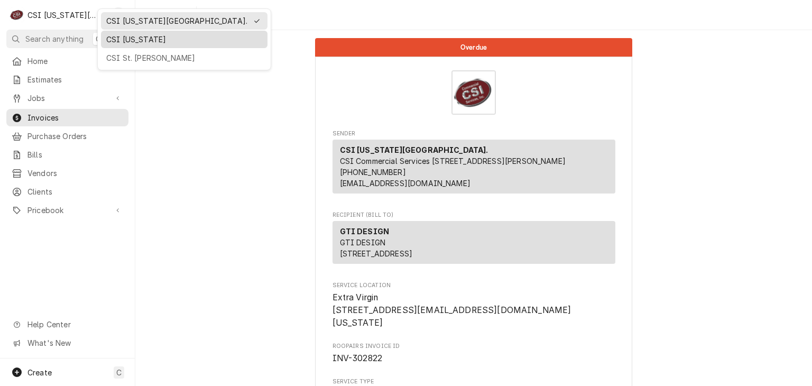
click at [118, 39] on div "CSI [US_STATE]" at bounding box center [184, 39] width 156 height 11
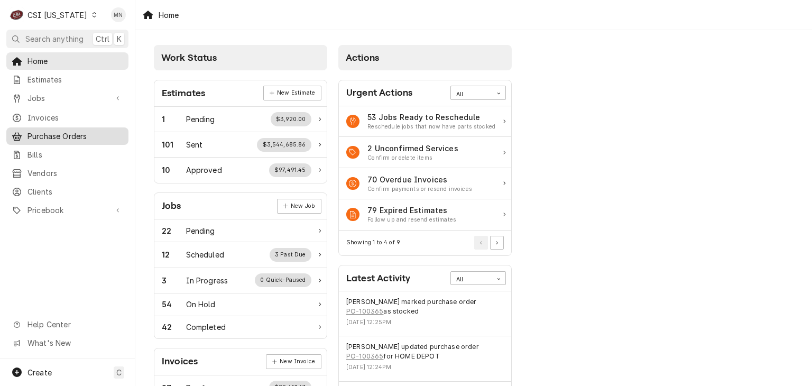
click at [55, 134] on span "Purchase Orders" at bounding box center [75, 136] width 96 height 11
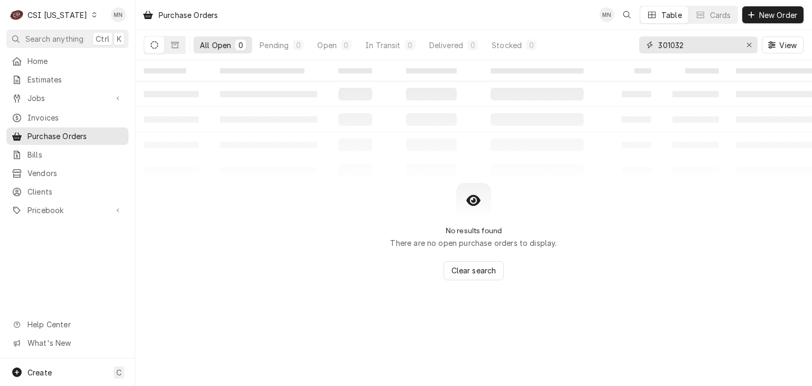
drag, startPoint x: 694, startPoint y: 47, endPoint x: 278, endPoint y: 57, distance: 415.7
click at [455, 46] on div "All Open 0 Pending 0 Open 0 In Transit 0 Delivered 0 Stocked 0 301032 View" at bounding box center [474, 45] width 660 height 30
type input "100345"
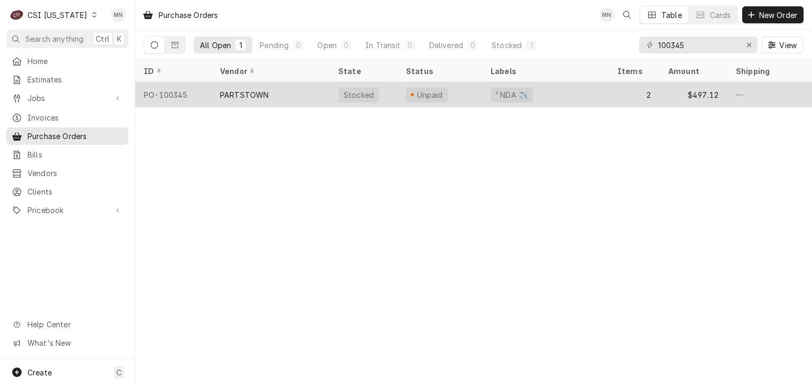
click at [236, 96] on div "PARTSTOWN" at bounding box center [244, 94] width 49 height 11
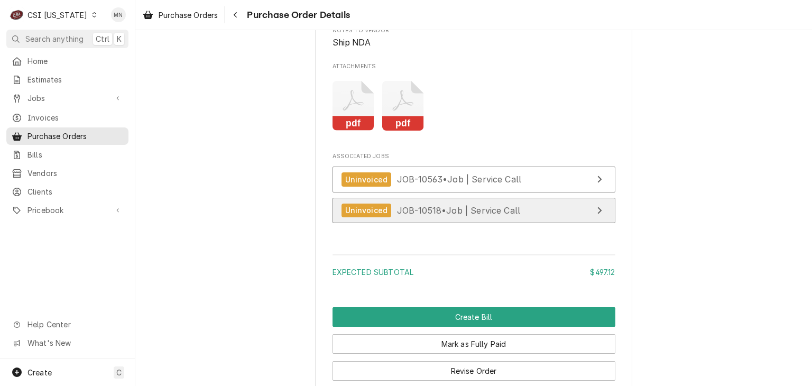
scroll to position [1269, 0]
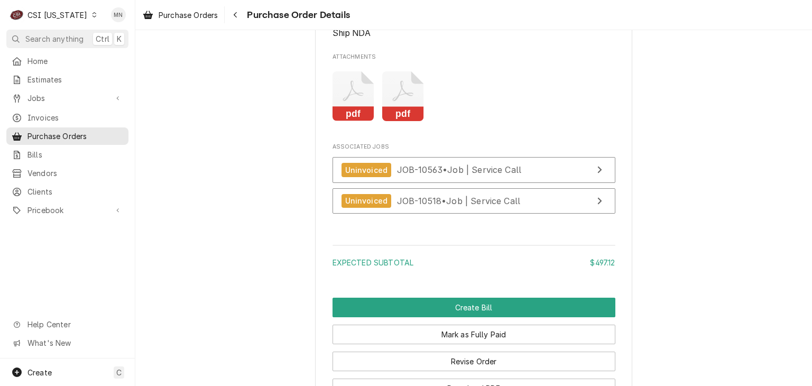
click at [409, 122] on icon "Attachments" at bounding box center [403, 96] width 42 height 50
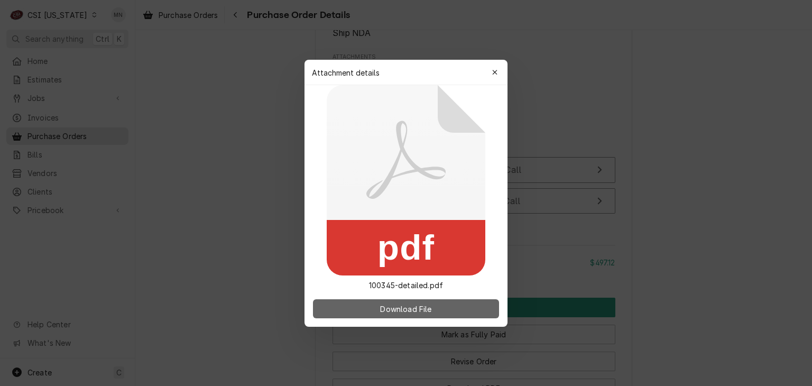
click at [408, 308] on span "Download File" at bounding box center [406, 308] width 56 height 11
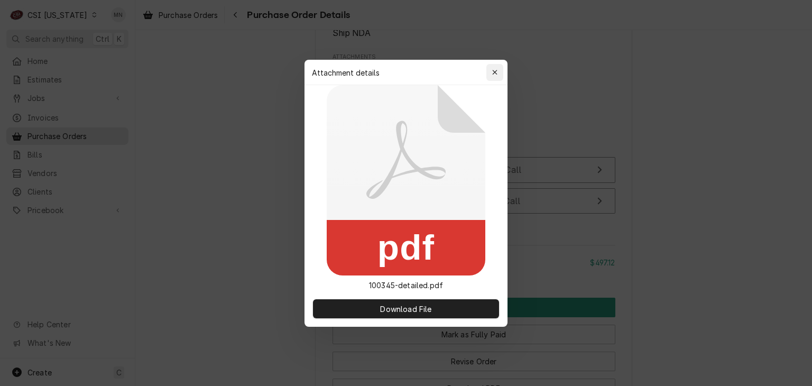
click at [493, 72] on icon "button" at bounding box center [495, 72] width 6 height 7
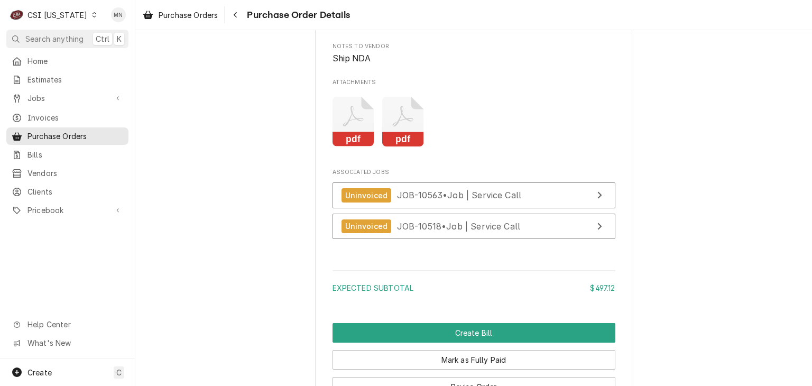
scroll to position [1375, 0]
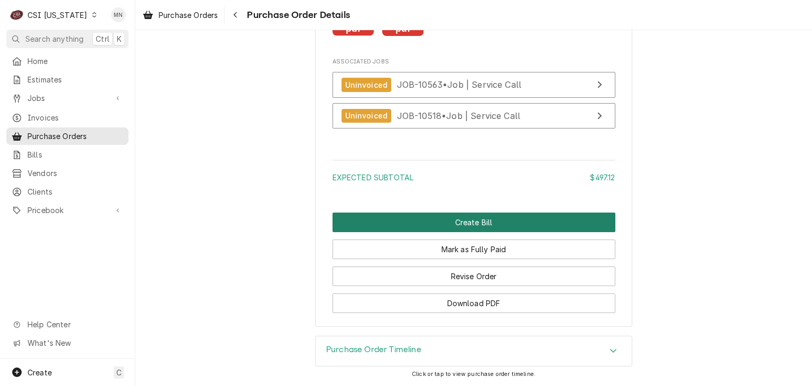
click at [498, 232] on button "Create Bill" at bounding box center [474, 223] width 283 height 20
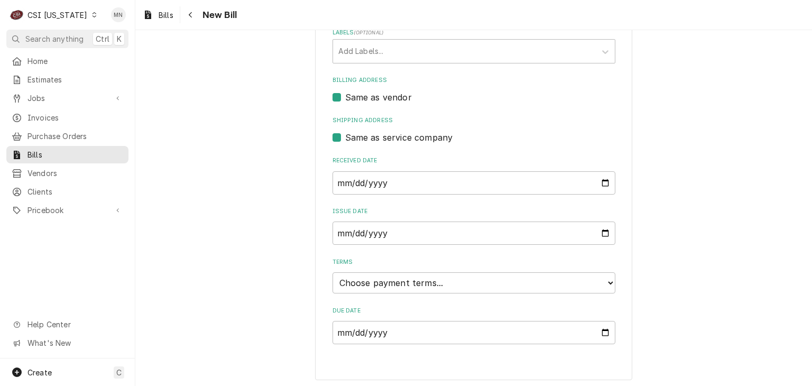
scroll to position [271, 0]
click at [416, 280] on select "Choose payment terms... Same Day Net 7 Net 14 Net 21 Net 30 Net 45 Net 60 Net 90" at bounding box center [474, 281] width 283 height 21
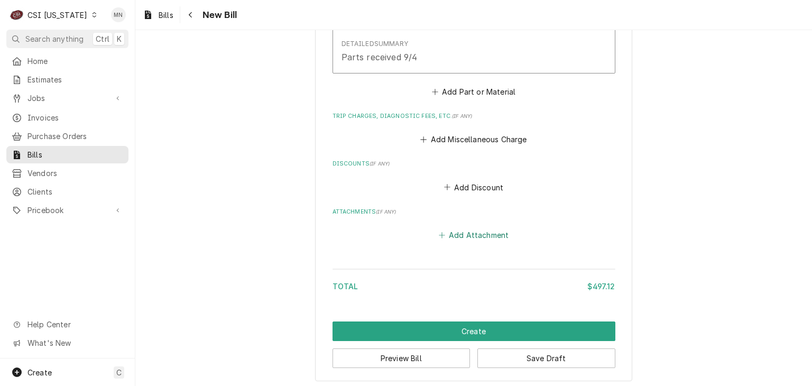
scroll to position [1007, 0]
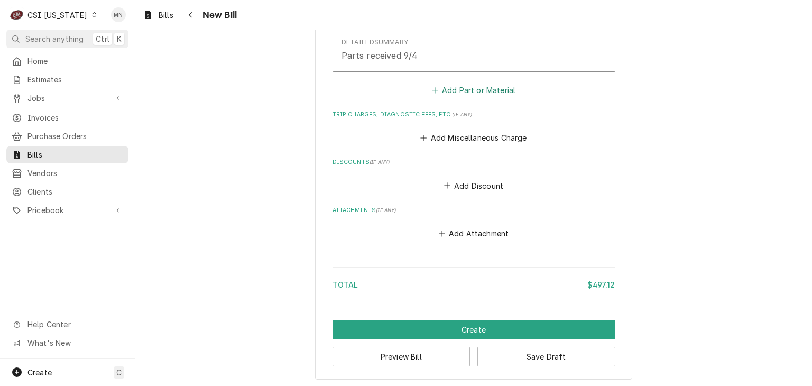
click at [489, 93] on button "Add Part or Material" at bounding box center [473, 89] width 87 height 15
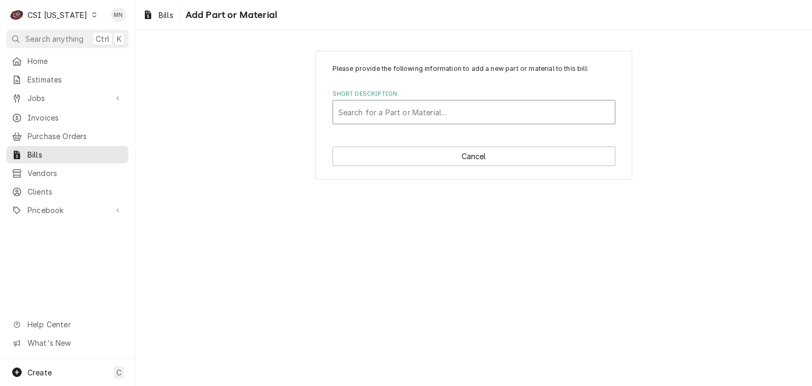
click at [385, 109] on div "Short Description" at bounding box center [473, 112] width 271 height 19
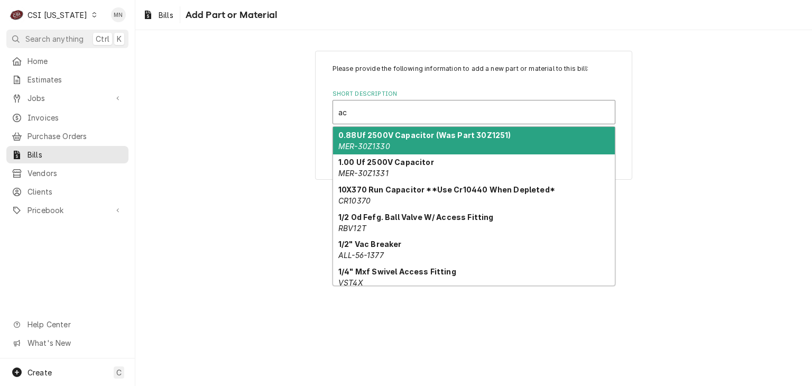
type input "a"
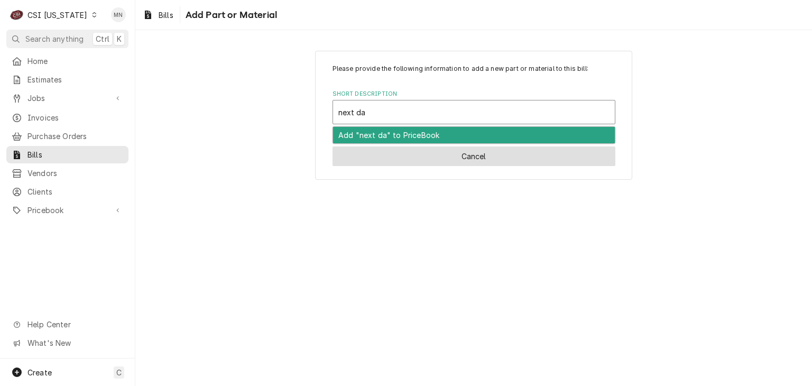
type input "next da"
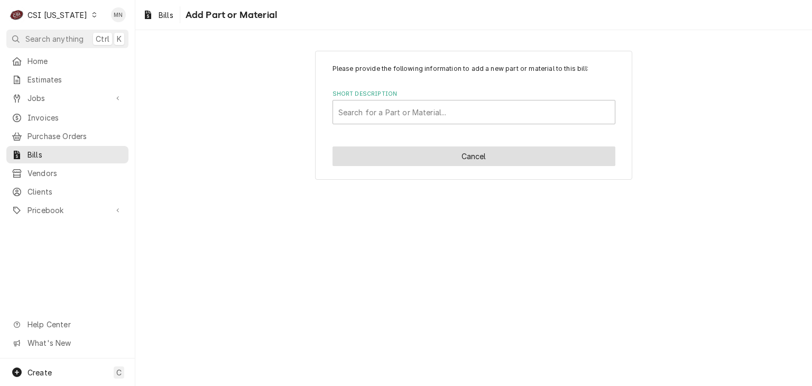
click at [483, 162] on button "Cancel" at bounding box center [474, 156] width 283 height 20
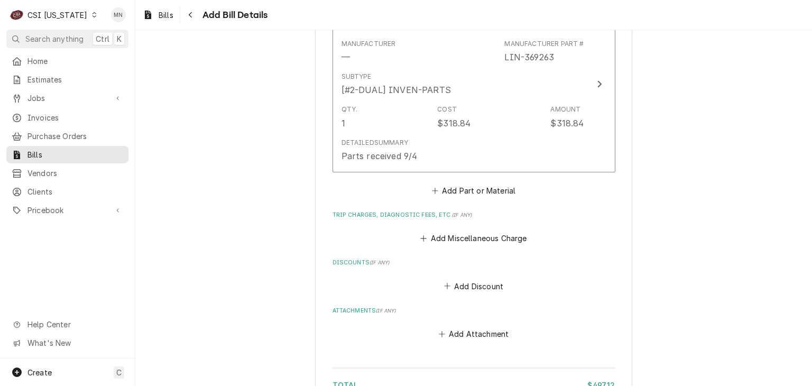
scroll to position [901, 0]
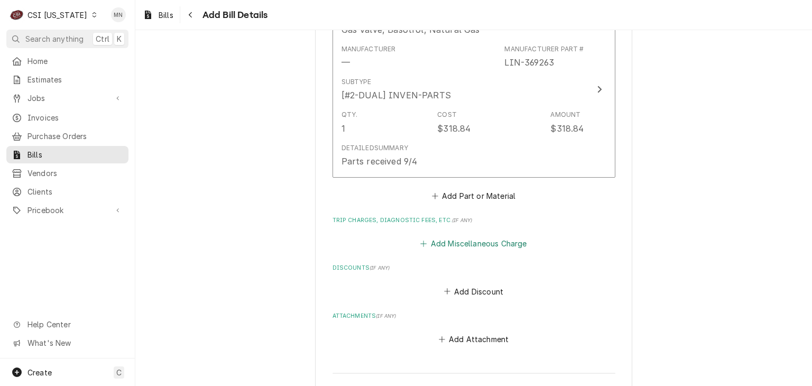
click at [478, 238] on button "Add Miscellaneous Charge" at bounding box center [474, 243] width 110 height 15
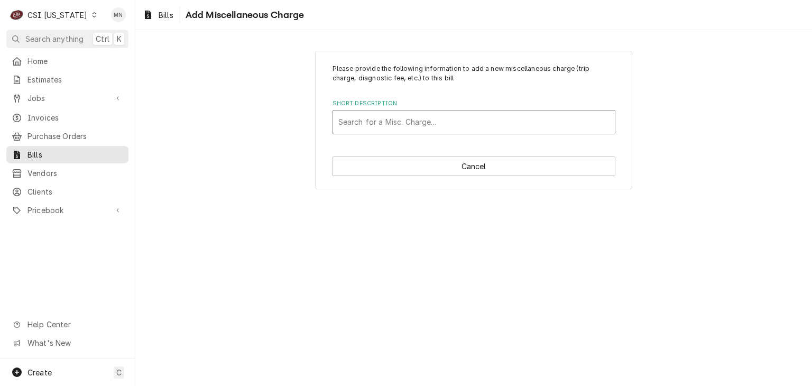
click at [413, 117] on div "Short Description" at bounding box center [473, 122] width 271 height 19
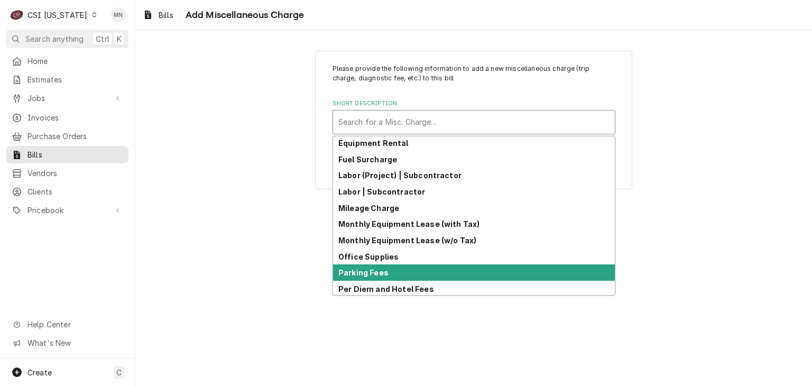
scroll to position [6, 0]
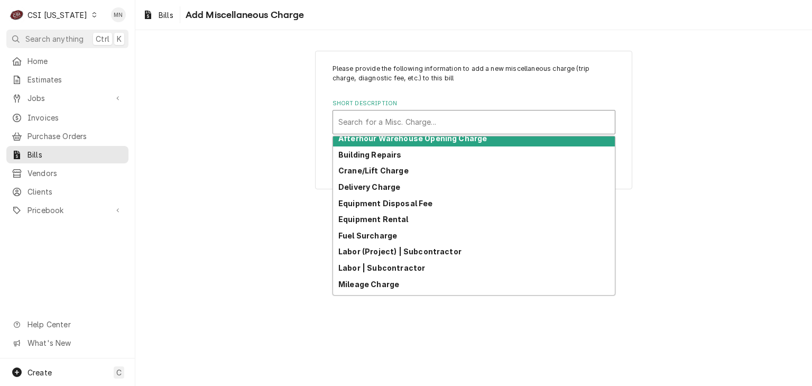
click at [393, 123] on div "Short Description" at bounding box center [473, 122] width 271 height 19
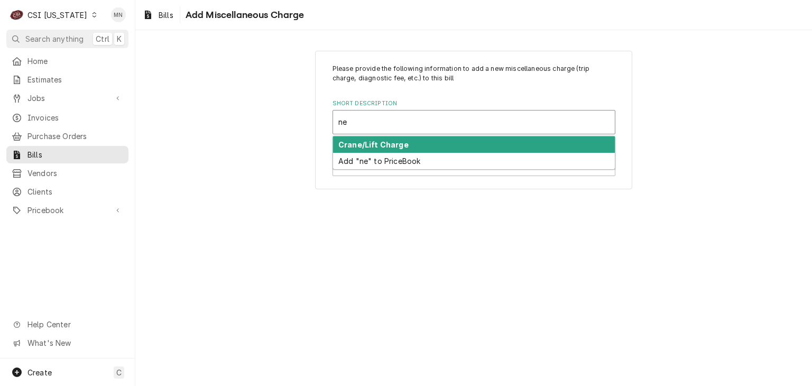
type input "n"
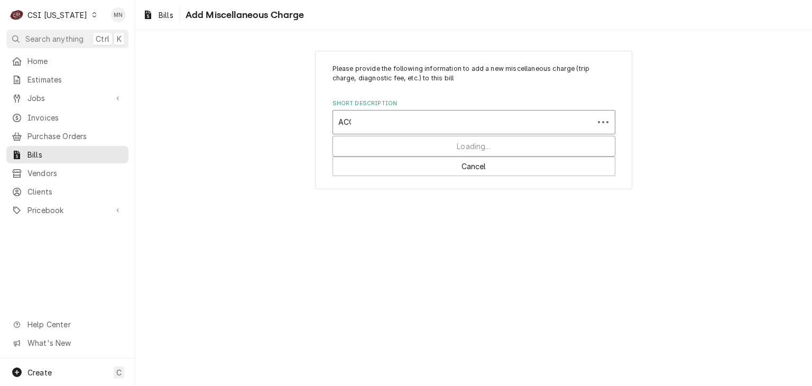
type input "ACOF"
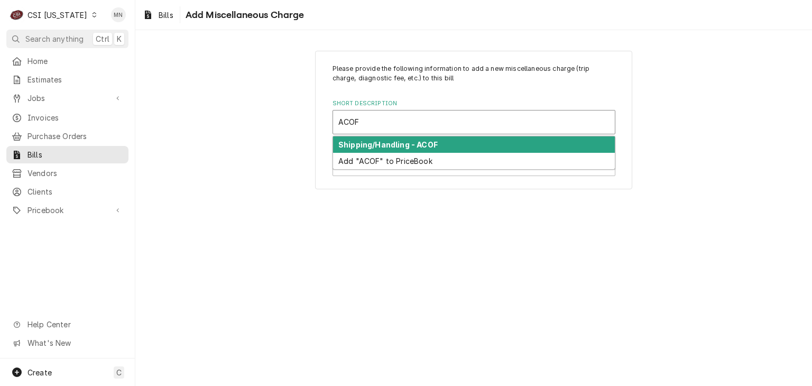
click at [423, 143] on strong "Shipping/Handling - ACOF" at bounding box center [387, 144] width 99 height 9
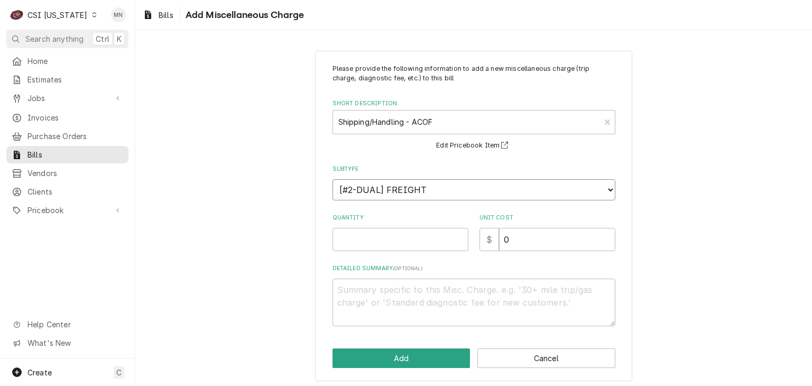
click at [446, 190] on select "Choose a subtype... [#1-SALE] LEASING-3 [#1-SALE] REF/TORCH [#1-SALE] SERV-CALL…" at bounding box center [474, 189] width 283 height 21
click at [391, 237] on input "Quantity" at bounding box center [401, 239] width 136 height 23
type textarea "x"
type input "0.5"
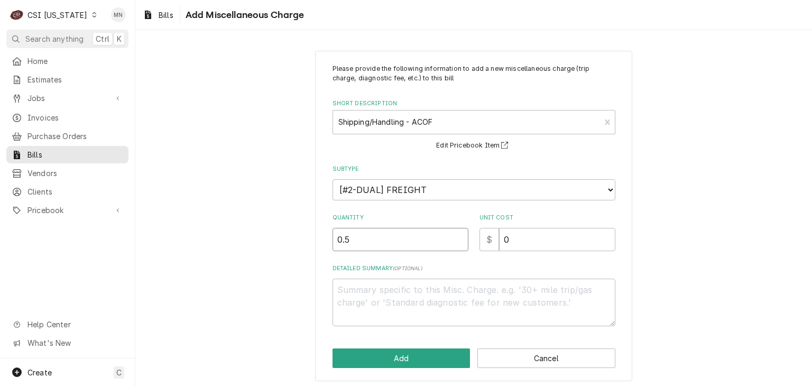
click at [457, 233] on input "0.5" at bounding box center [401, 239] width 136 height 23
click at [459, 234] on input "0.5" at bounding box center [401, 239] width 136 height 23
type textarea "x"
type input "1"
click at [455, 233] on input "1" at bounding box center [401, 239] width 136 height 23
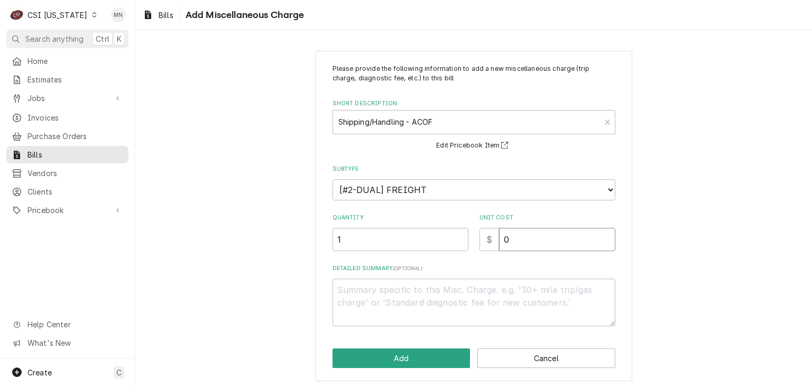
drag, startPoint x: 509, startPoint y: 237, endPoint x: 415, endPoint y: 234, distance: 94.7
click at [417, 234] on div "Quantity 1 Unit Cost $ 0" at bounding box center [474, 233] width 283 height 38
type textarea "x"
type input "1"
type textarea "x"
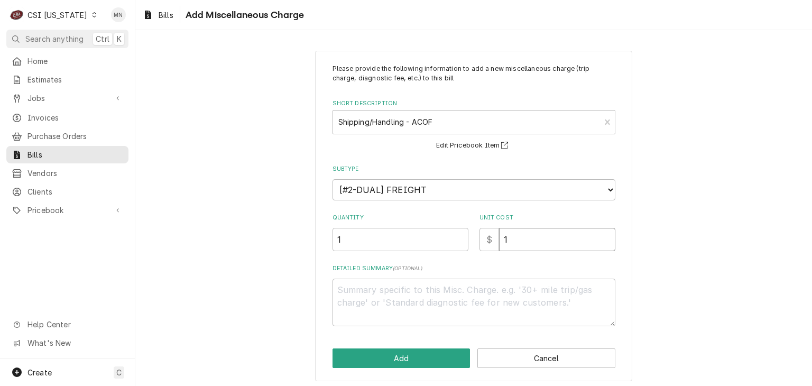
type input "12"
type textarea "x"
type input "120"
type textarea "x"
type input "120.9"
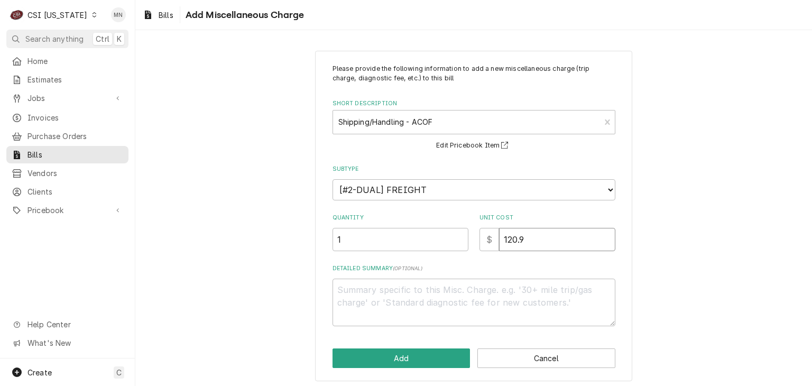
type textarea "x"
type input "120.90"
type textarea "x"
type textarea "N"
type textarea "x"
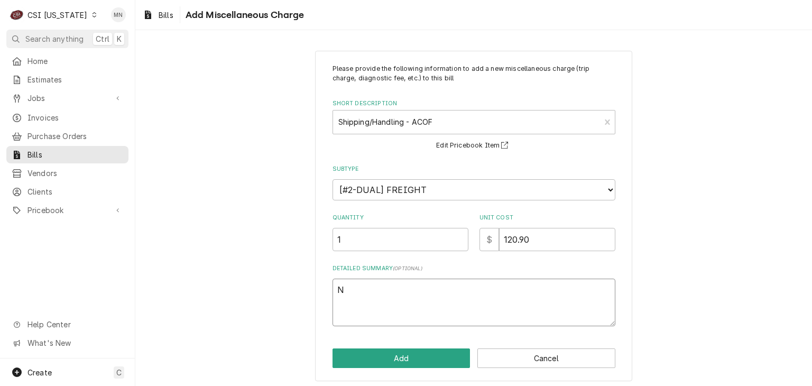
type textarea "ND"
type textarea "x"
type textarea "NDA"
type textarea "x"
type textarea "NDA"
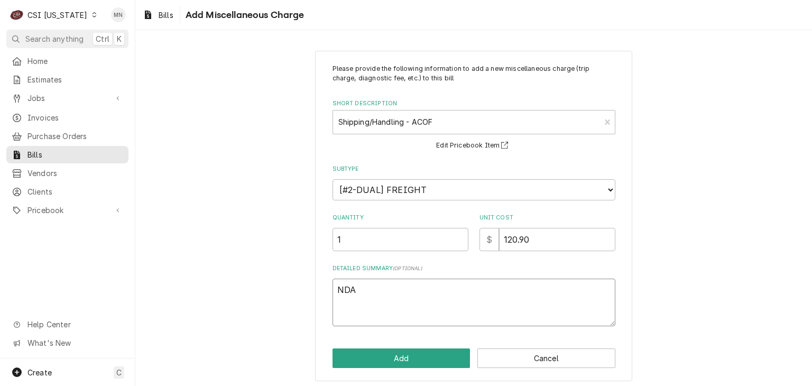
paste textarea "#2106797141"
type textarea "x"
type textarea "NDA #2106797141"
click at [354, 288] on textarea "NDA #2106797141" at bounding box center [474, 303] width 283 height 48
type textarea "x"
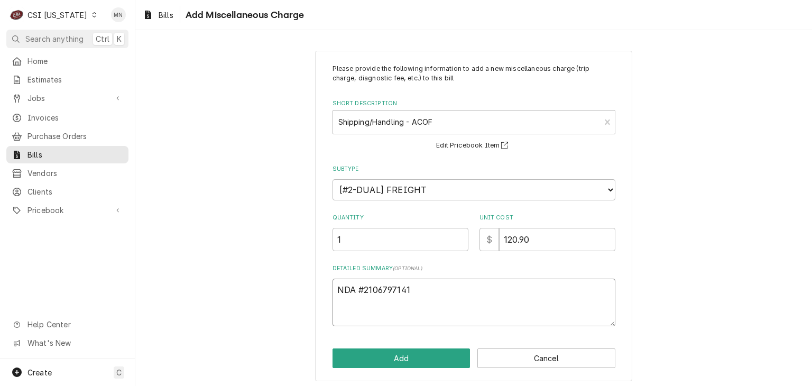
type textarea "NDA P#2106797141"
type textarea "x"
type textarea "NDA Pa#2106797141"
type textarea "x"
type textarea "NDA Par#2106797141"
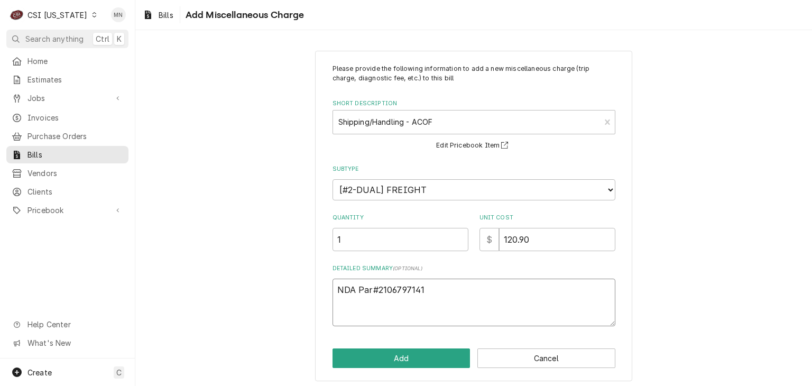
type textarea "x"
type textarea "NDA Part#2106797141"
type textarea "x"
type textarea "NDA Parts#2106797141"
type textarea "x"
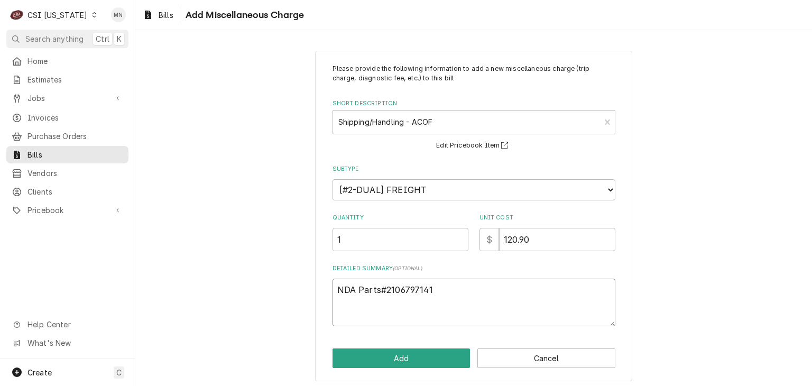
type textarea "NDA Partst#2106797141"
type textarea "x"
type textarea "NDA Partsto#2106797141"
type textarea "x"
type textarea "NDA Partstow#2106797141"
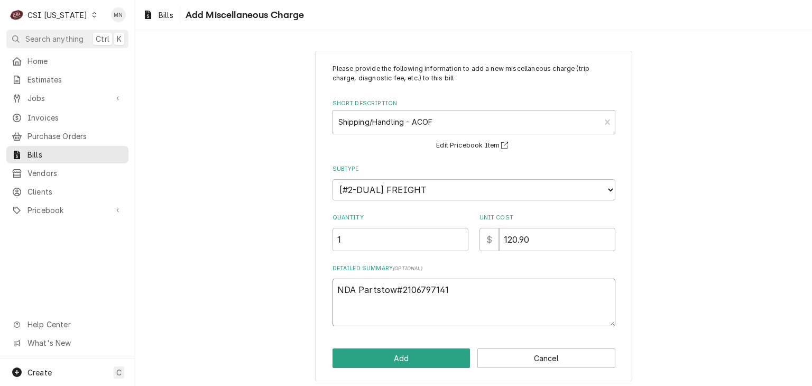
type textarea "x"
type textarea "NDA Partstown#2106797141"
type textarea "x"
type textarea "NDA Partstown #2106797141"
click at [422, 361] on button "Add" at bounding box center [402, 358] width 138 height 20
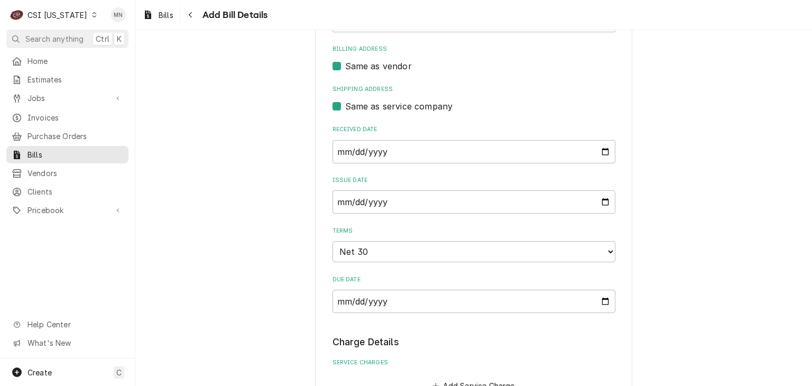
scroll to position [317, 0]
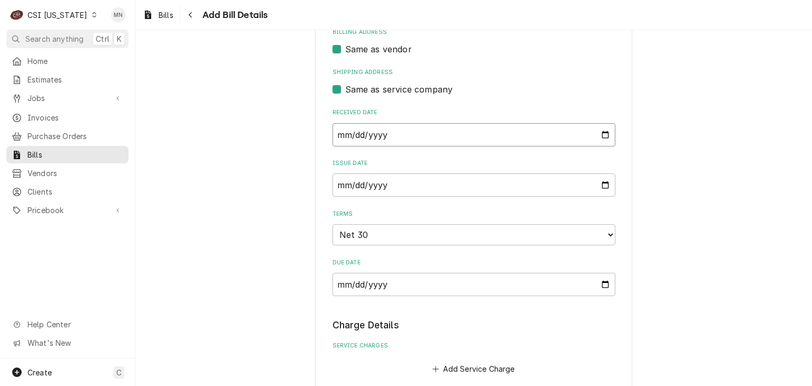
click at [600, 132] on input "2025-09-10" at bounding box center [474, 134] width 283 height 23
type input "2025-09-03"
click at [411, 182] on input "2025-09-10" at bounding box center [474, 184] width 283 height 23
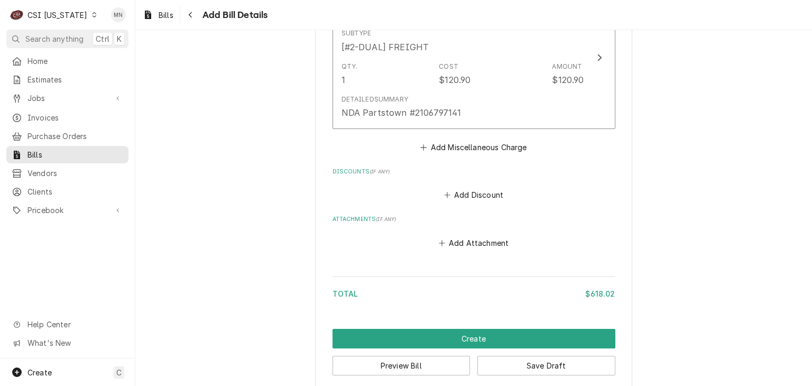
scroll to position [1155, 0]
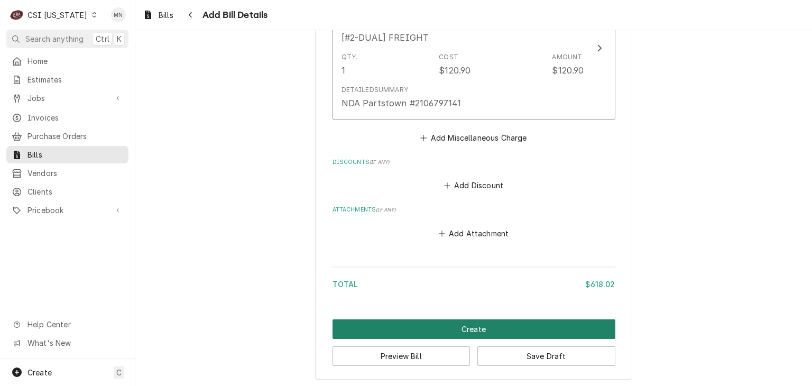
click at [444, 324] on button "Create" at bounding box center [474, 329] width 283 height 20
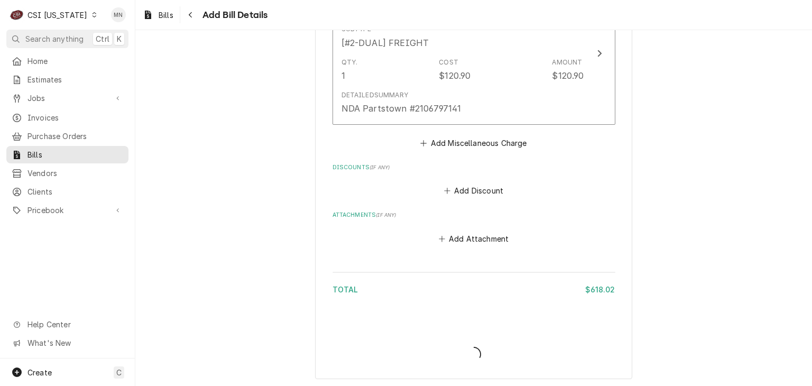
scroll to position [216, 0]
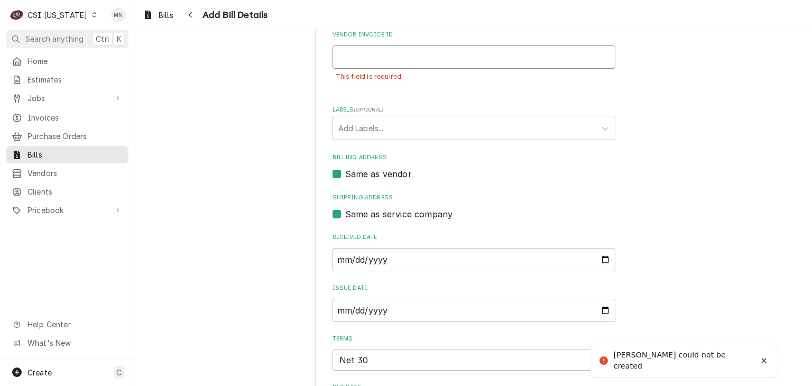
click at [391, 56] on input "Vendor Invoice ID" at bounding box center [474, 56] width 283 height 23
paste input "#2106797141"
click at [338, 56] on input "#2106797141" at bounding box center [474, 56] width 283 height 23
type input "2106797141"
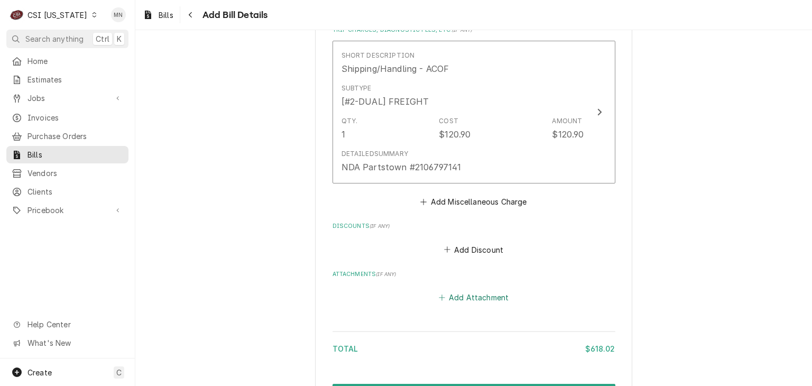
scroll to position [1180, 0]
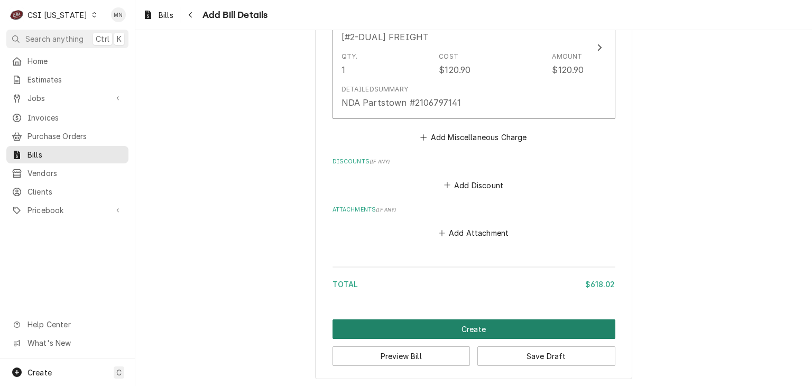
click at [465, 323] on button "Create" at bounding box center [474, 329] width 283 height 20
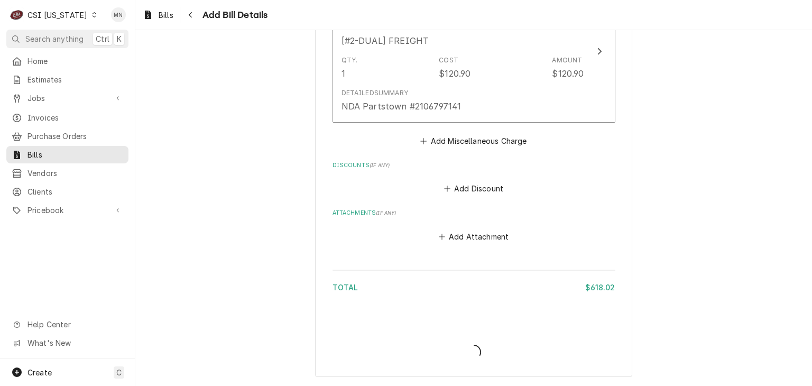
scroll to position [1150, 0]
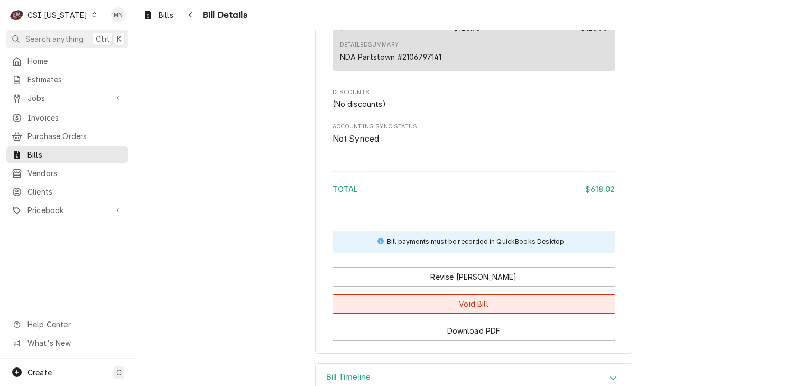
scroll to position [1053, 0]
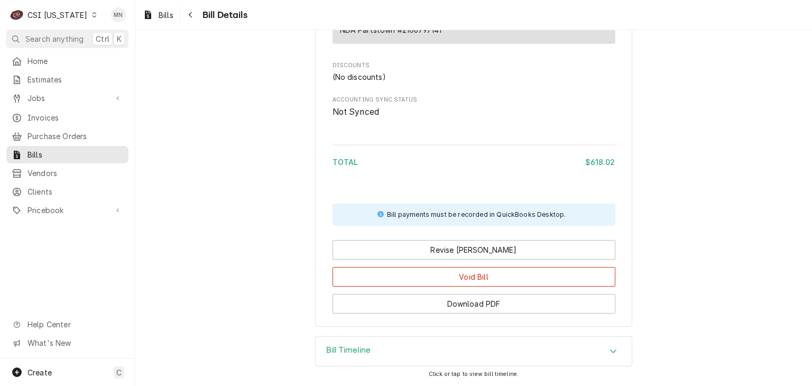
click at [403, 351] on div "Bill Timeline" at bounding box center [474, 352] width 316 height 30
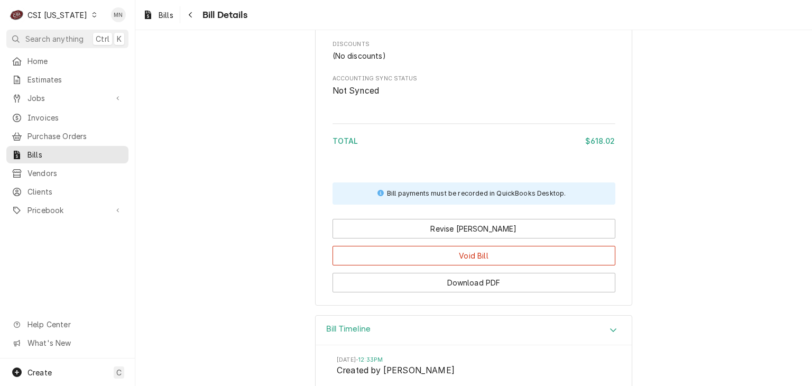
scroll to position [1151, 0]
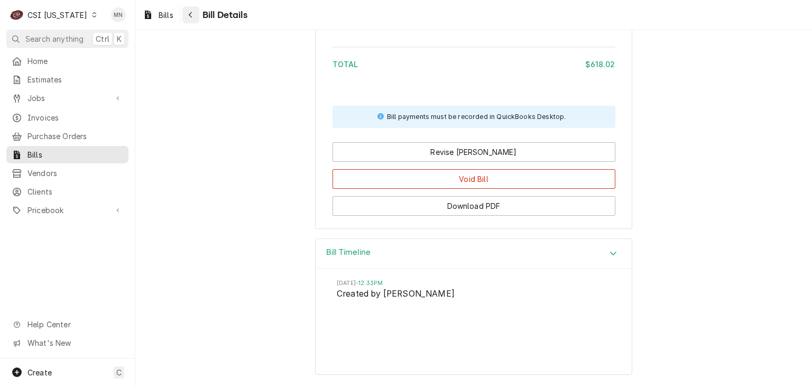
click at [191, 16] on icon "Navigate back" at bounding box center [190, 14] width 5 height 7
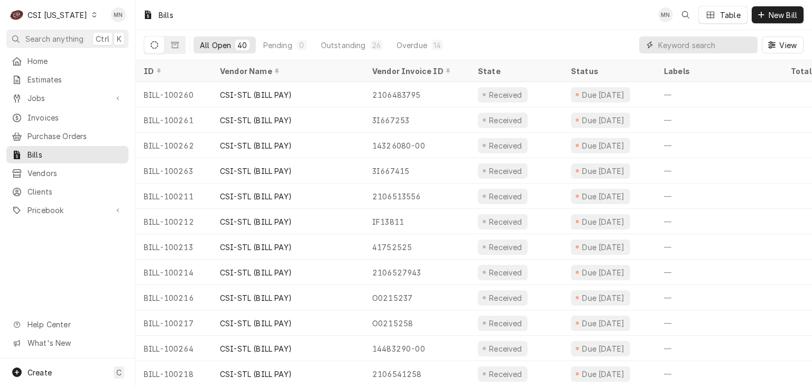
click at [672, 45] on input "Dynamic Content Wrapper" at bounding box center [705, 44] width 94 height 17
type input "100345"
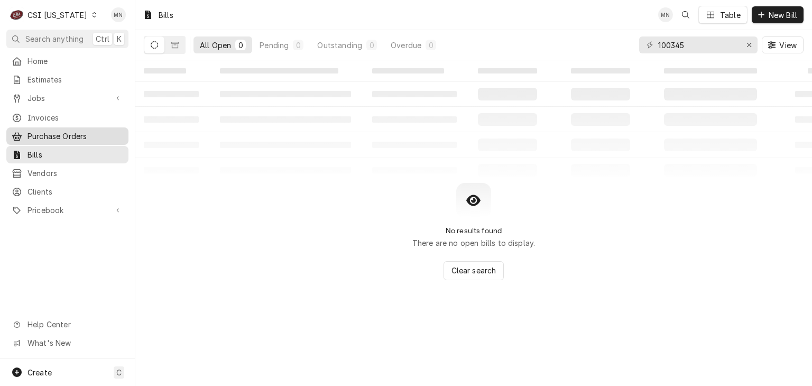
click at [79, 131] on span "Purchase Orders" at bounding box center [75, 136] width 96 height 11
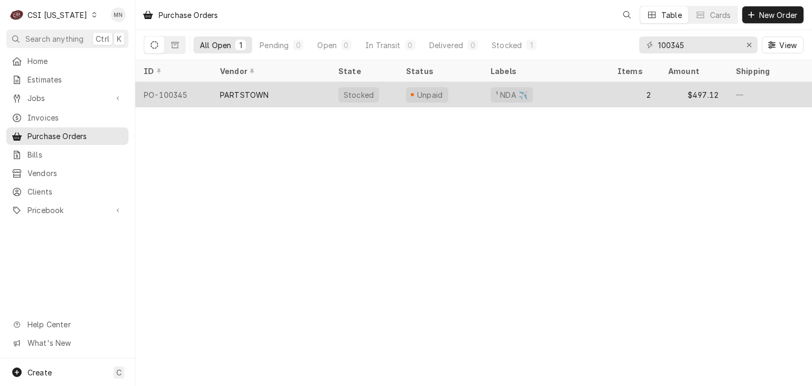
click at [247, 94] on div "PARTSTOWN" at bounding box center [244, 94] width 49 height 11
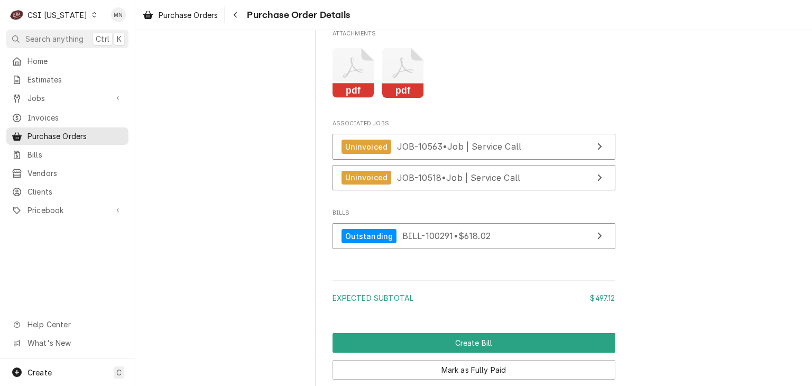
scroll to position [1216, 0]
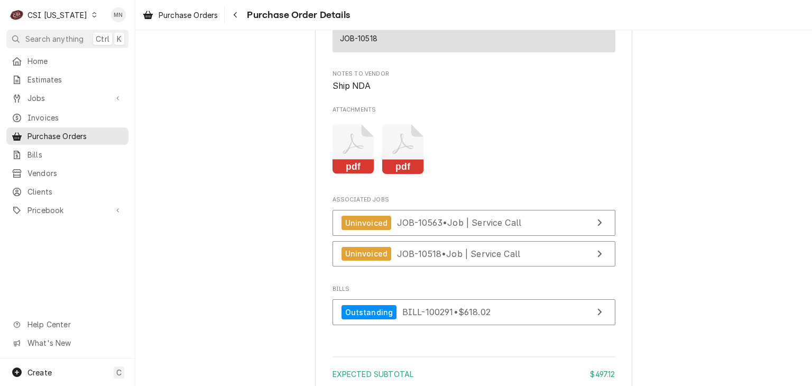
click at [403, 174] on icon "Attachments" at bounding box center [403, 149] width 42 height 50
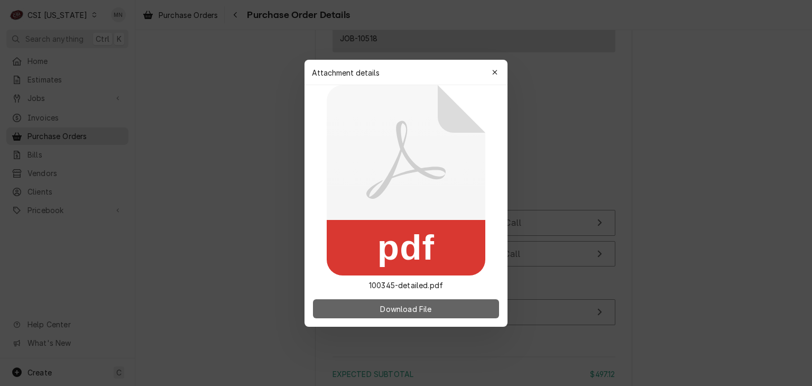
click at [390, 303] on span "Download File" at bounding box center [406, 308] width 56 height 11
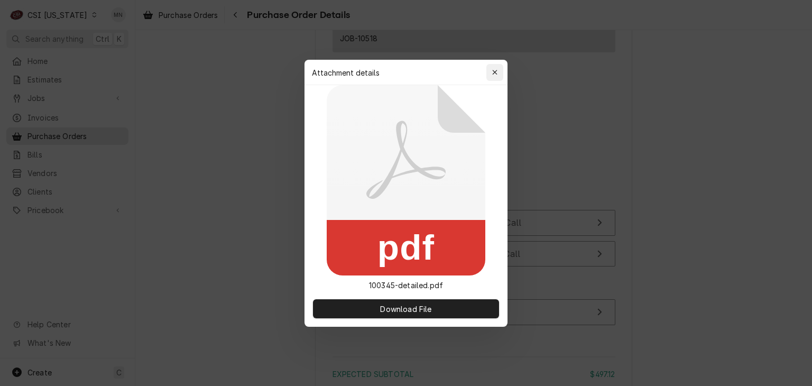
click at [493, 70] on icon "button" at bounding box center [494, 72] width 5 height 5
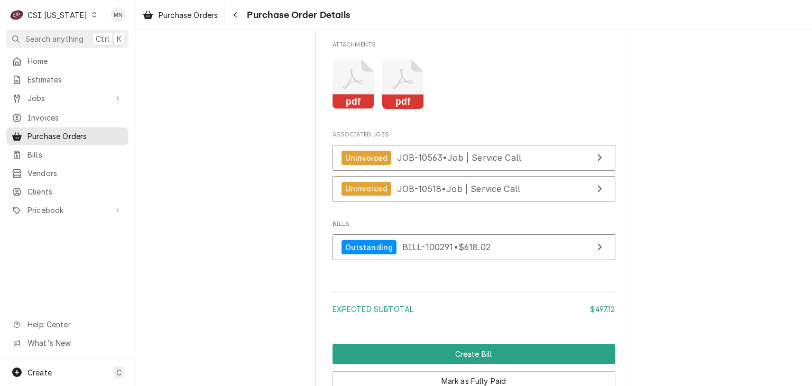
scroll to position [1428, 0]
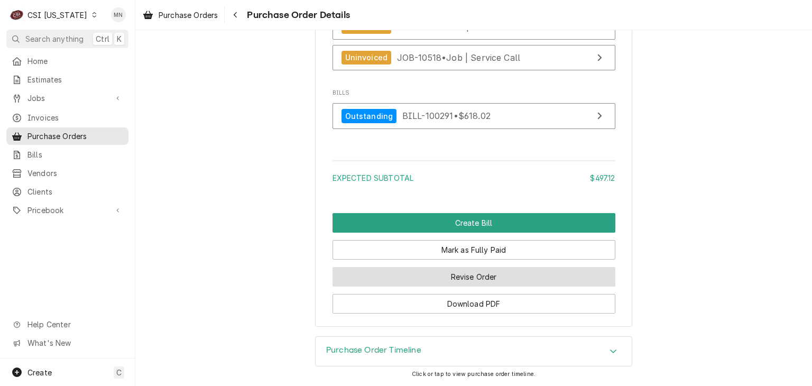
click at [495, 287] on button "Revise Order" at bounding box center [474, 277] width 283 height 20
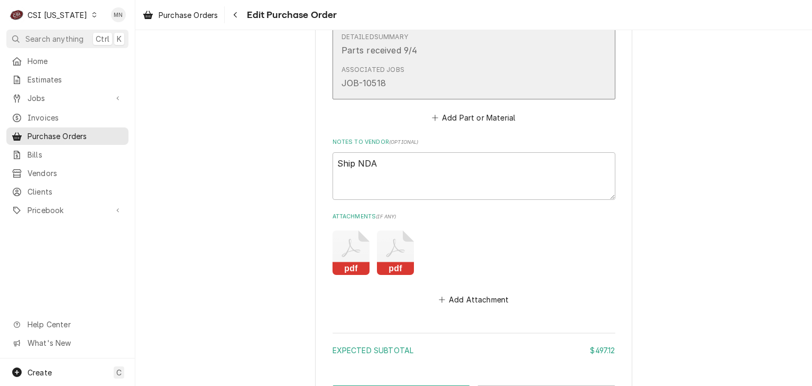
scroll to position [952, 0]
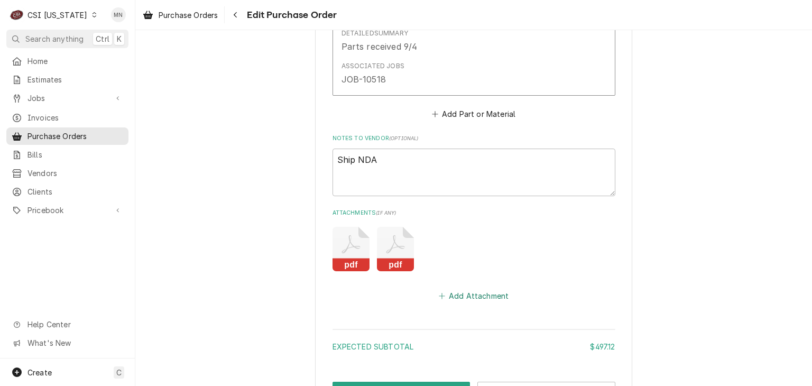
click at [462, 290] on button "Add Attachment" at bounding box center [474, 295] width 74 height 15
type textarea "x"
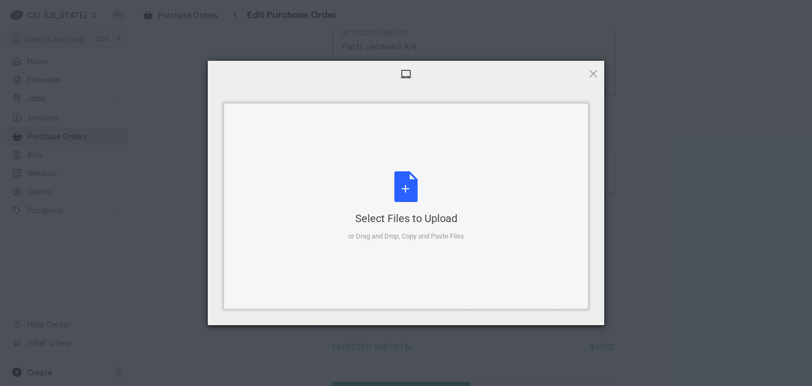
click at [414, 219] on div "Select Files to Upload" at bounding box center [406, 218] width 116 height 15
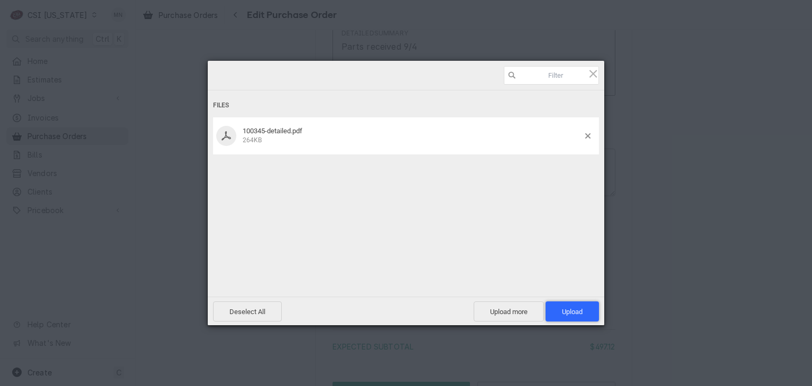
click at [582, 312] on span "Upload 1" at bounding box center [572, 312] width 21 height 8
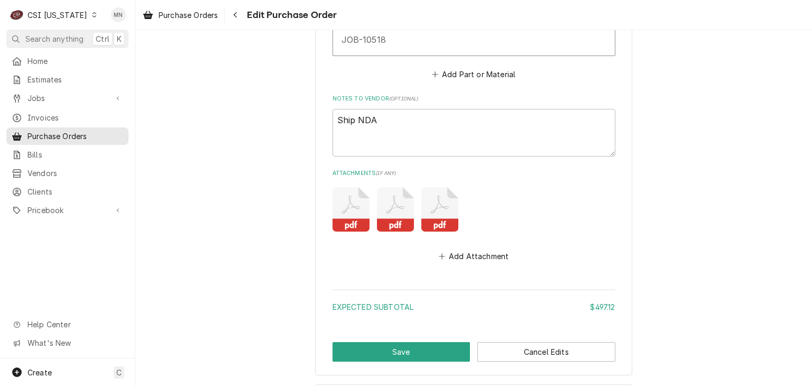
scroll to position [1036, 0]
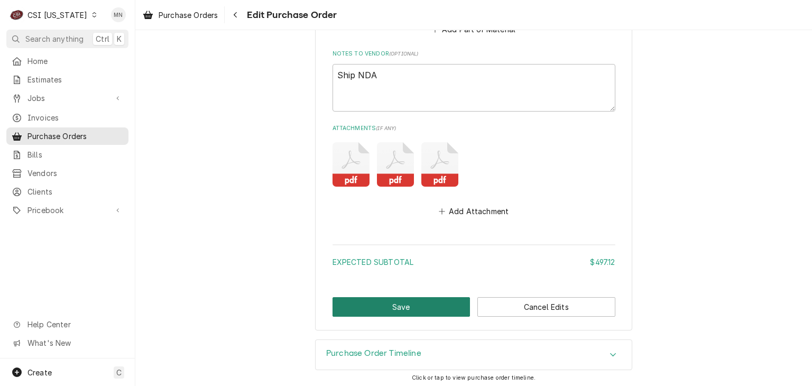
click at [382, 309] on button "Save" at bounding box center [402, 307] width 138 height 20
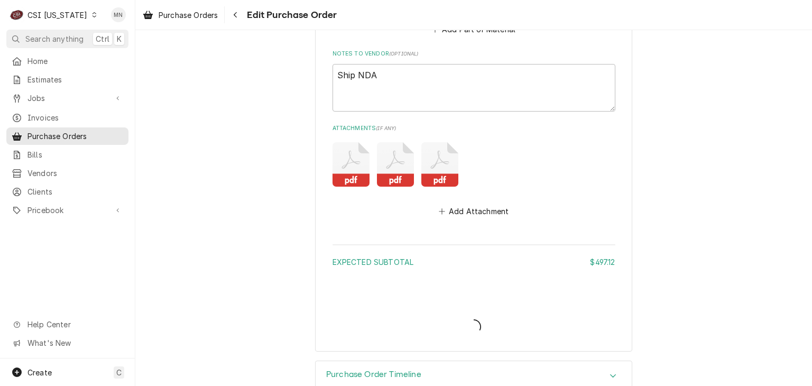
type textarea "x"
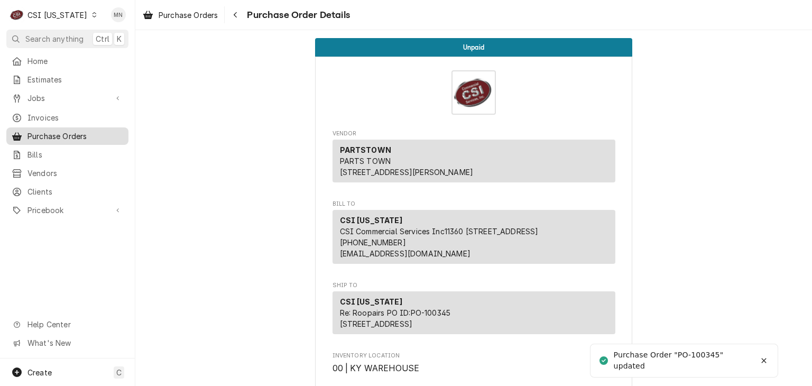
click at [78, 135] on span "Purchase Orders" at bounding box center [75, 136] width 96 height 11
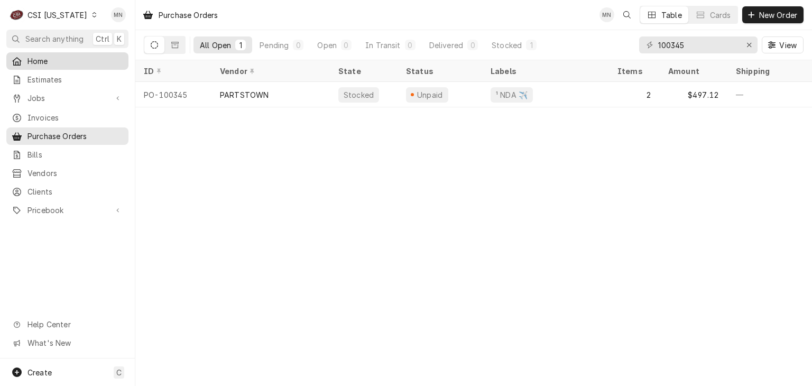
click at [51, 62] on span "Home" at bounding box center [75, 61] width 96 height 11
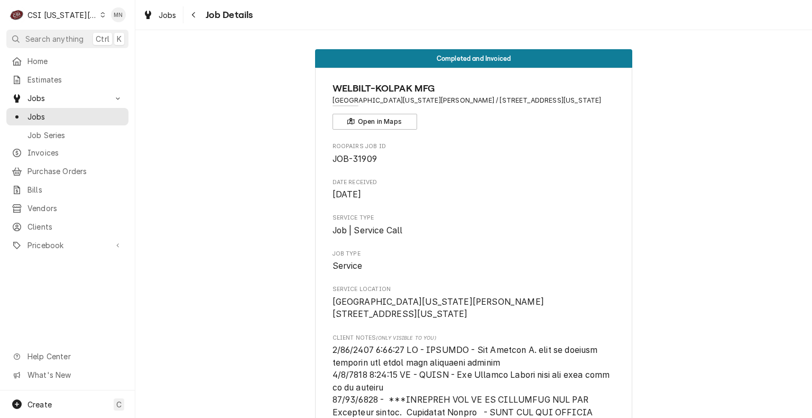
scroll to position [582, 0]
